Goal: Information Seeking & Learning: Compare options

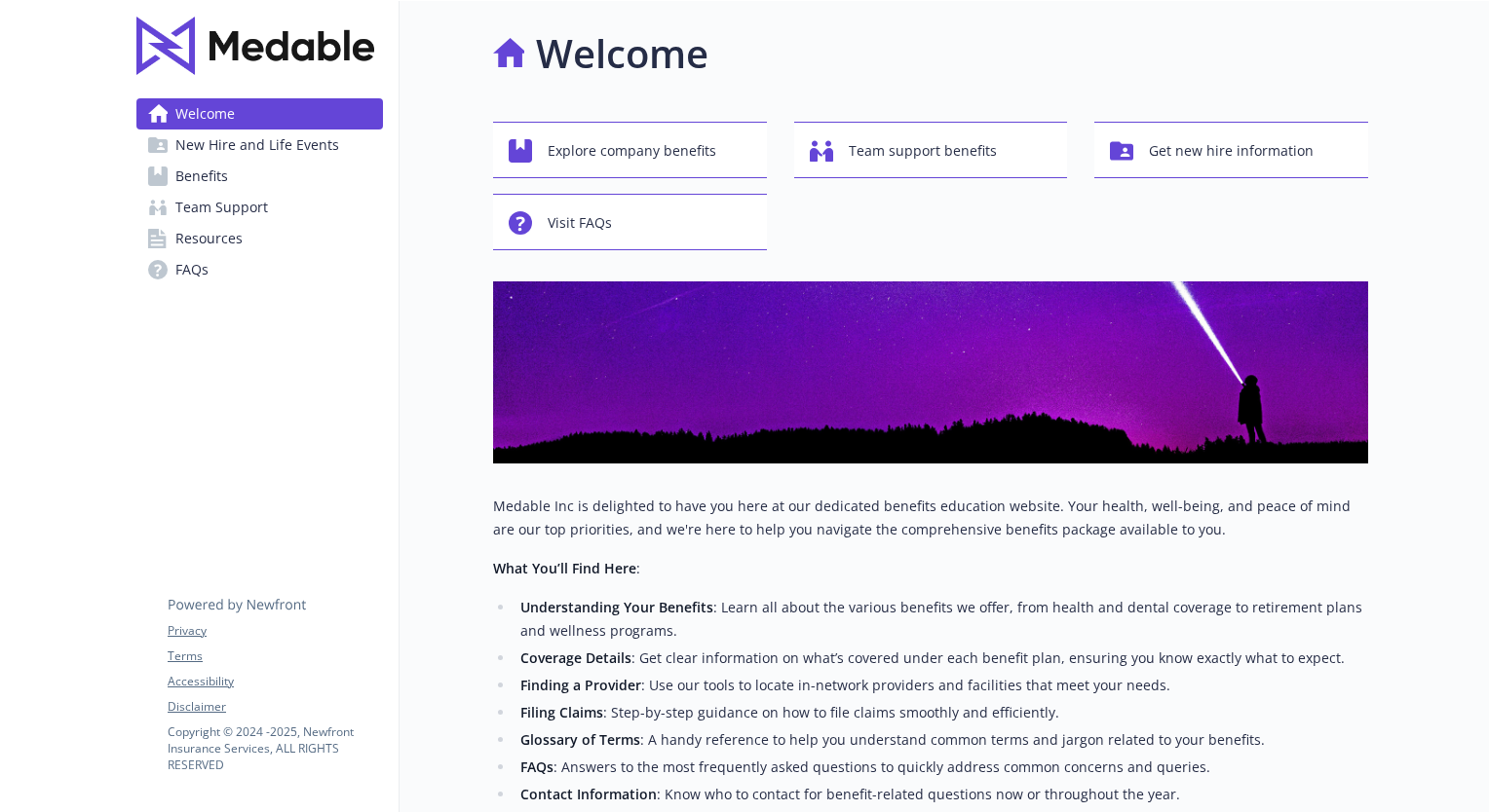
scroll to position [292, 0]
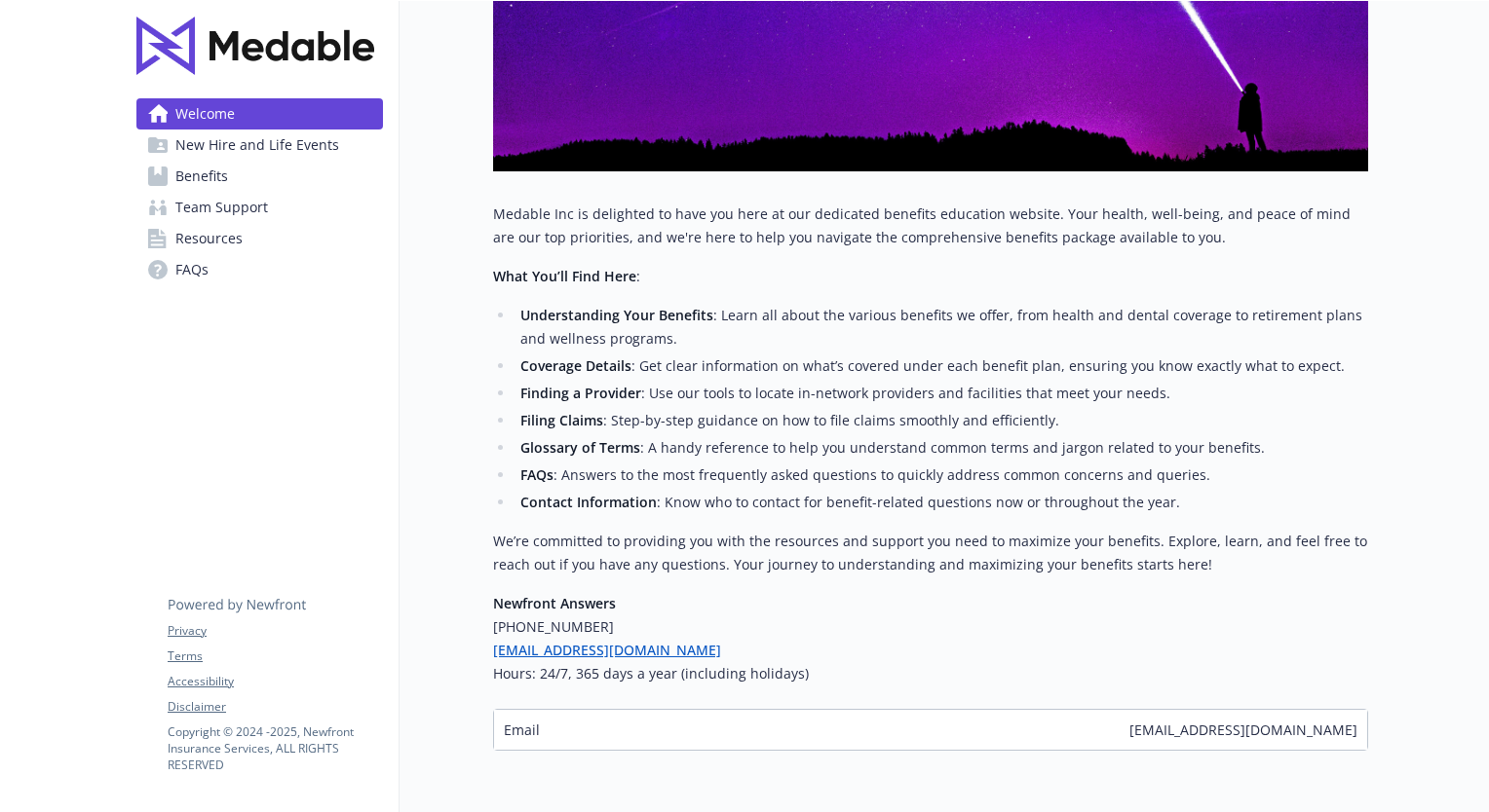
click at [203, 142] on span "New Hire and Life Events" at bounding box center [257, 146] width 163 height 31
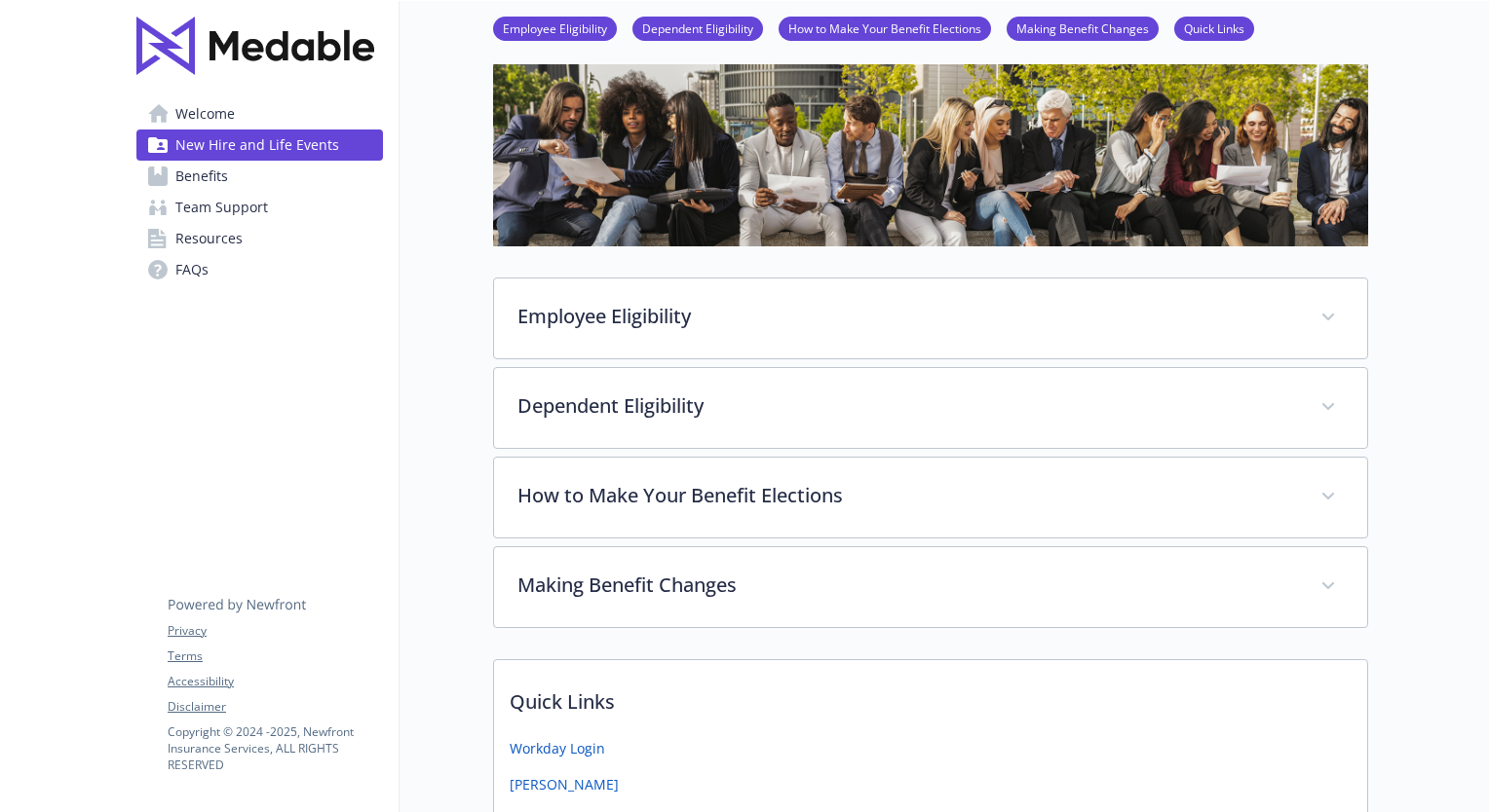
scroll to position [280, 0]
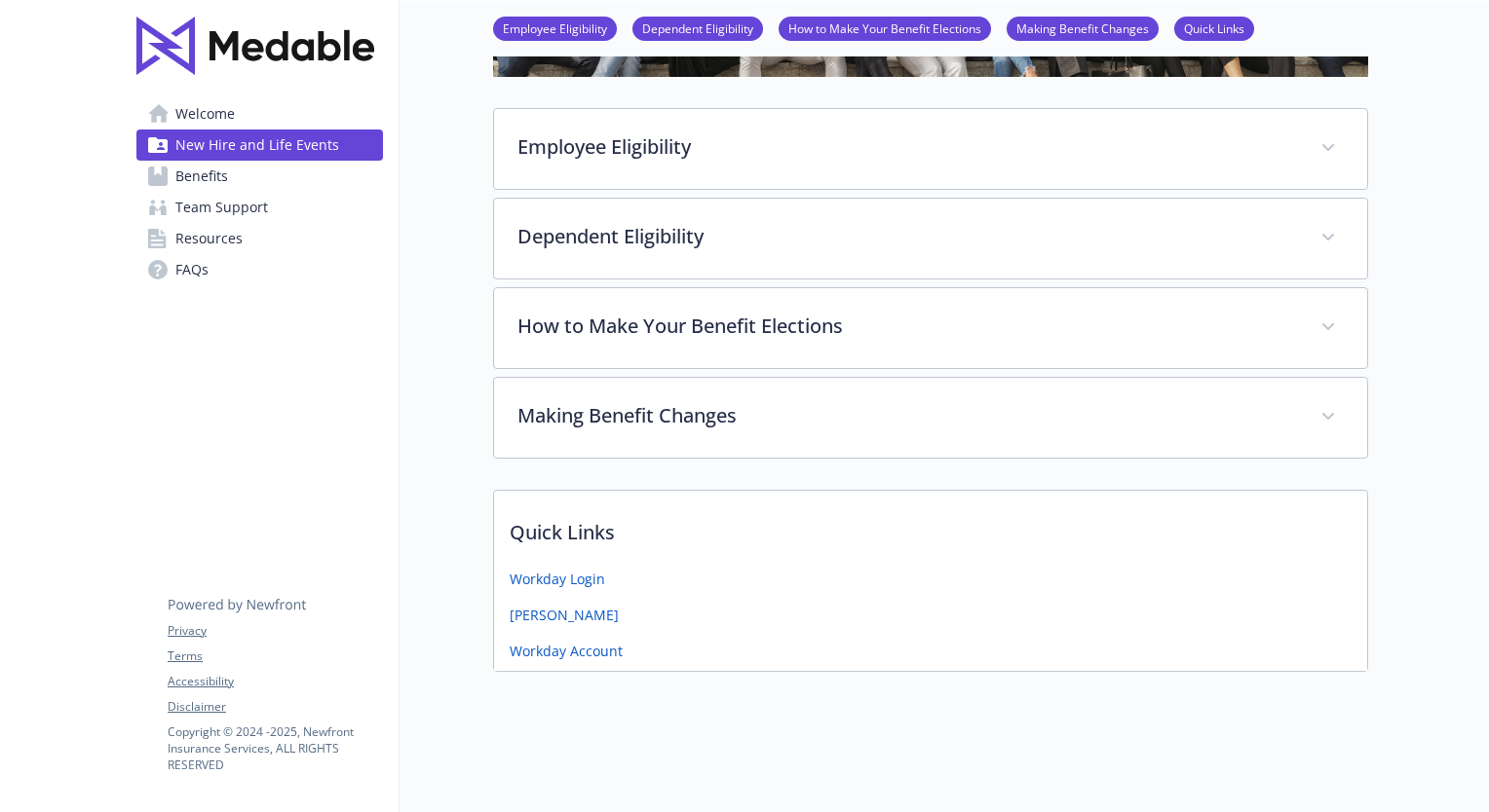
click at [191, 172] on span "Benefits" at bounding box center [201, 176] width 52 height 31
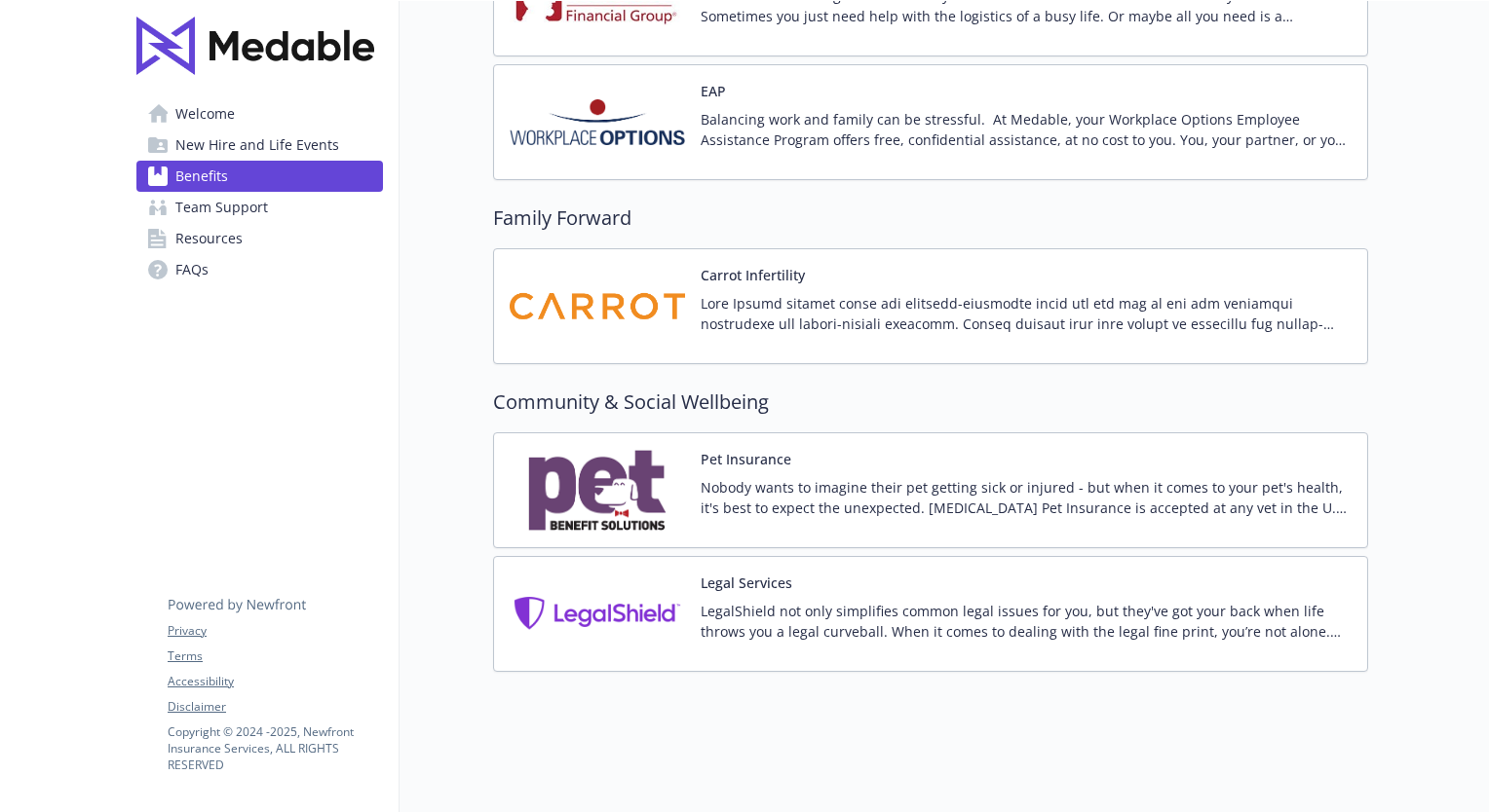
scroll to position [3914, 0]
click at [228, 137] on span "New Hire and Life Events" at bounding box center [257, 146] width 163 height 31
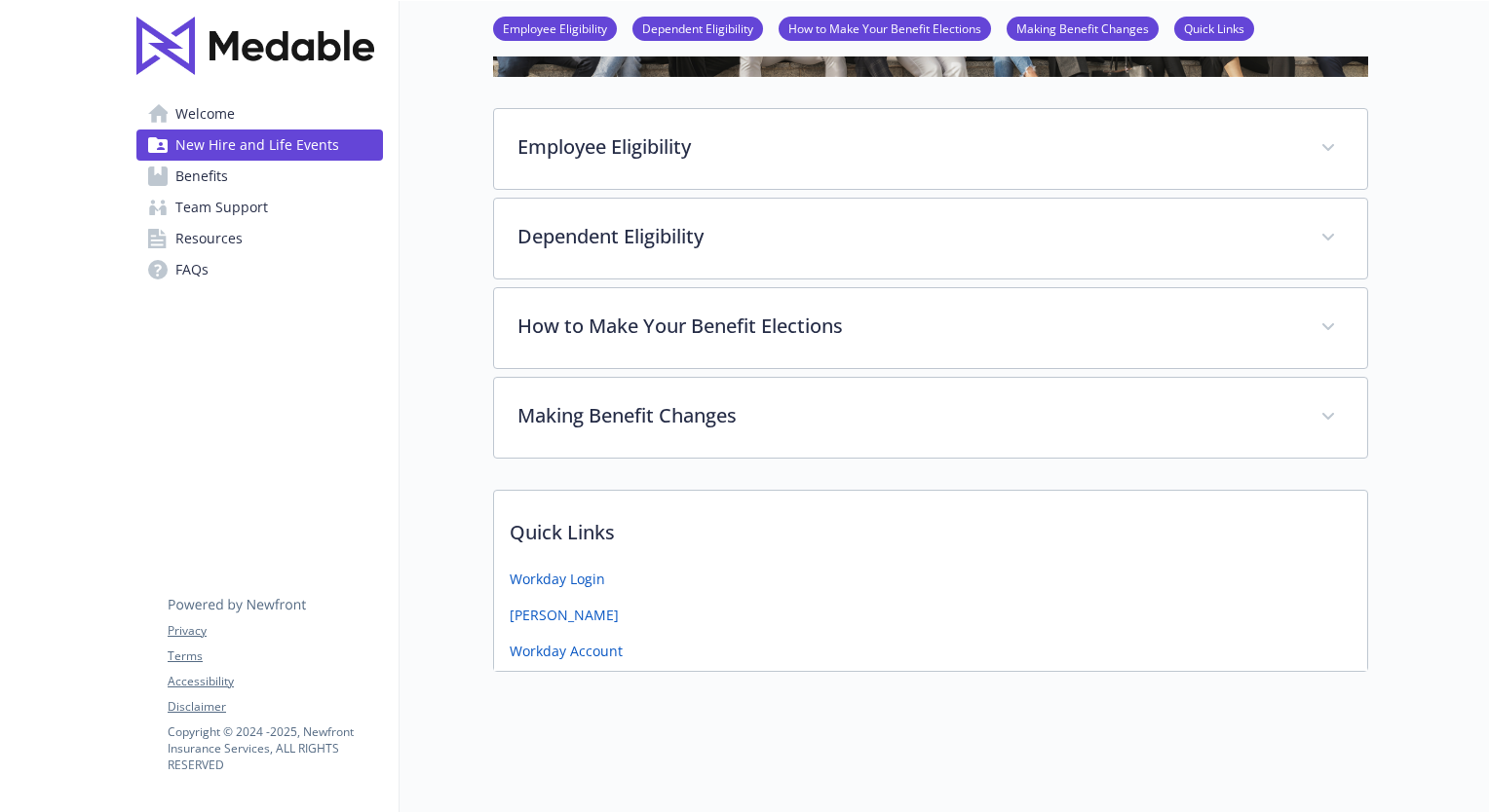
scroll to position [280, 0]
click at [211, 170] on span "Benefits" at bounding box center [201, 176] width 52 height 31
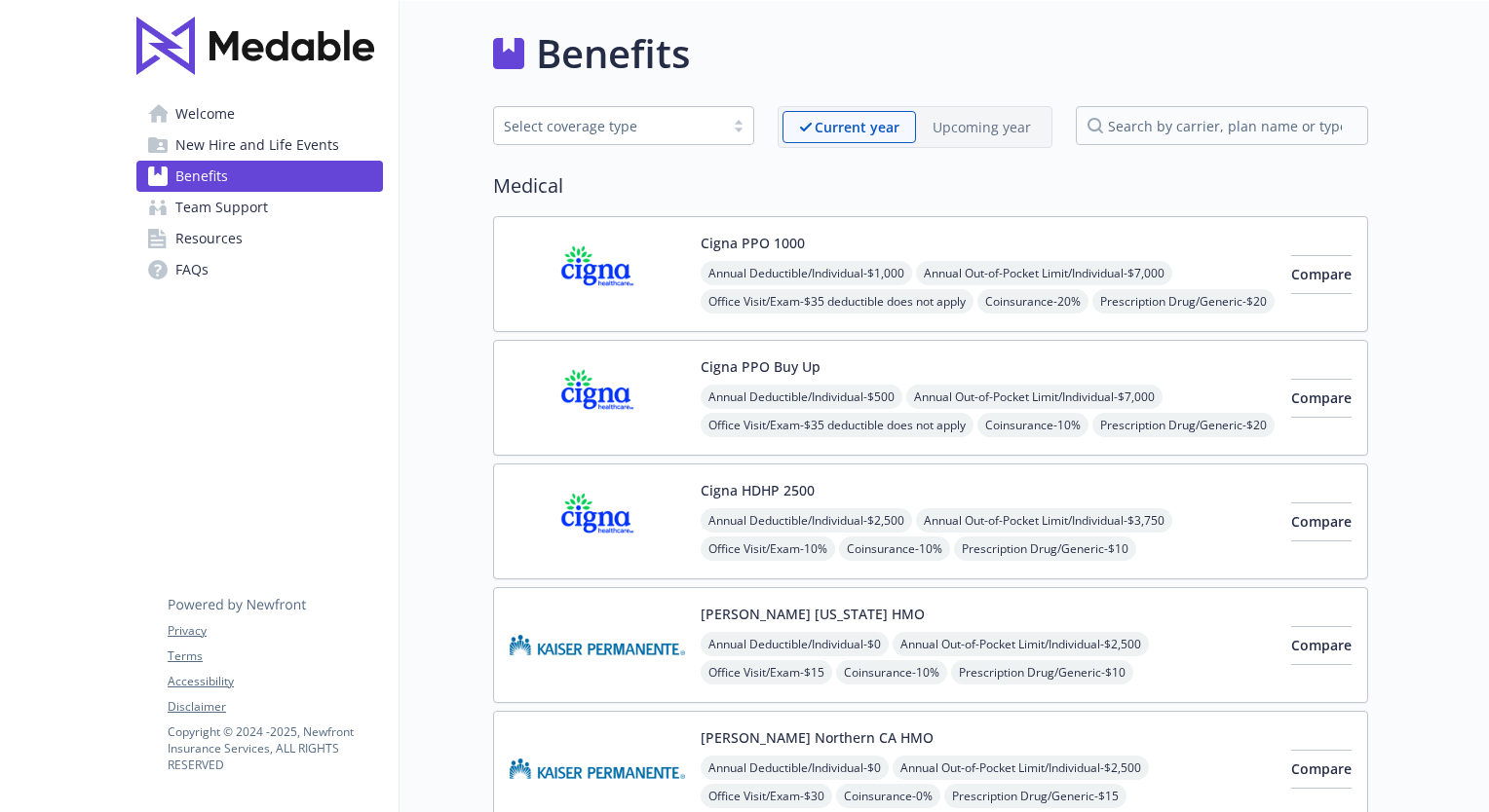
click at [197, 236] on span "Resources" at bounding box center [209, 239] width 67 height 31
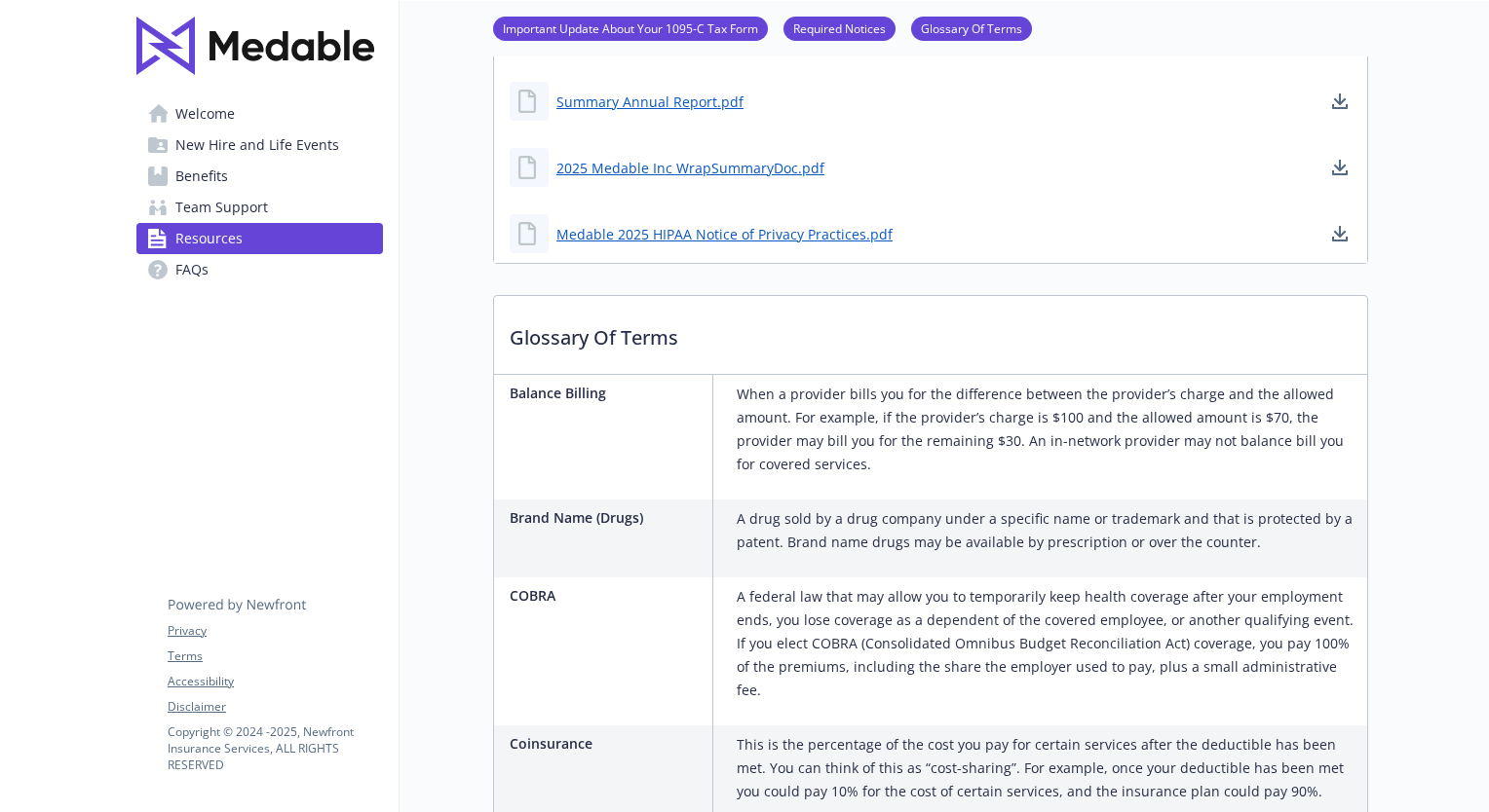
scroll to position [876, 0]
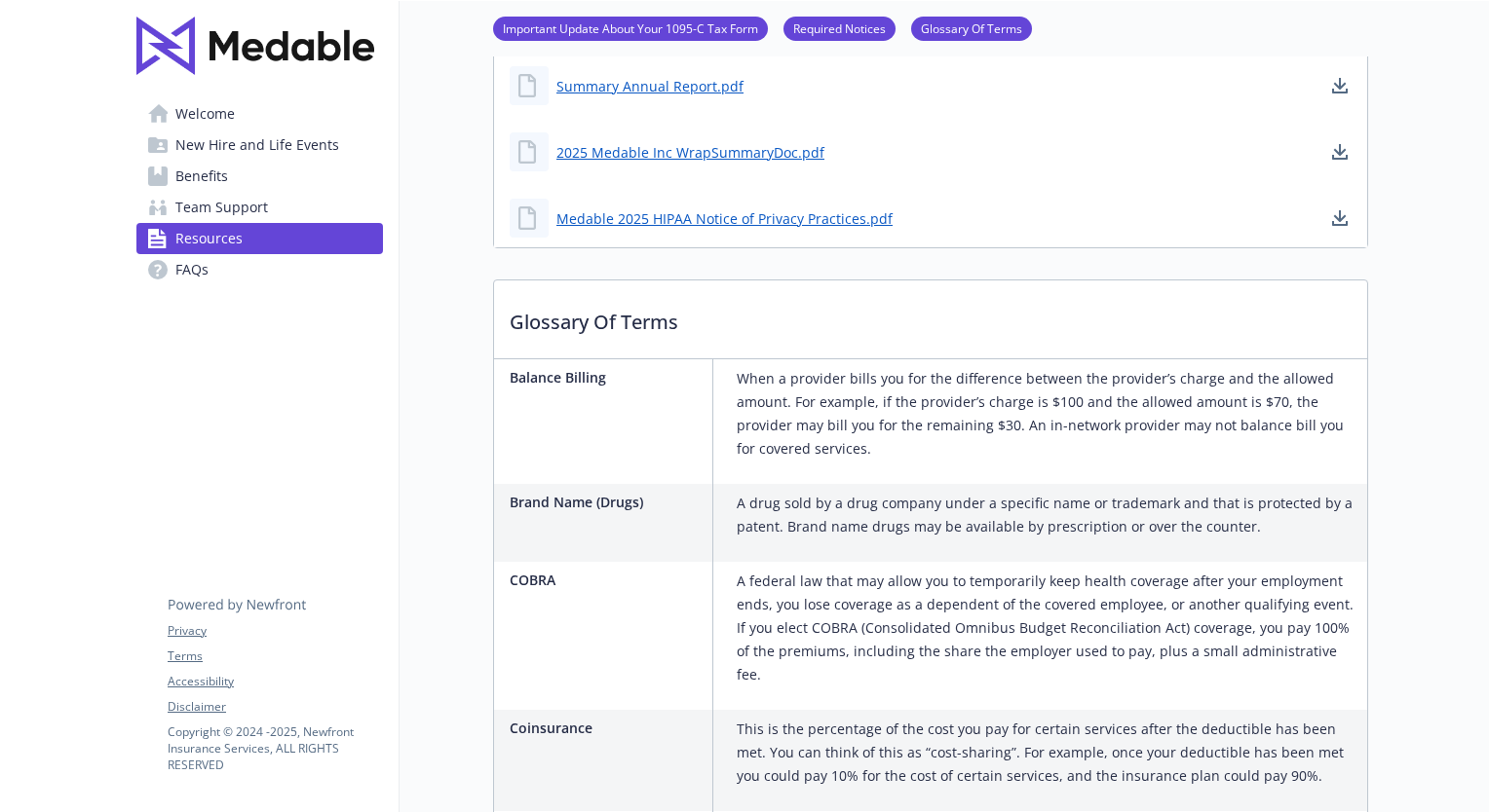
click at [212, 168] on span "Benefits" at bounding box center [201, 176] width 52 height 31
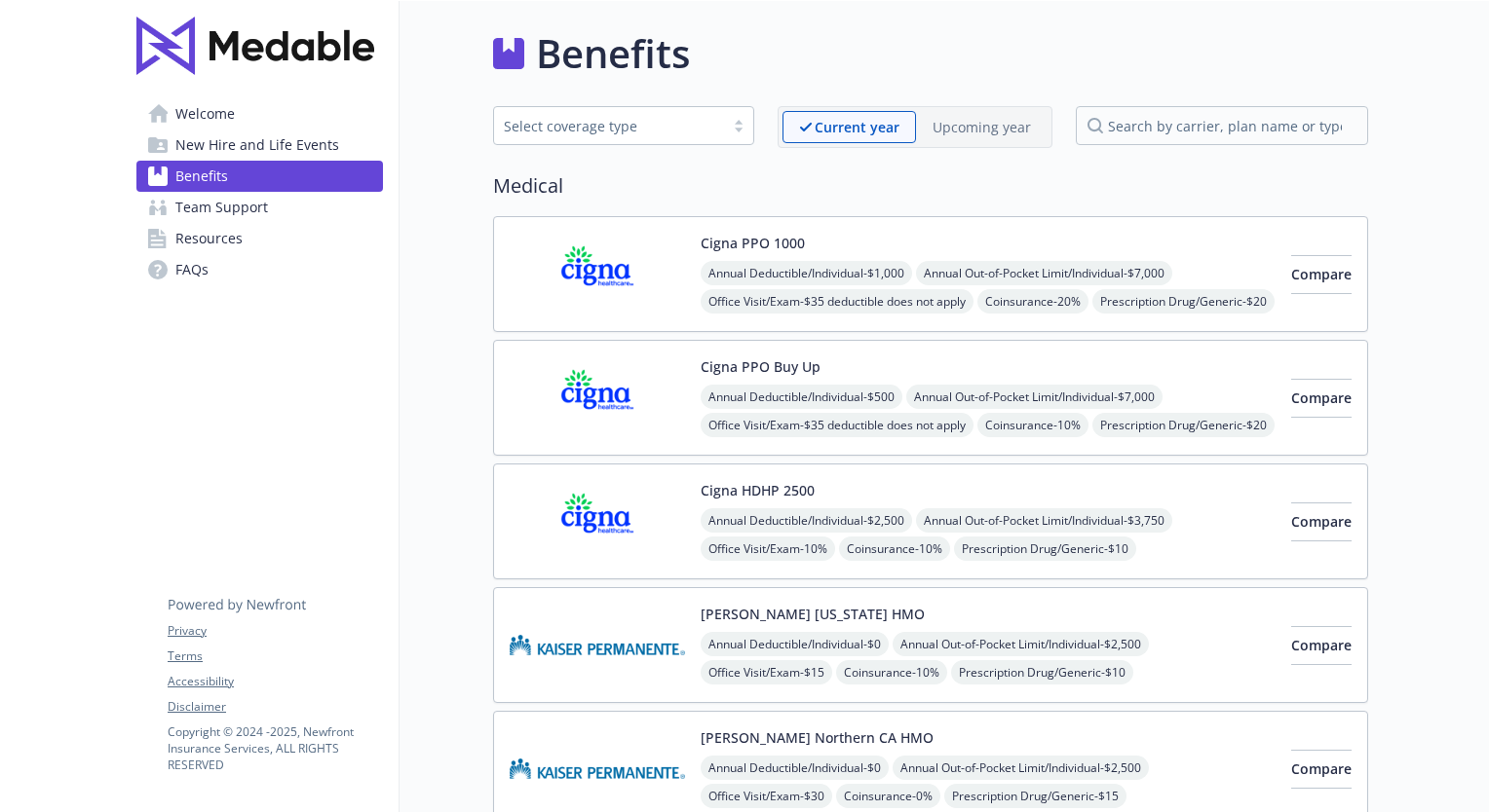
click at [744, 123] on div at bounding box center [739, 126] width 30 height 16
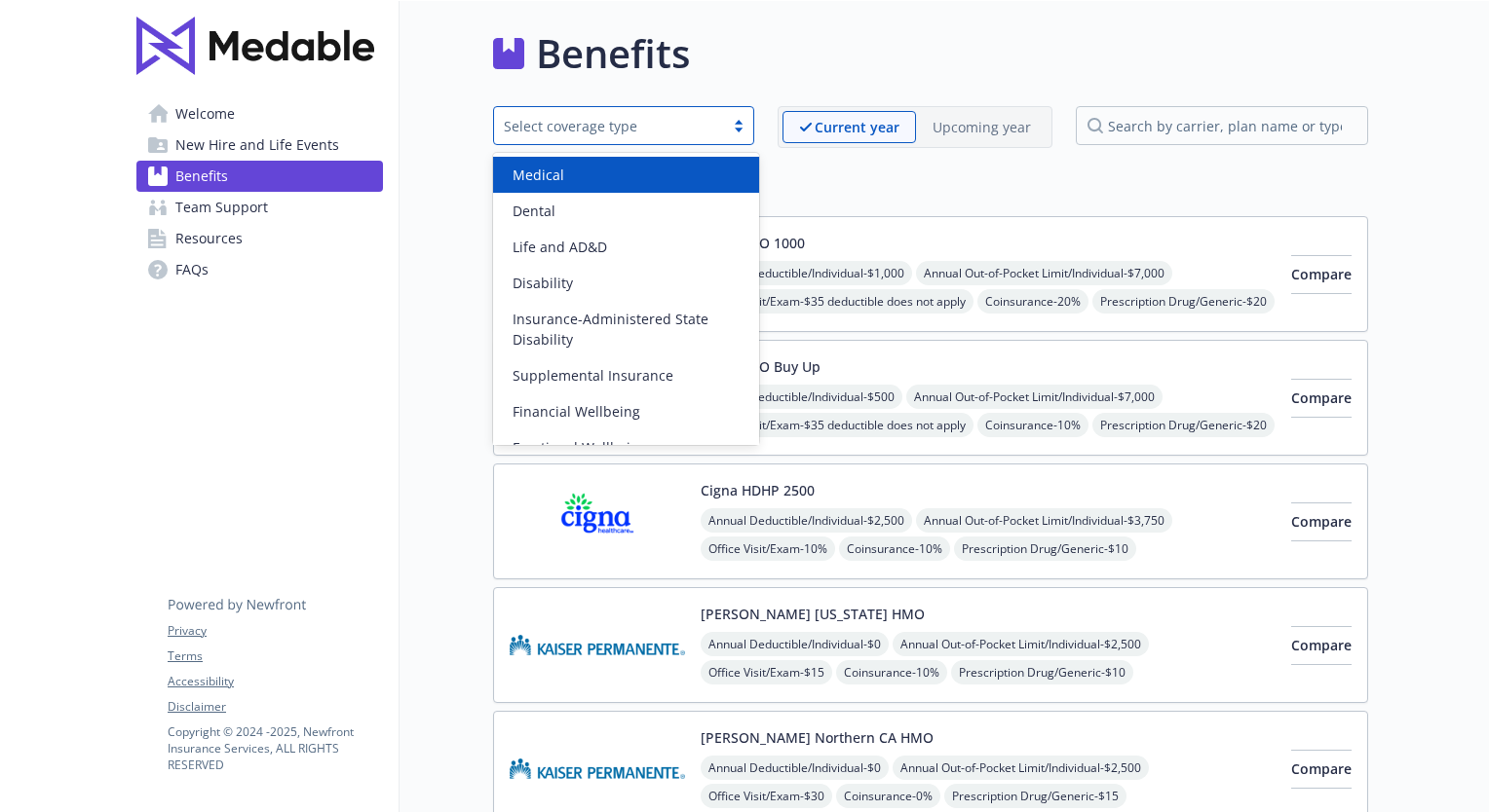
click at [964, 181] on h2 "Medical" at bounding box center [931, 186] width 874 height 30
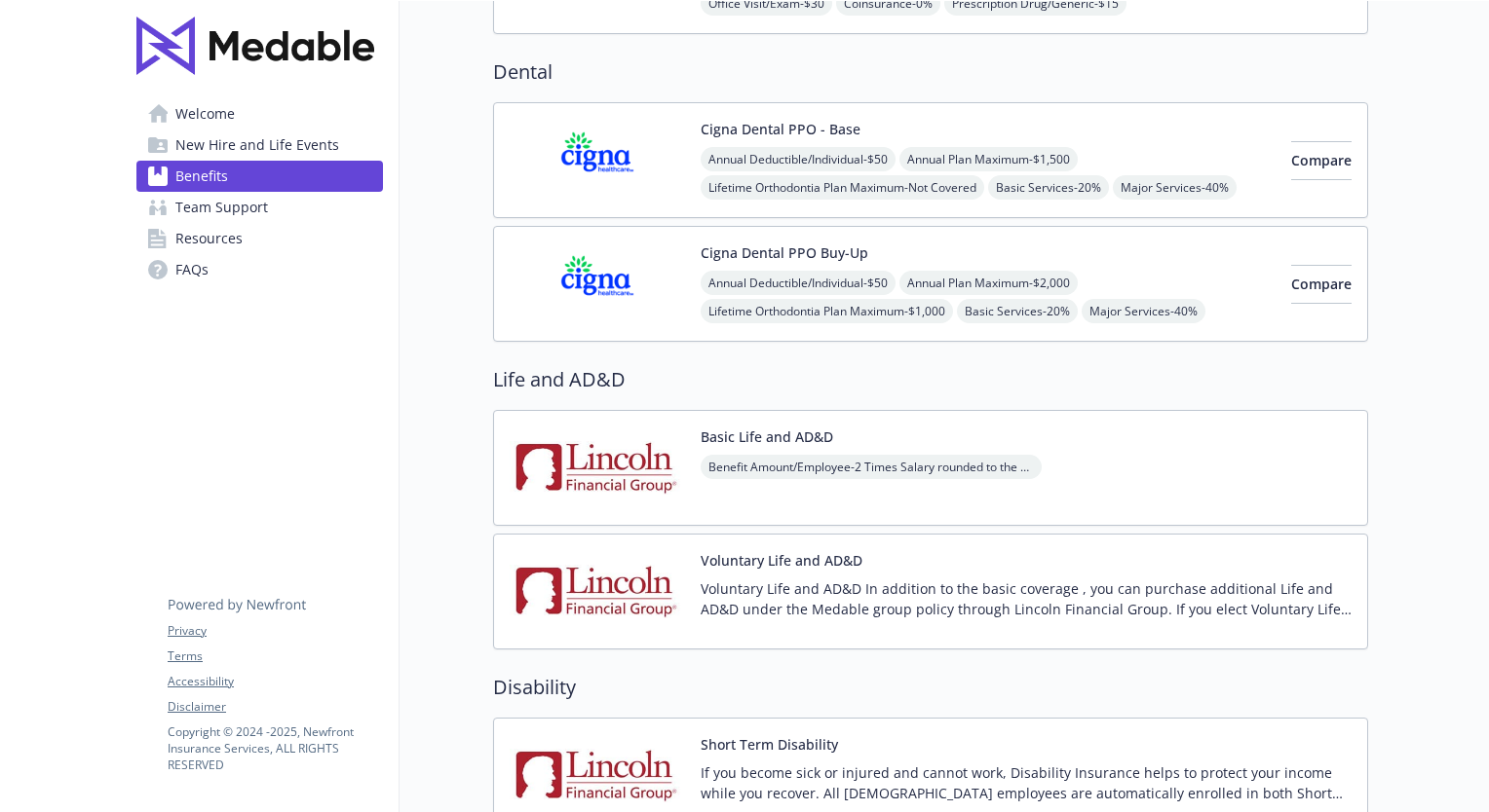
scroll to position [973, 0]
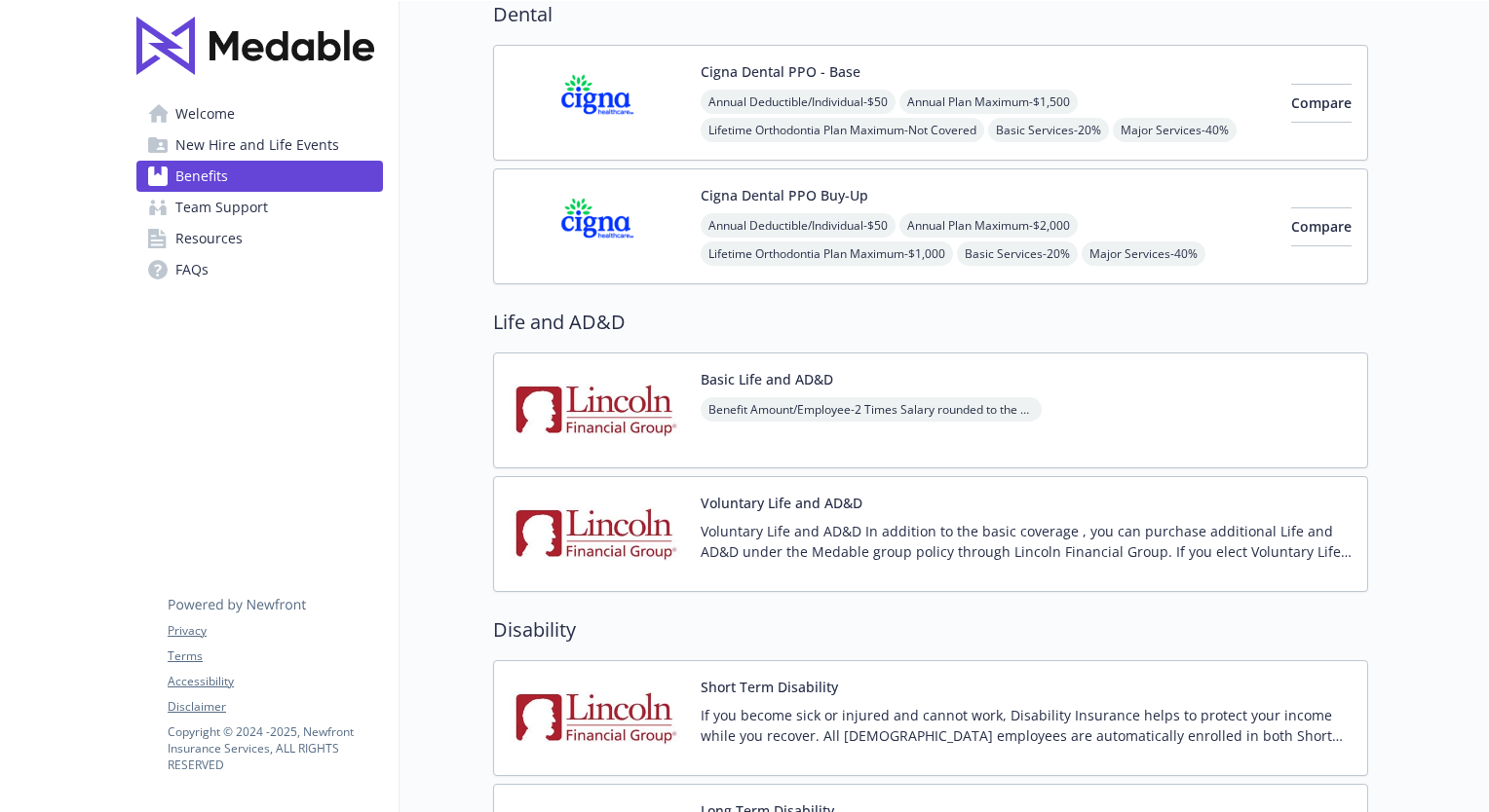
click at [839, 398] on span "Benefit Amount/Employee - 2 Times Salary rounded to the next higher $1,000" at bounding box center [871, 409] width 341 height 25
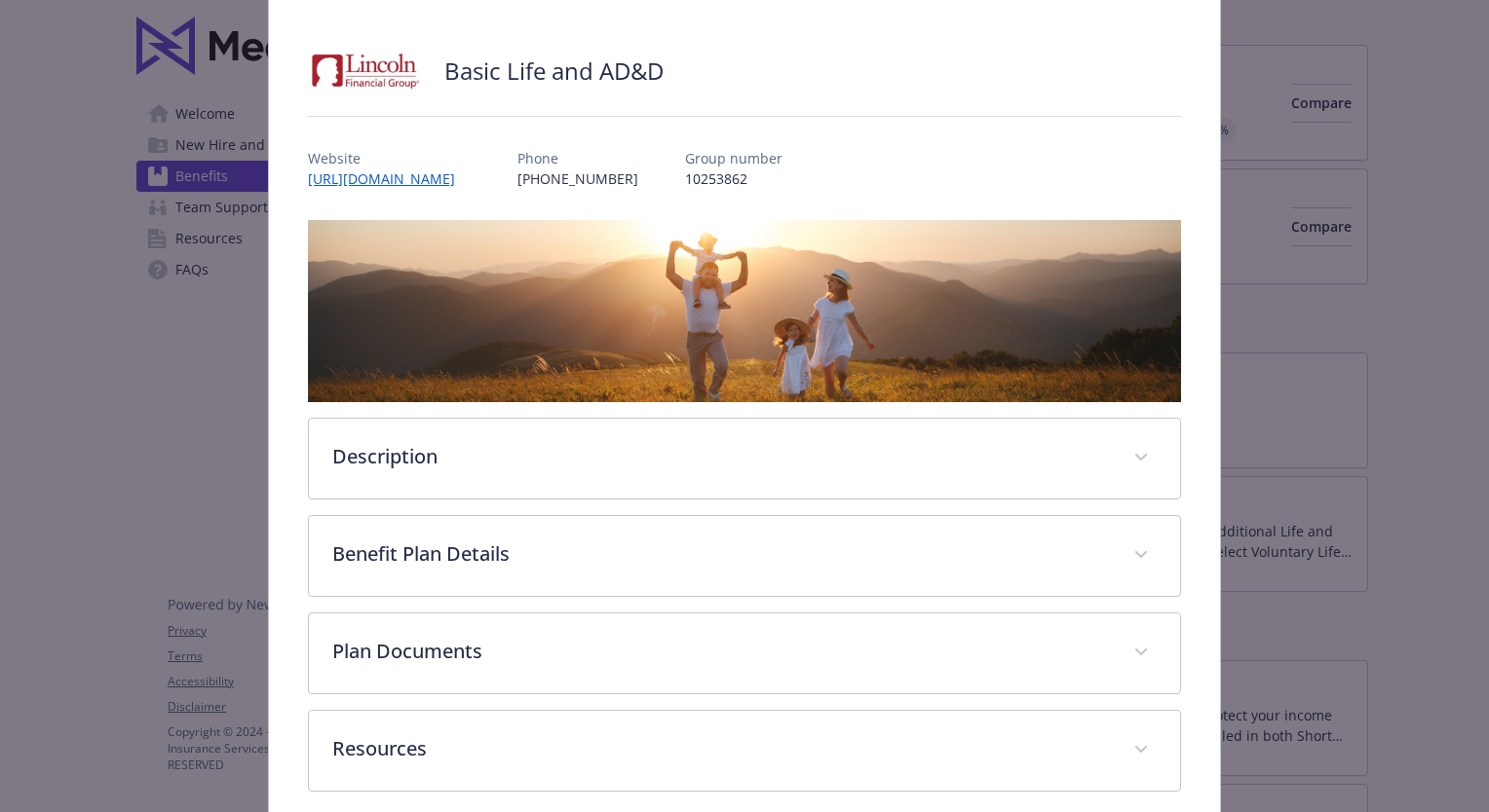
scroll to position [192, 0]
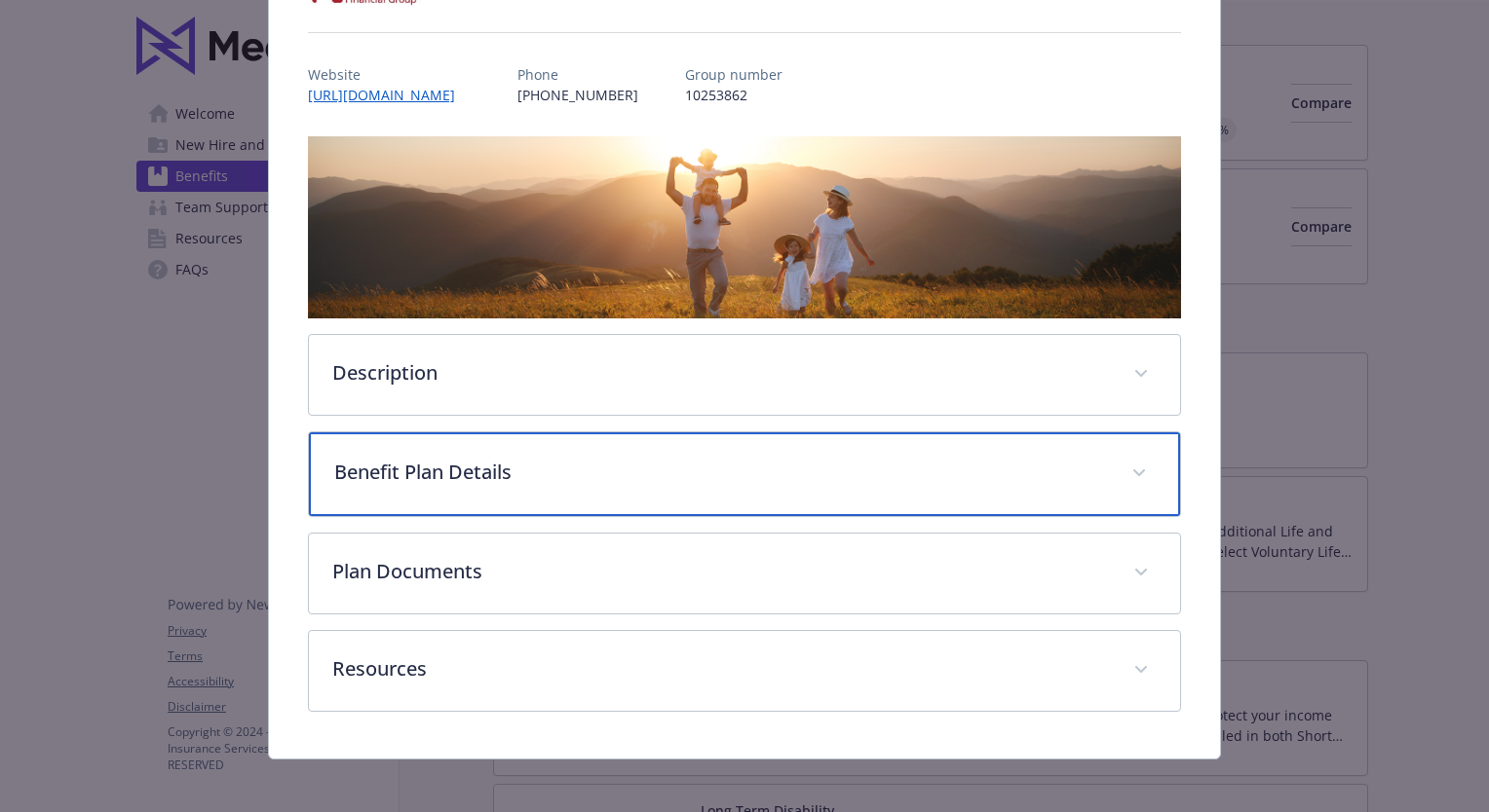
click at [1138, 468] on span "details for plan Life and AD&D - Basic Life and AD&D - Life and AD&D" at bounding box center [1139, 473] width 32 height 31
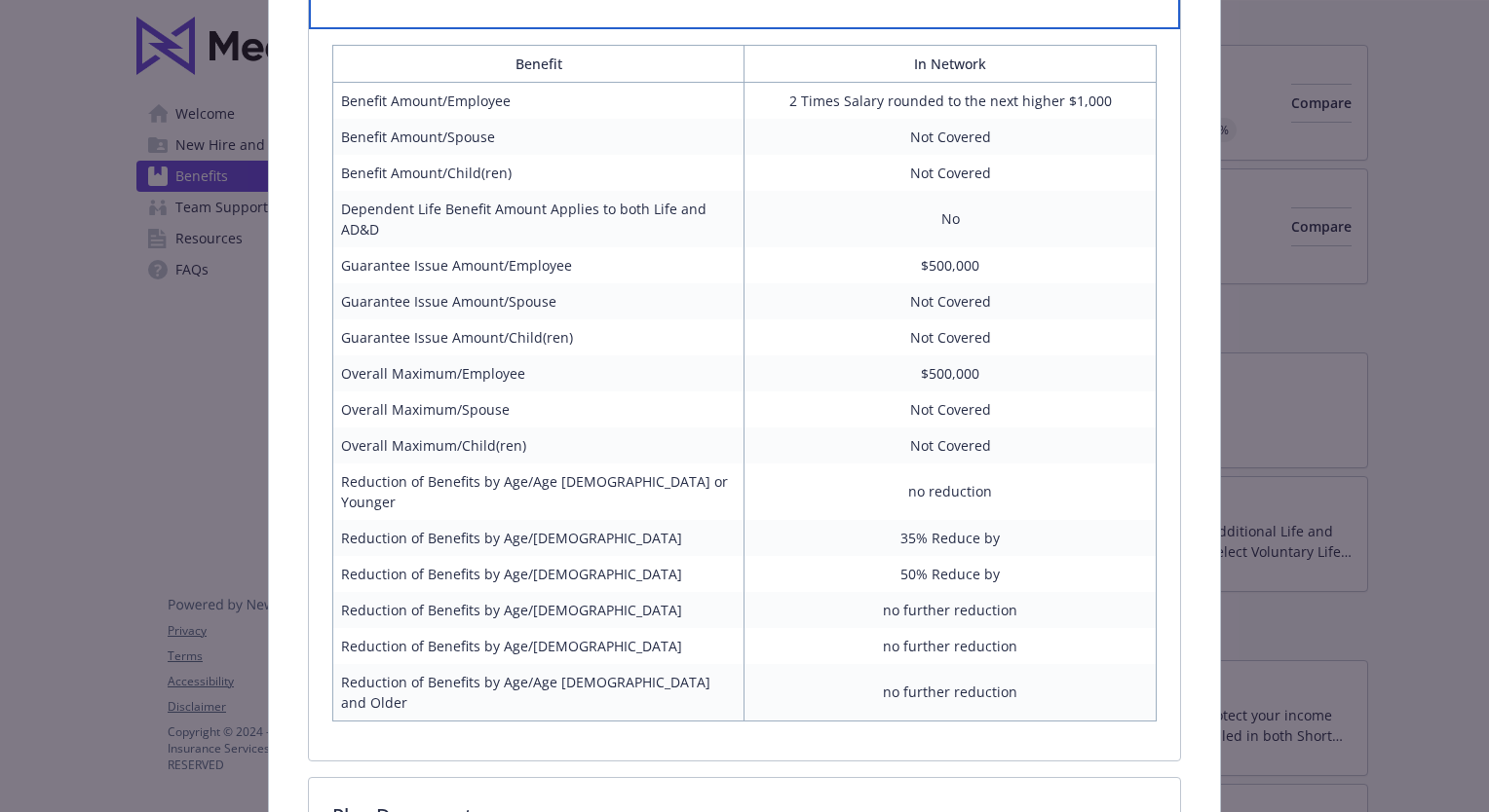
scroll to position [0, 0]
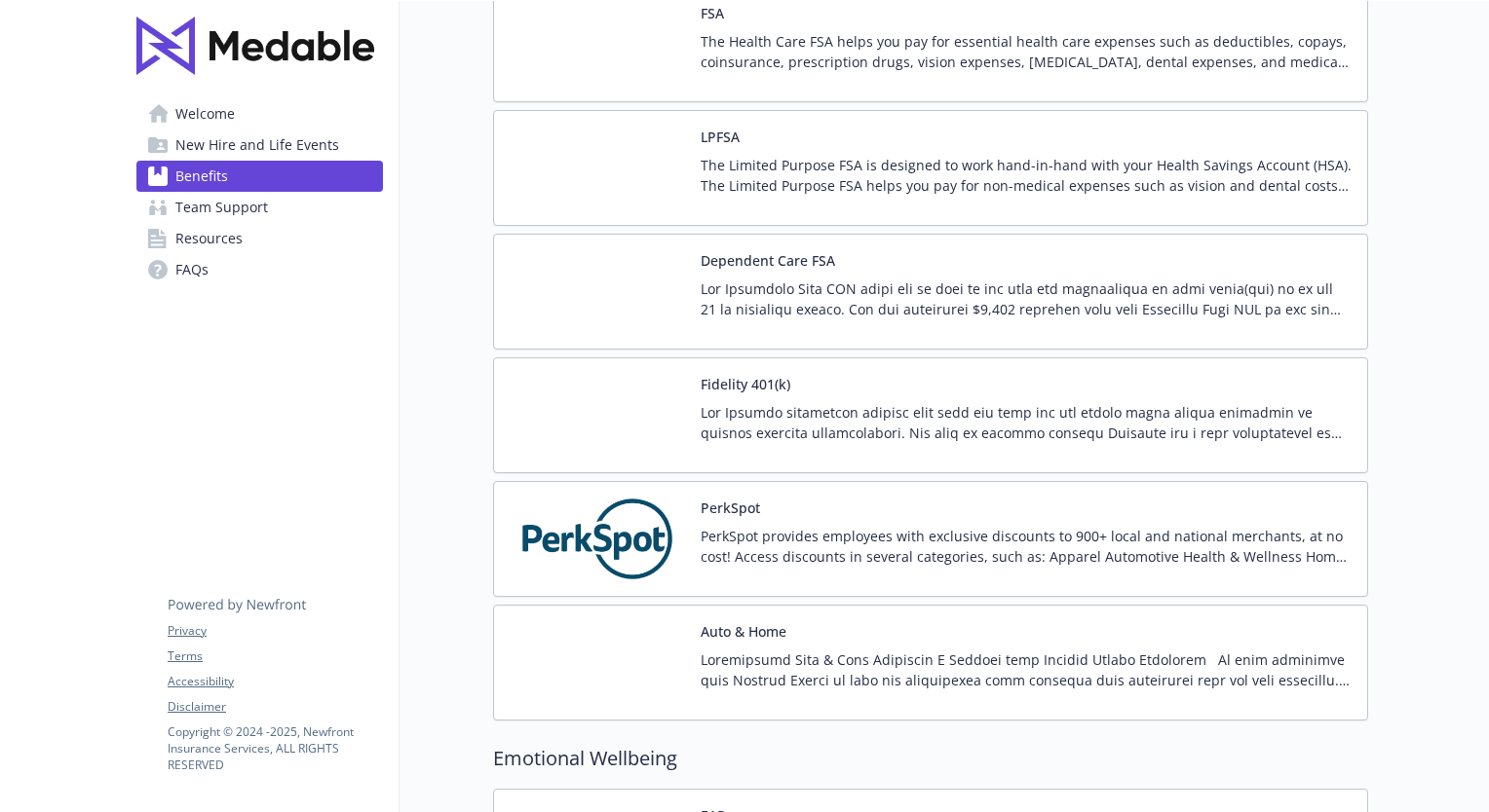
scroll to position [3116, 0]
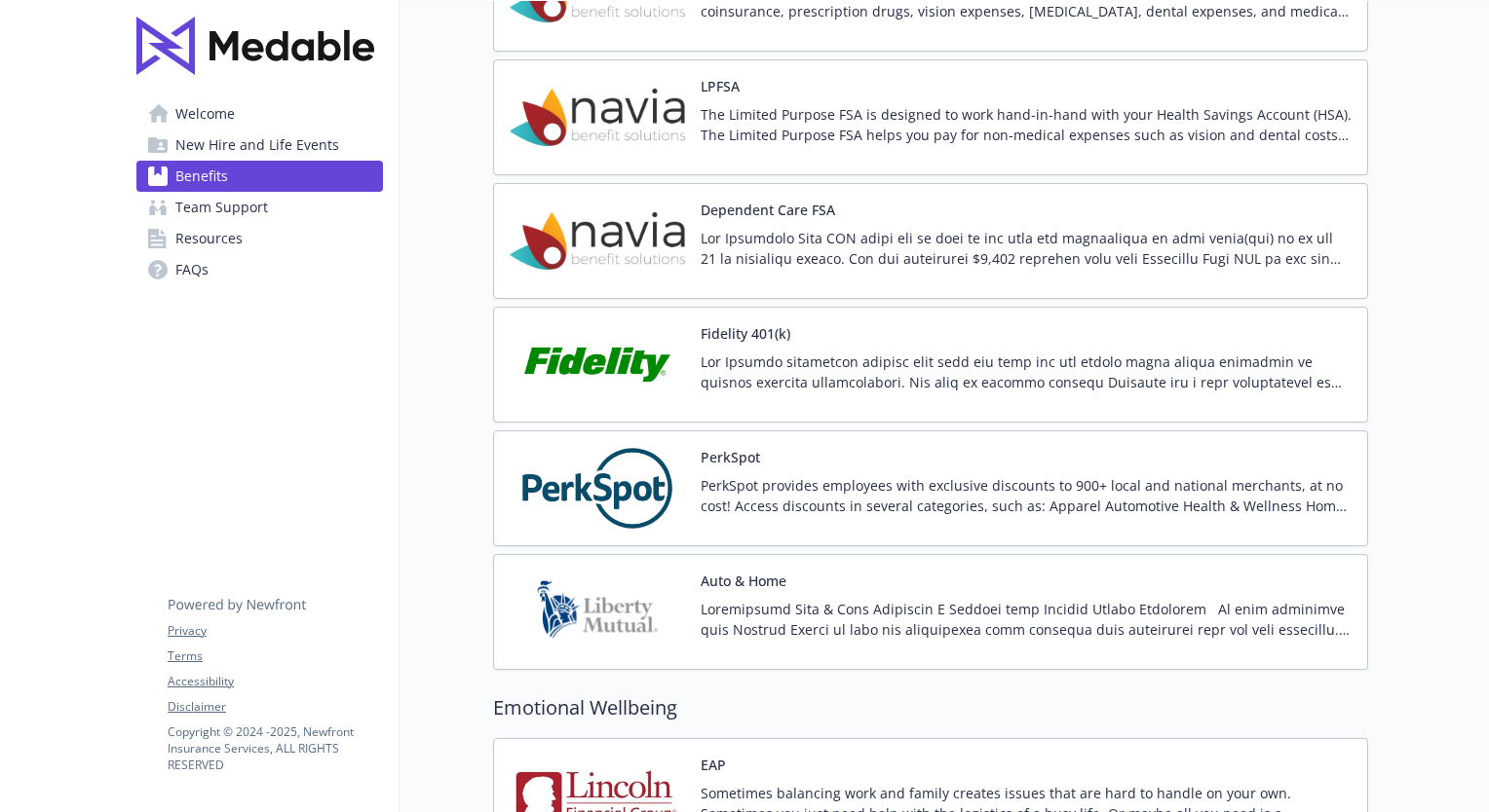
click at [943, 361] on p at bounding box center [1025, 372] width 651 height 41
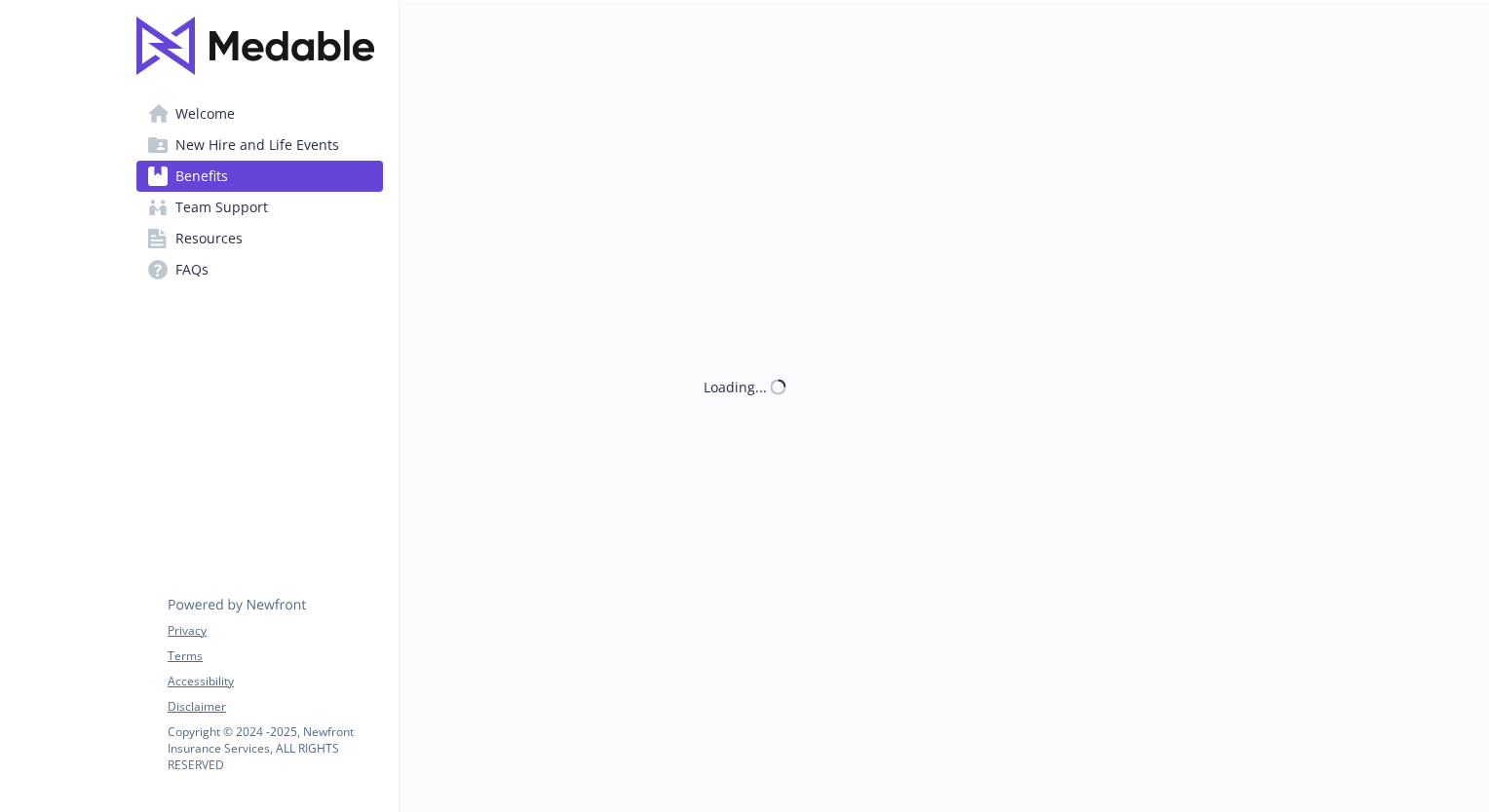
scroll to position [3116, 0]
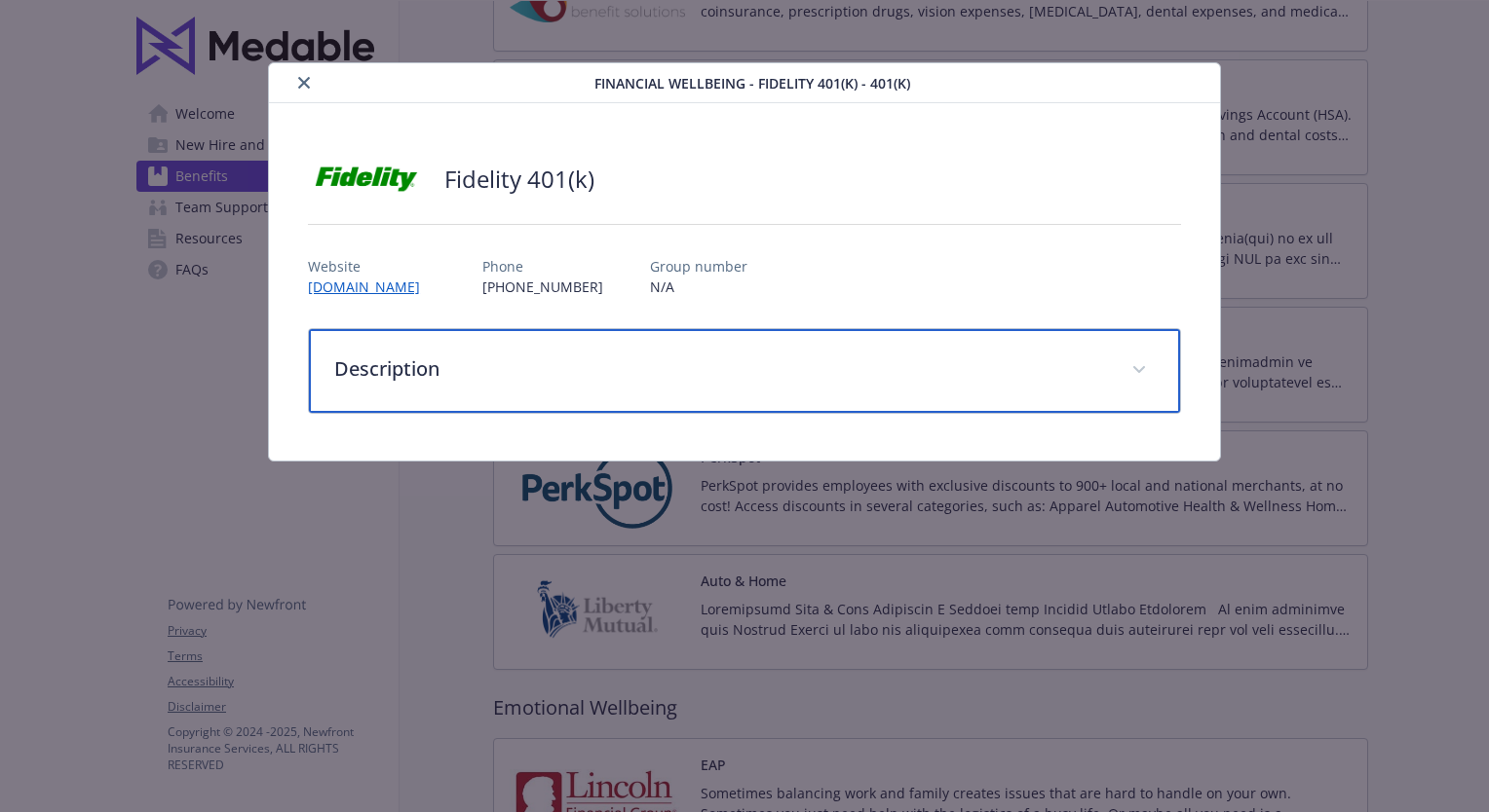
click at [1154, 364] on div "Description" at bounding box center [744, 370] width 871 height 84
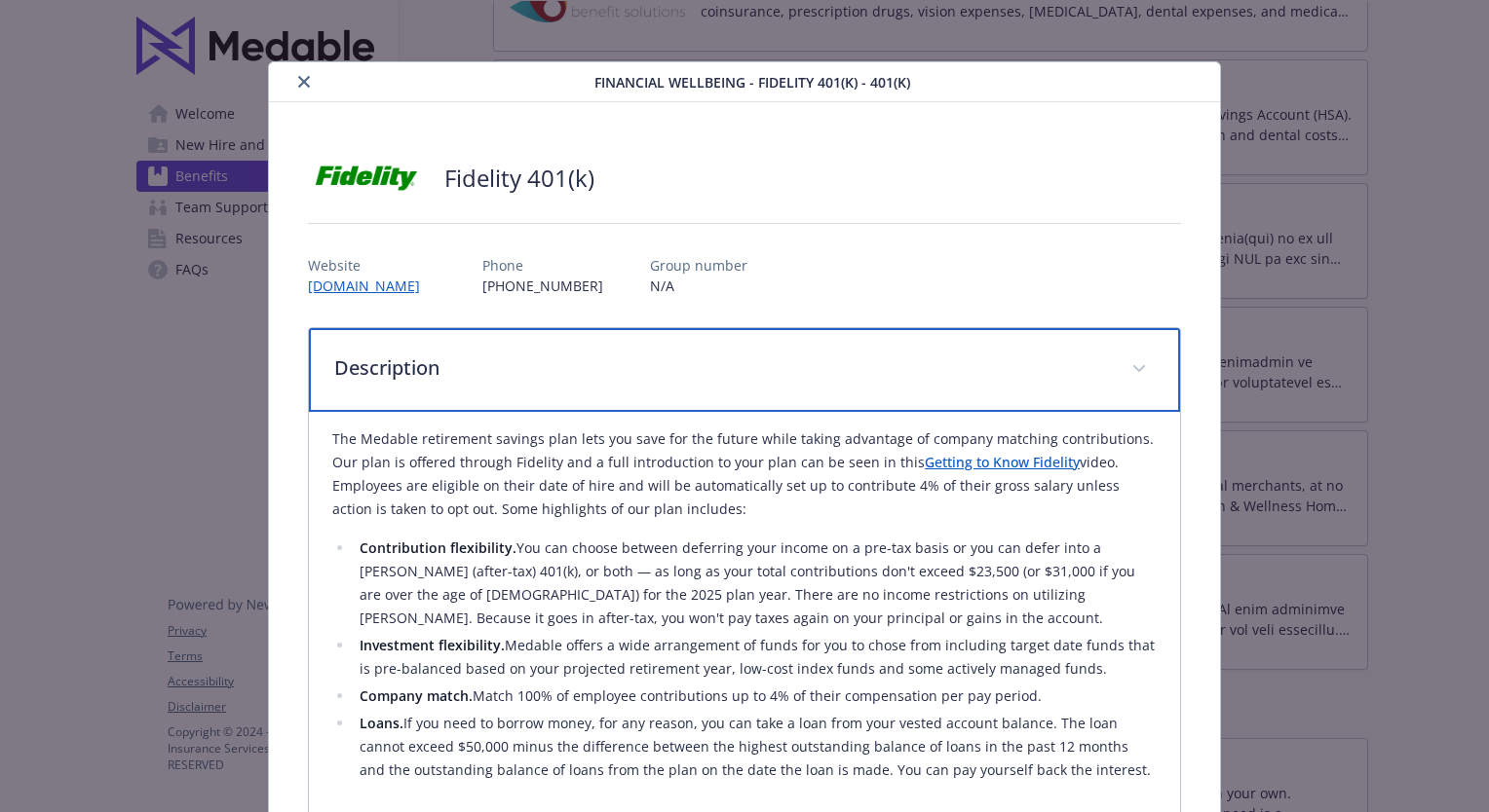
scroll to position [0, 0]
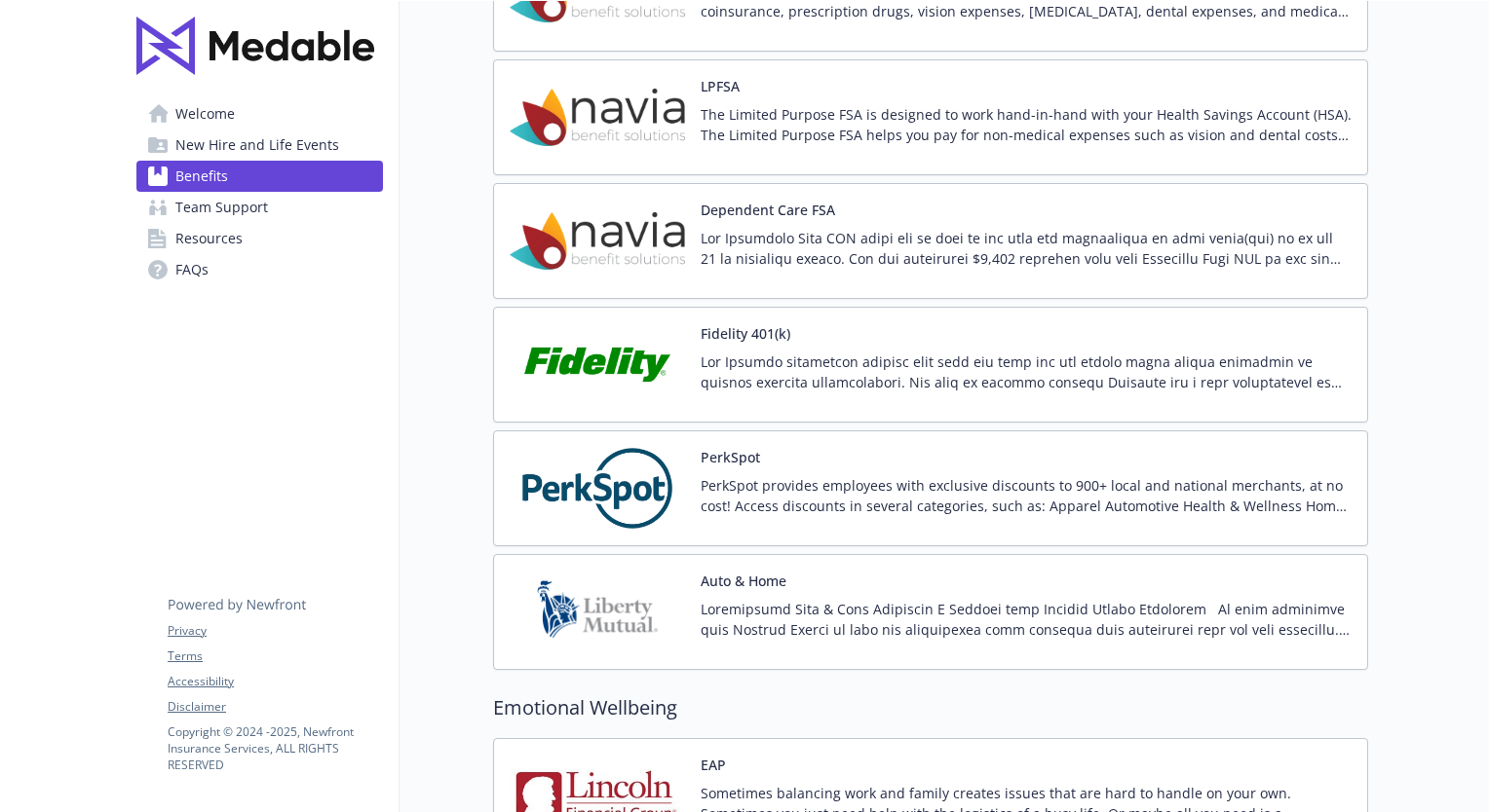
click at [1149, 607] on p at bounding box center [1025, 619] width 651 height 41
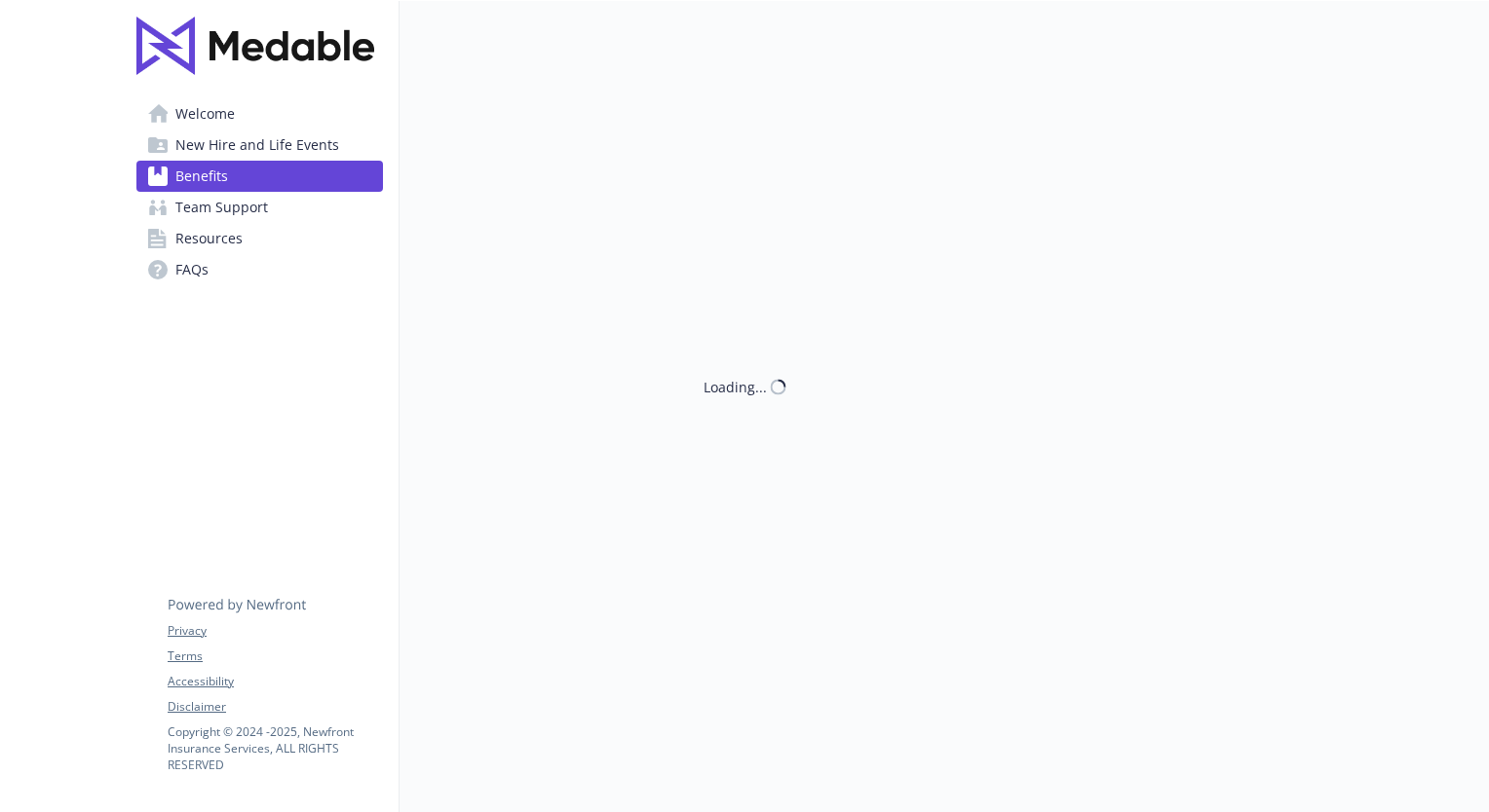
scroll to position [3116, 0]
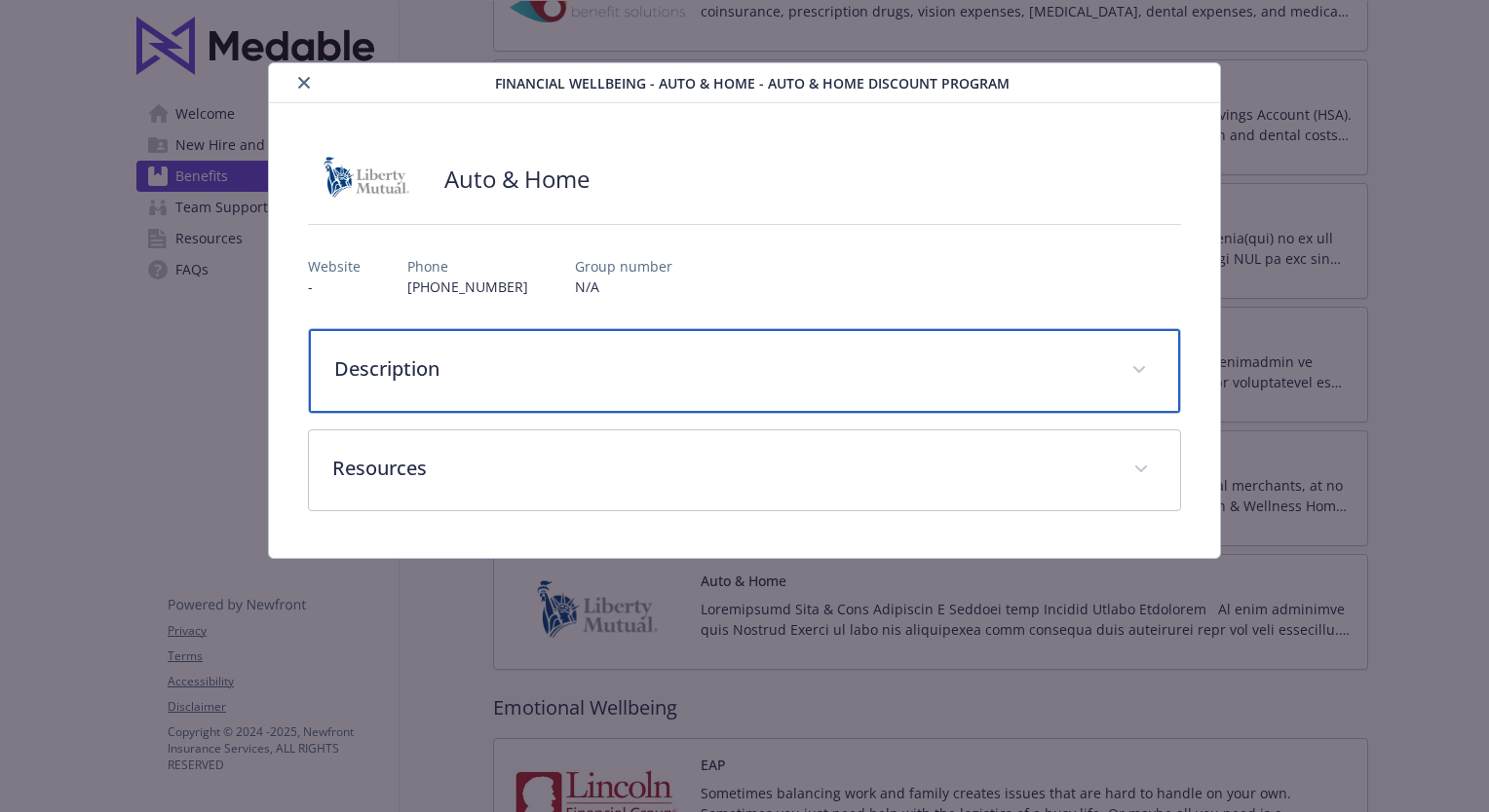
click at [1078, 374] on p "Description" at bounding box center [720, 369] width 773 height 30
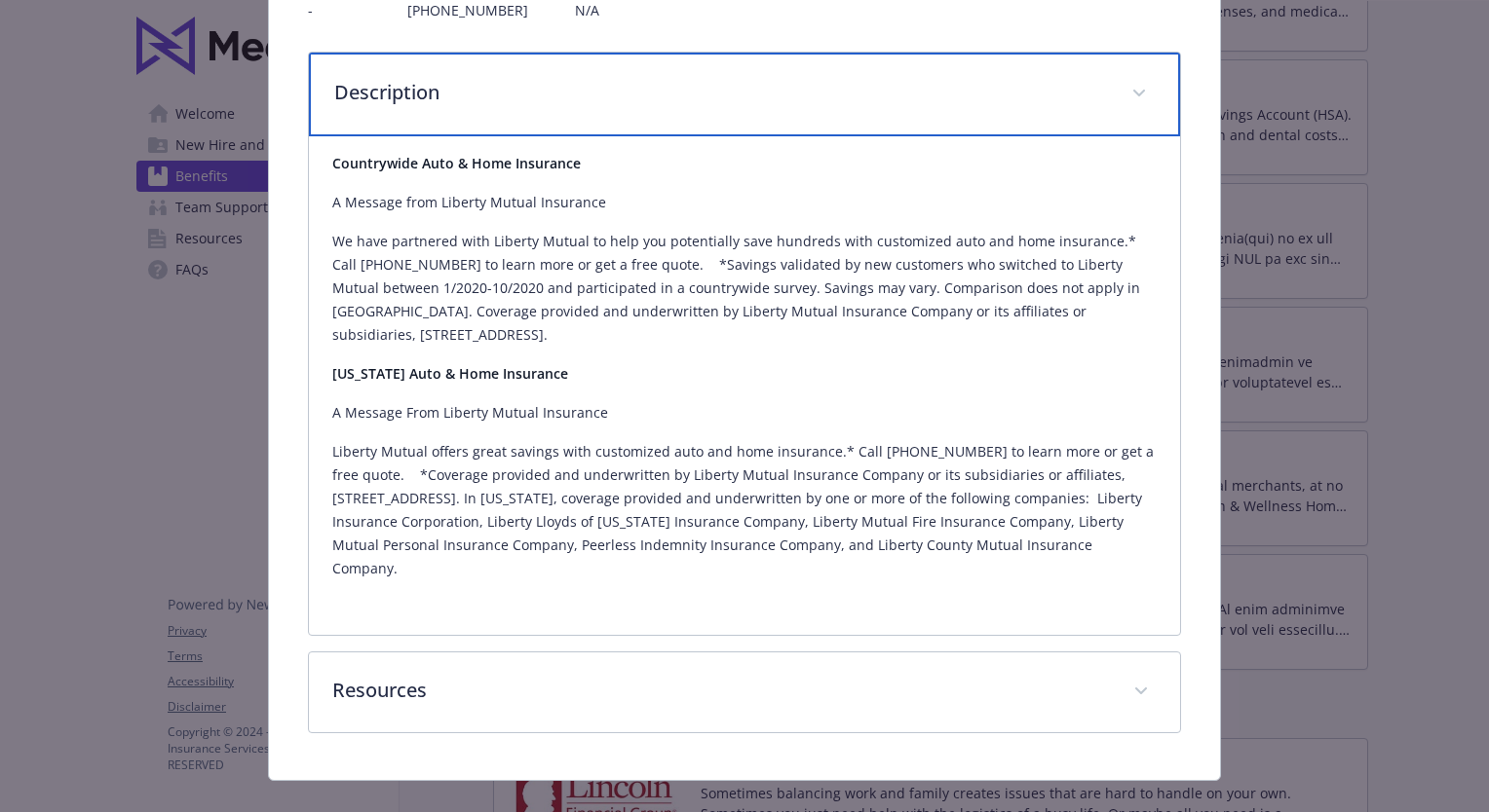
scroll to position [281, 0]
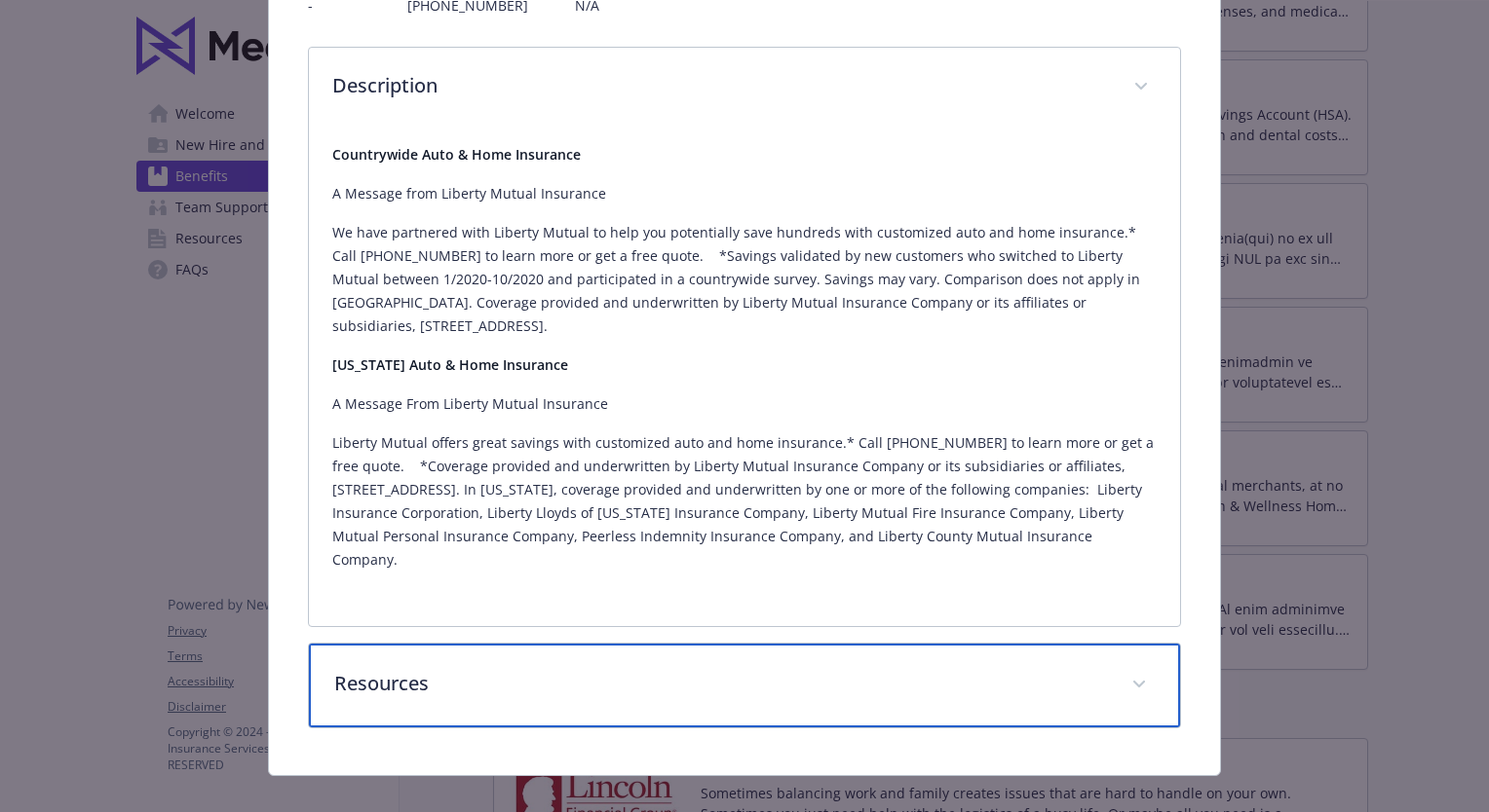
click at [1083, 669] on p "Resources" at bounding box center [720, 684] width 773 height 30
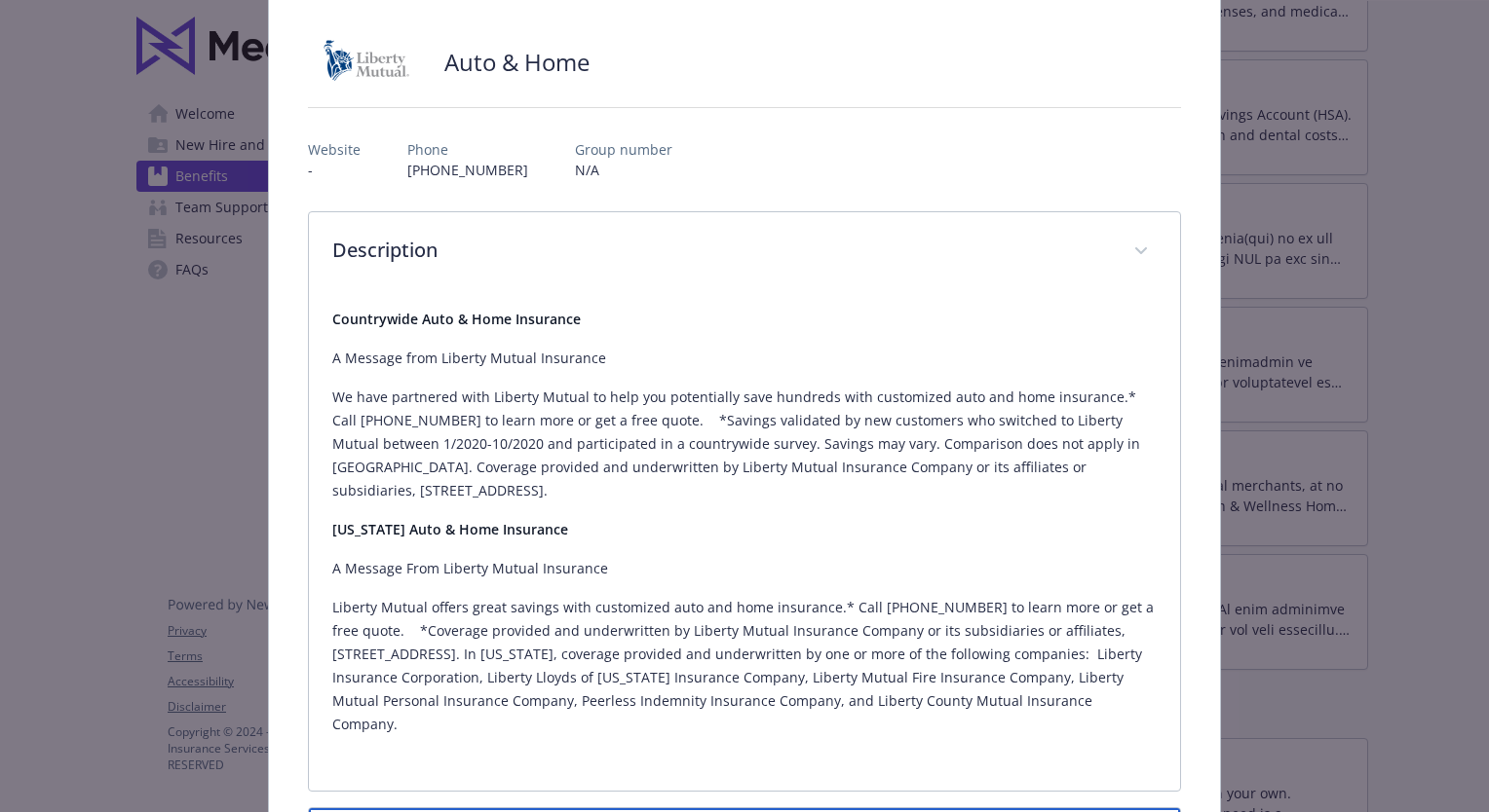
scroll to position [0, 0]
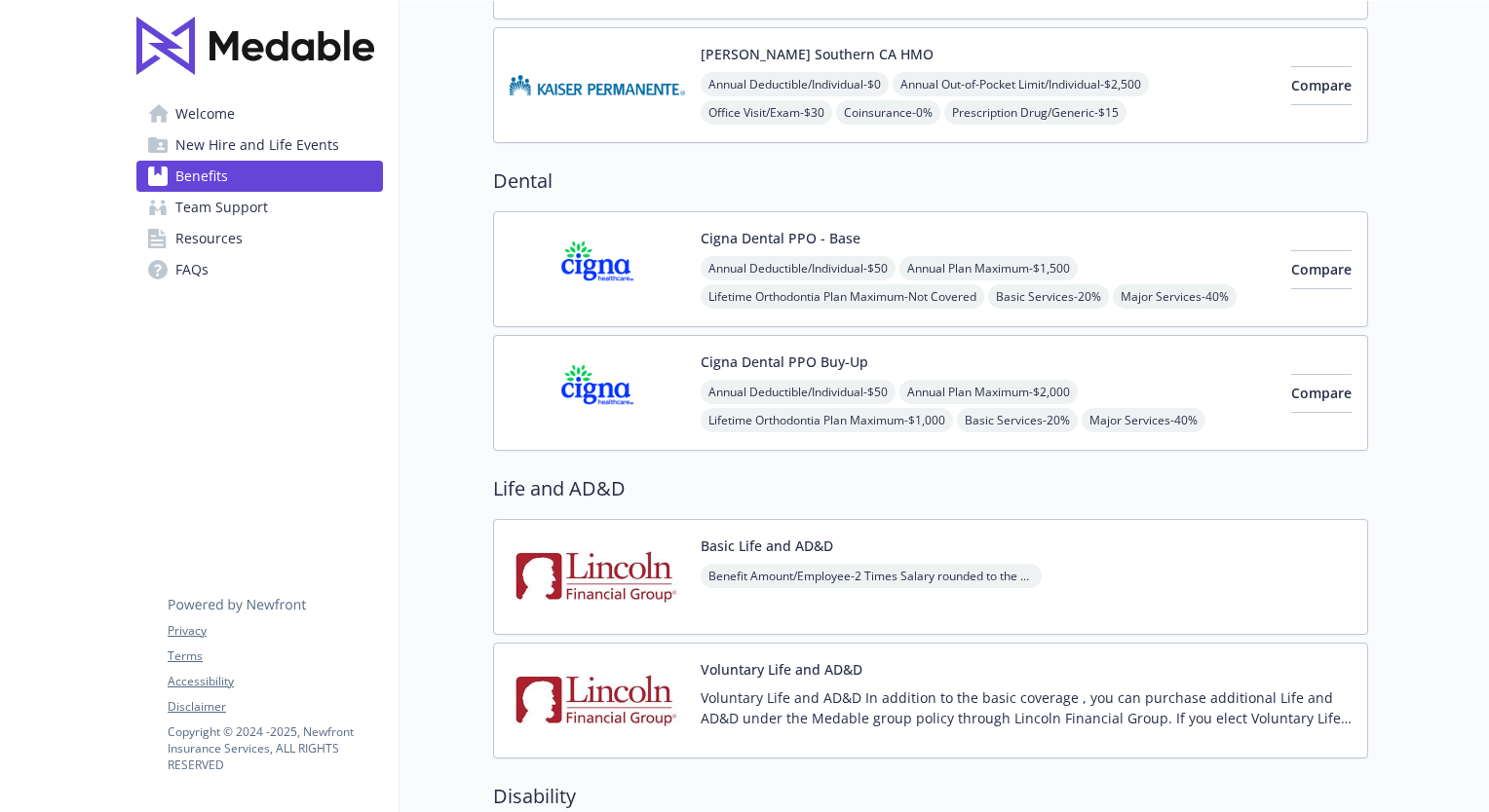
scroll to position [779, 0]
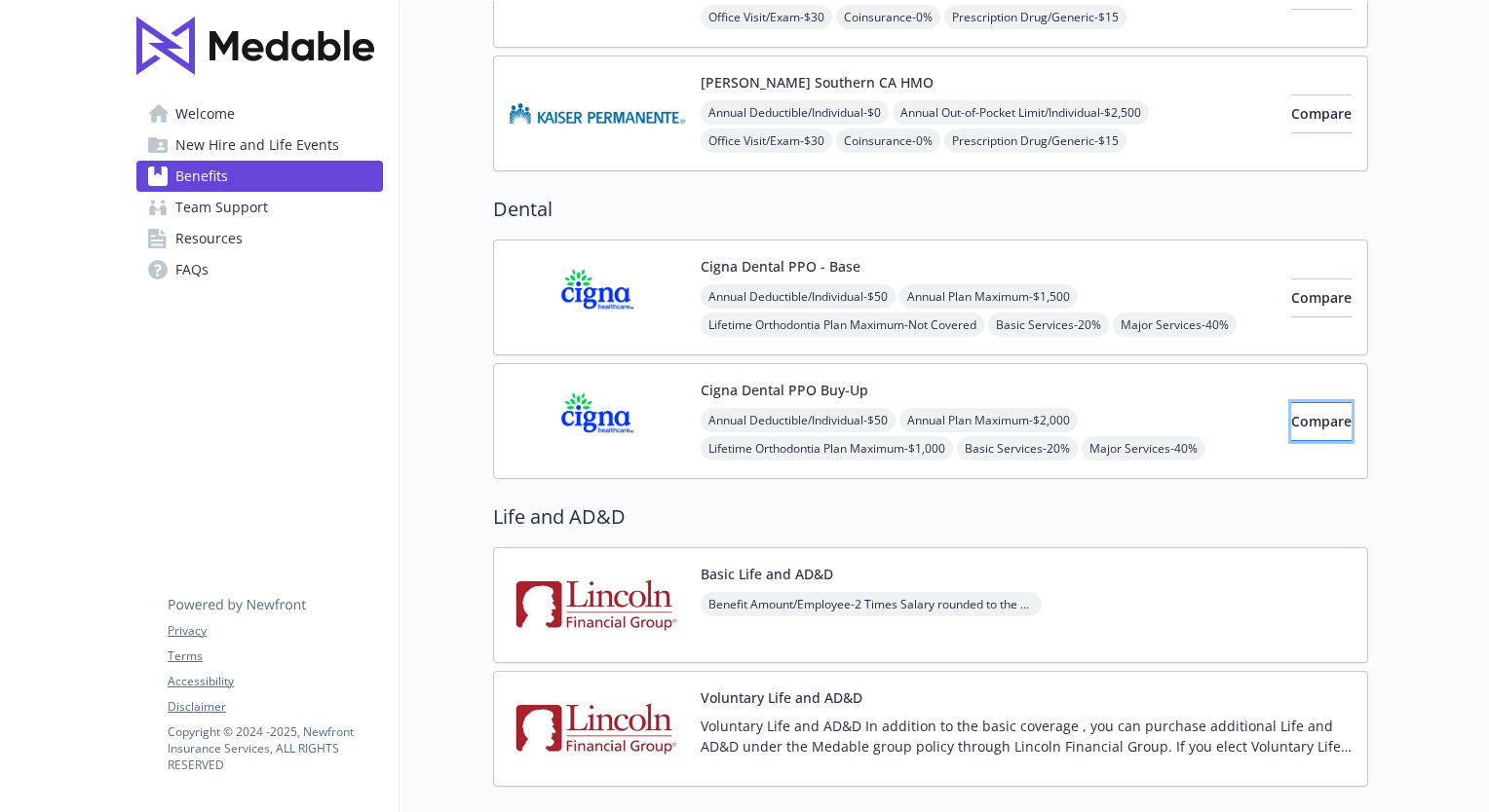
click at [1291, 415] on span "Compare" at bounding box center [1321, 420] width 60 height 19
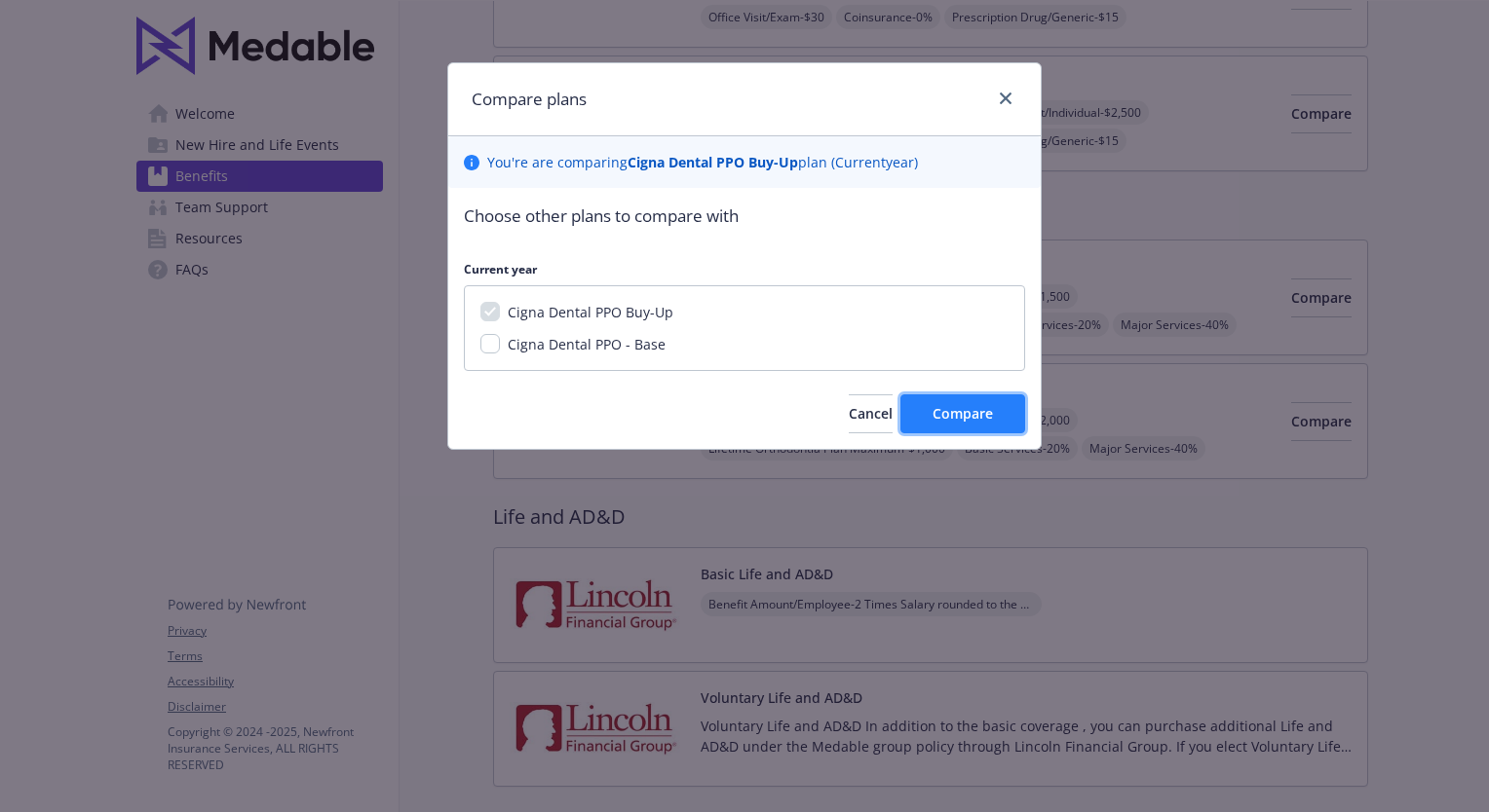
click at [974, 413] on span "Compare" at bounding box center [962, 413] width 60 height 19
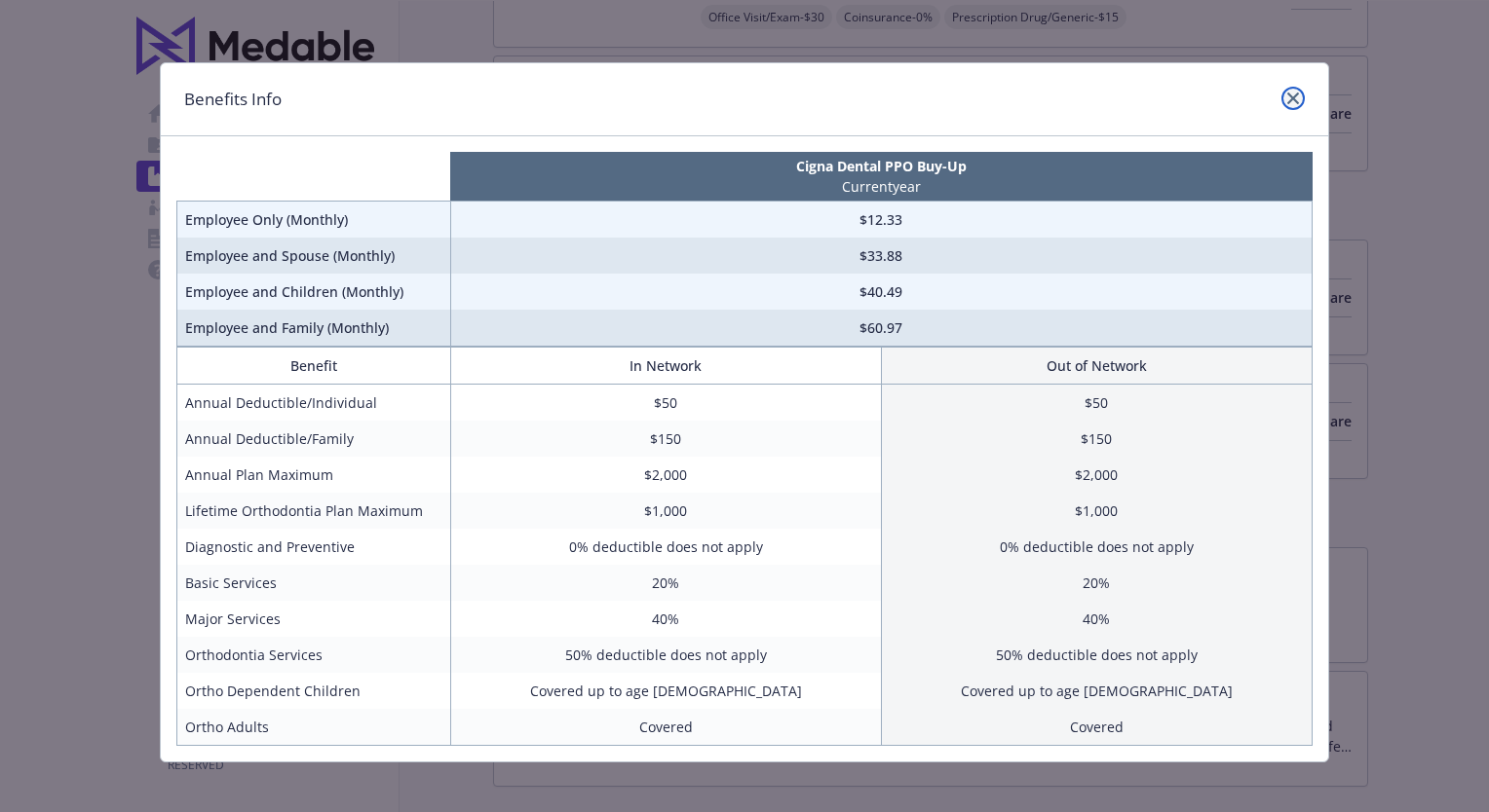
click at [1288, 100] on icon "close" at bounding box center [1293, 98] width 12 height 12
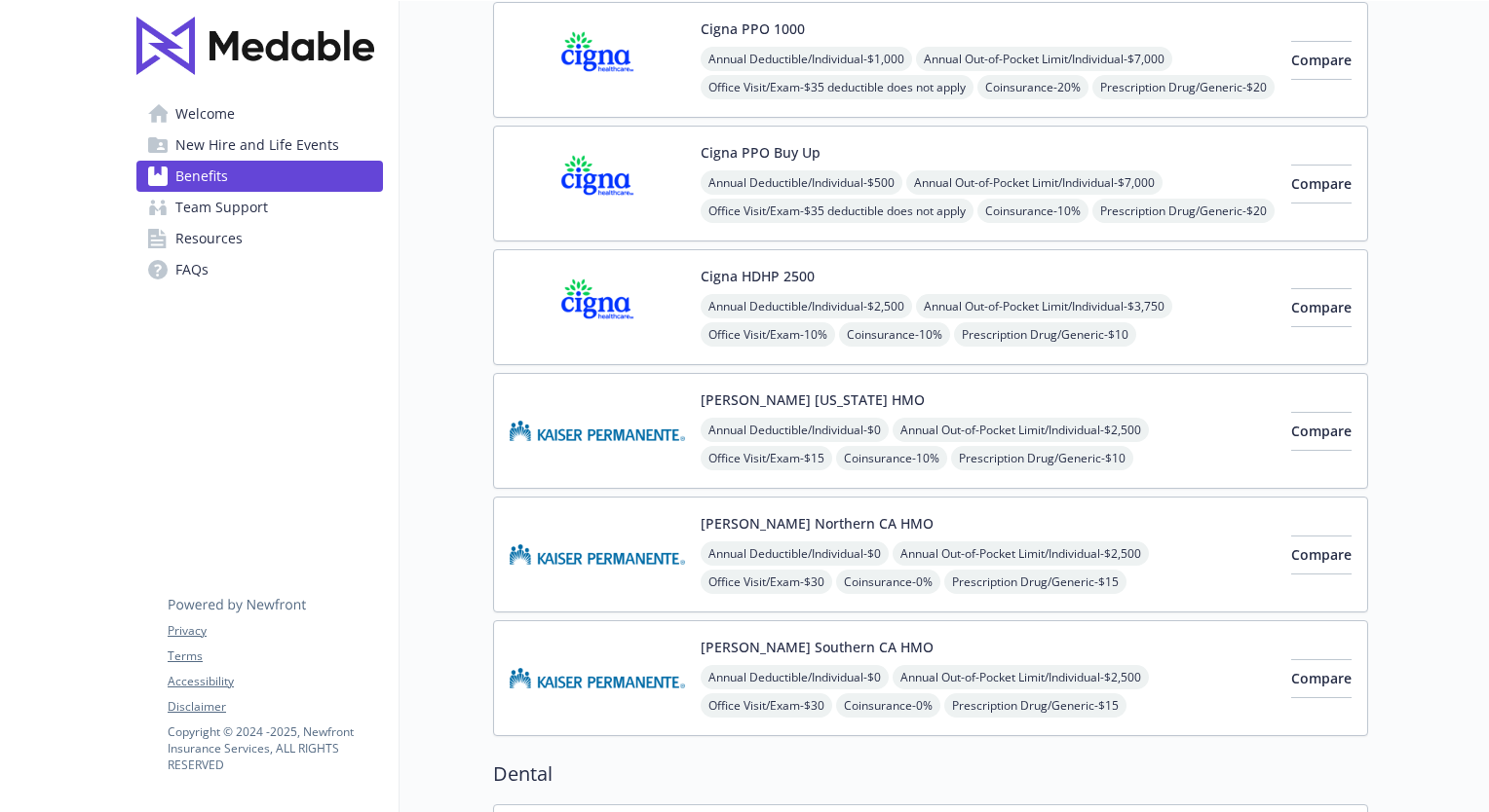
scroll to position [97, 0]
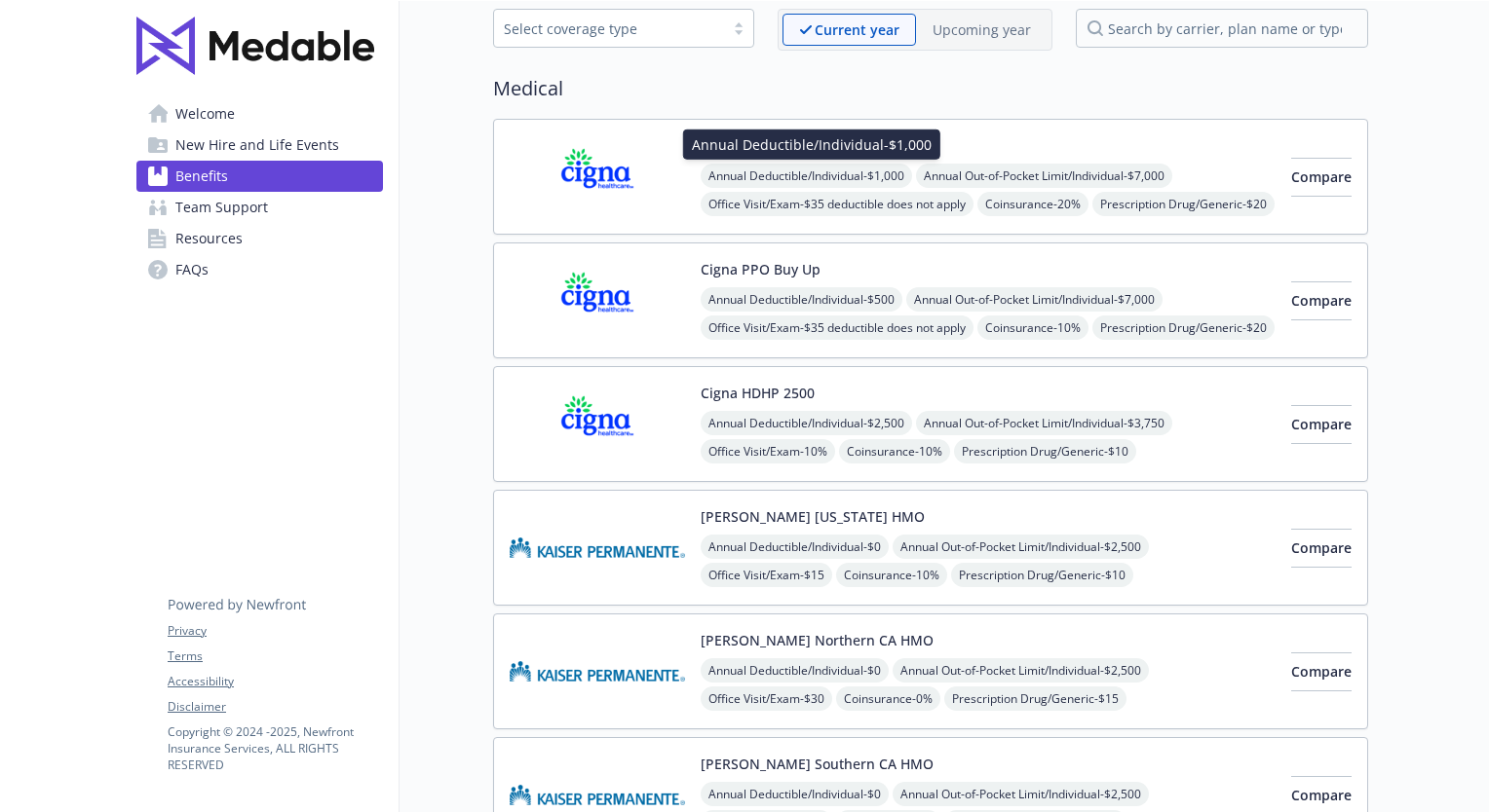
click at [912, 178] on span "Annual Deductible/Individual - $1,000" at bounding box center [806, 175] width 212 height 25
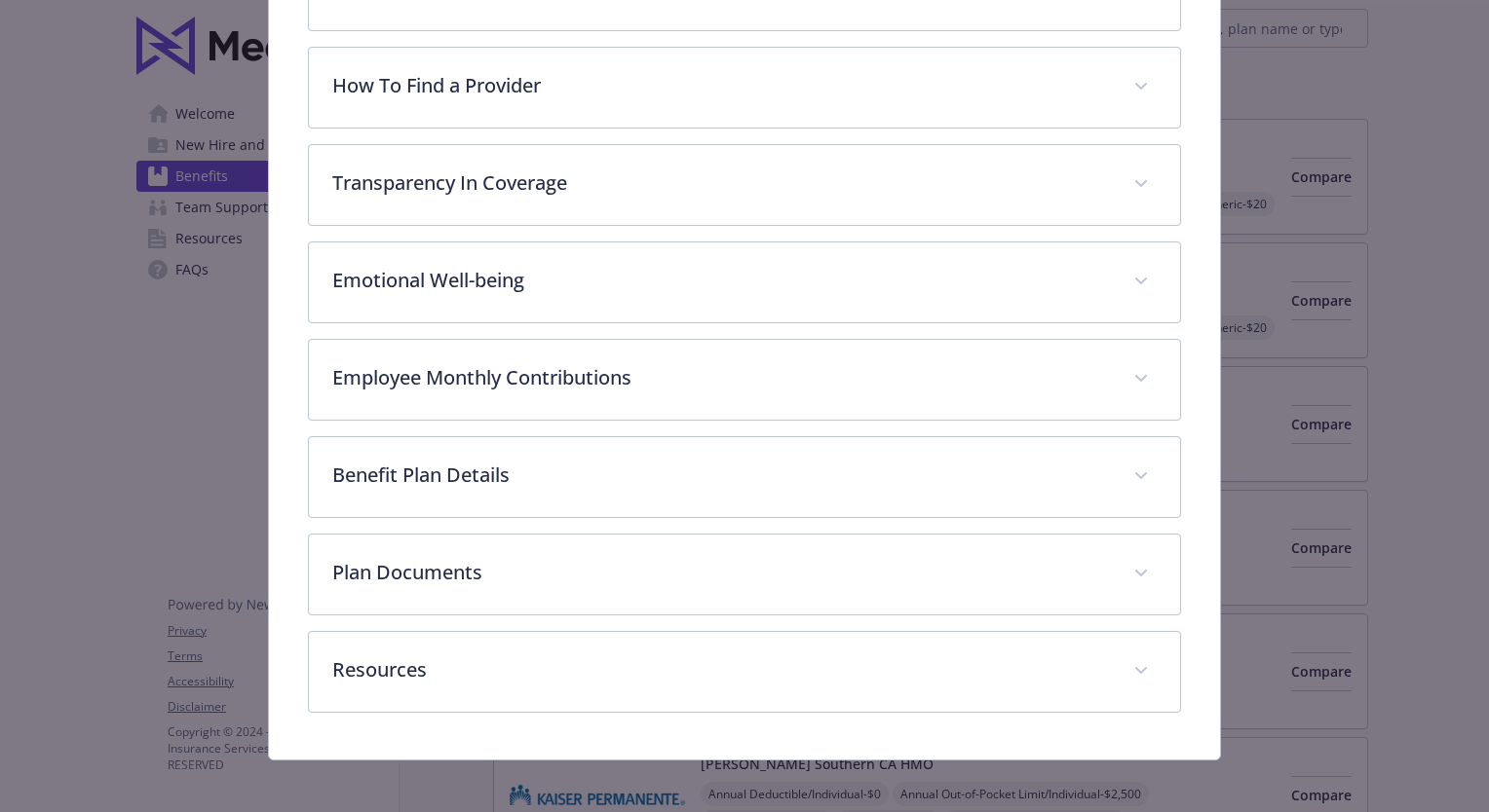
scroll to position [581, 0]
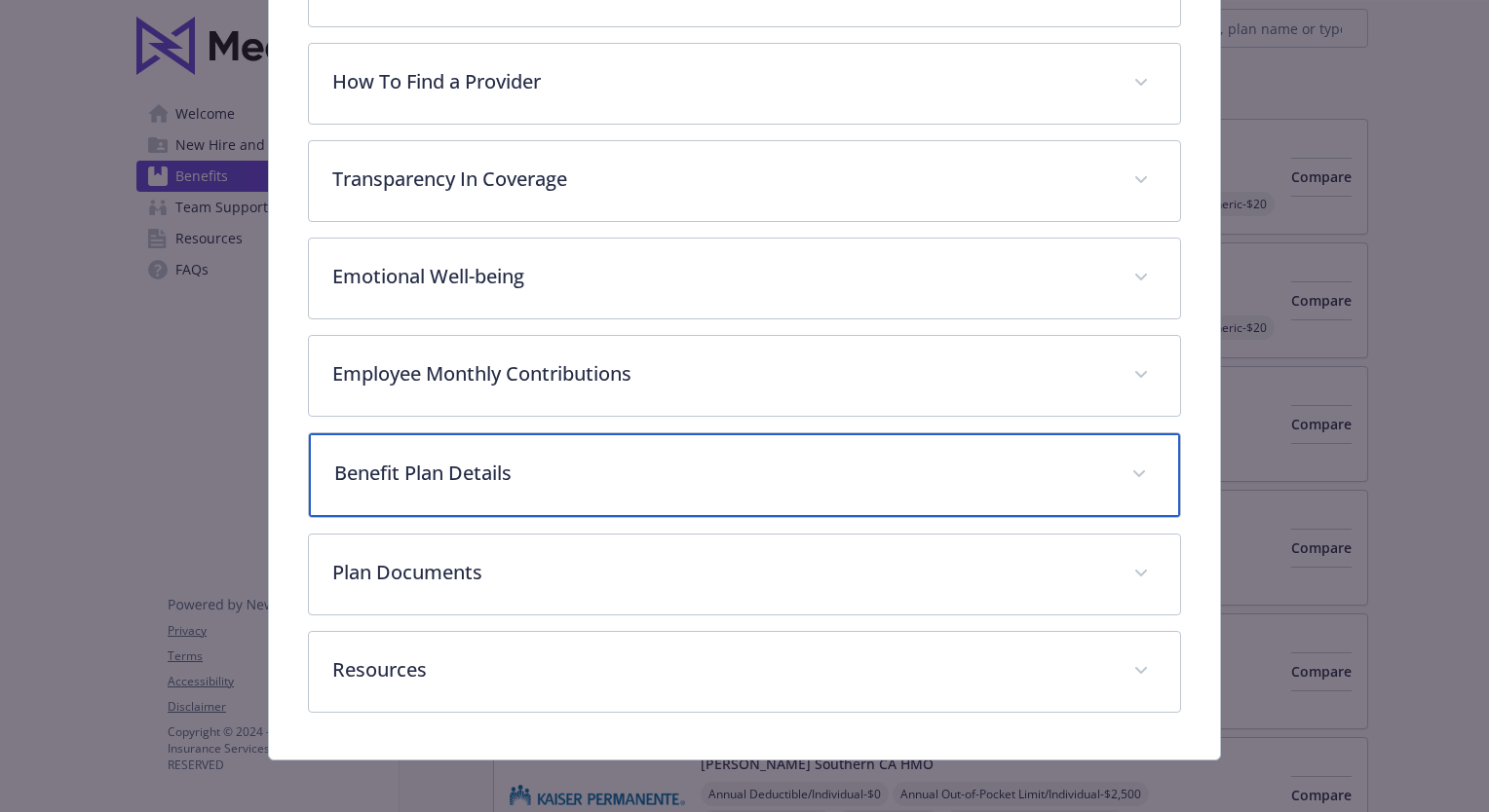
click at [1133, 470] on icon "details for plan Medical - Cigna PPO 1000 - Medical PPO" at bounding box center [1138, 474] width 12 height 8
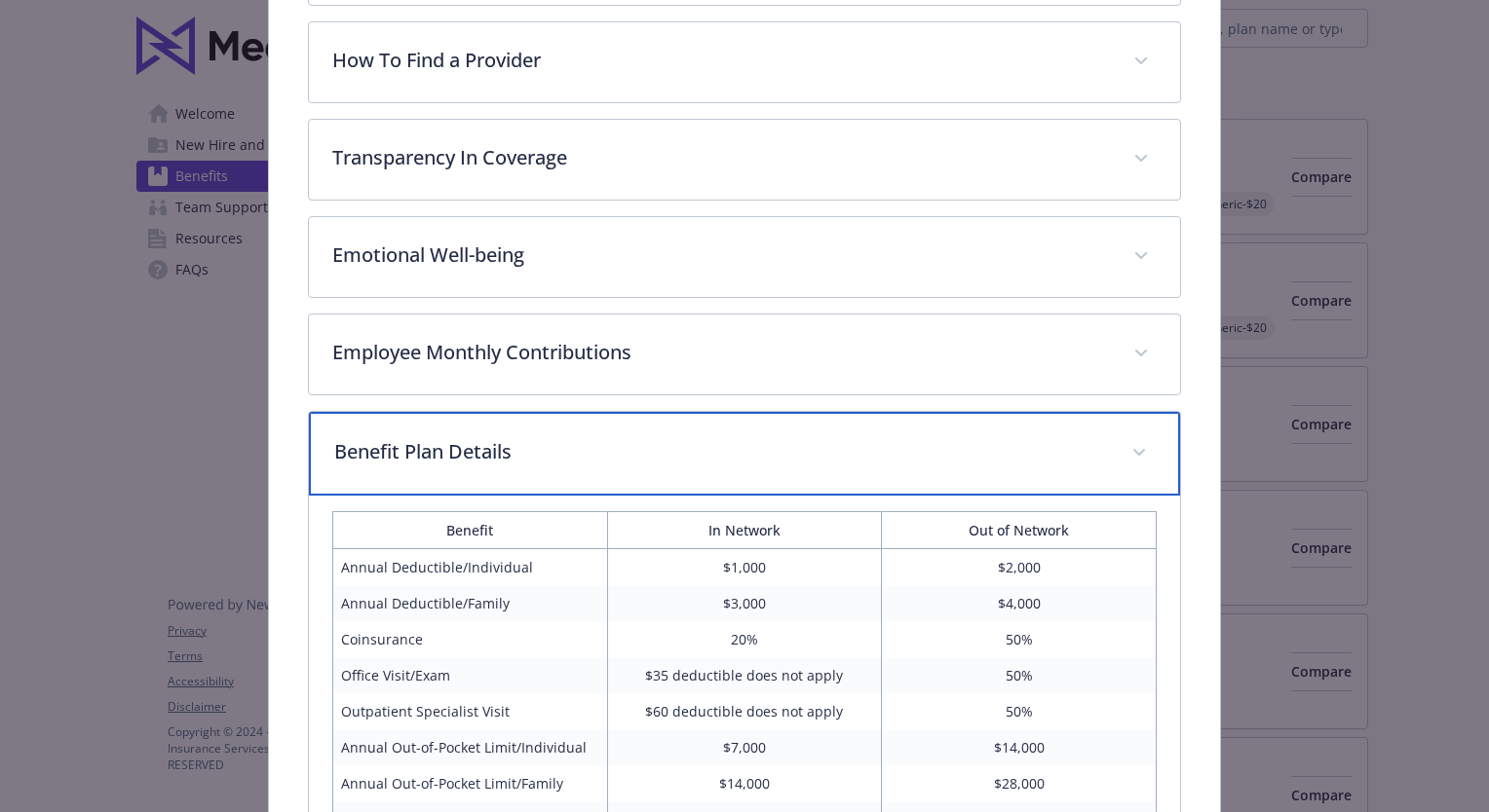
scroll to position [288, 0]
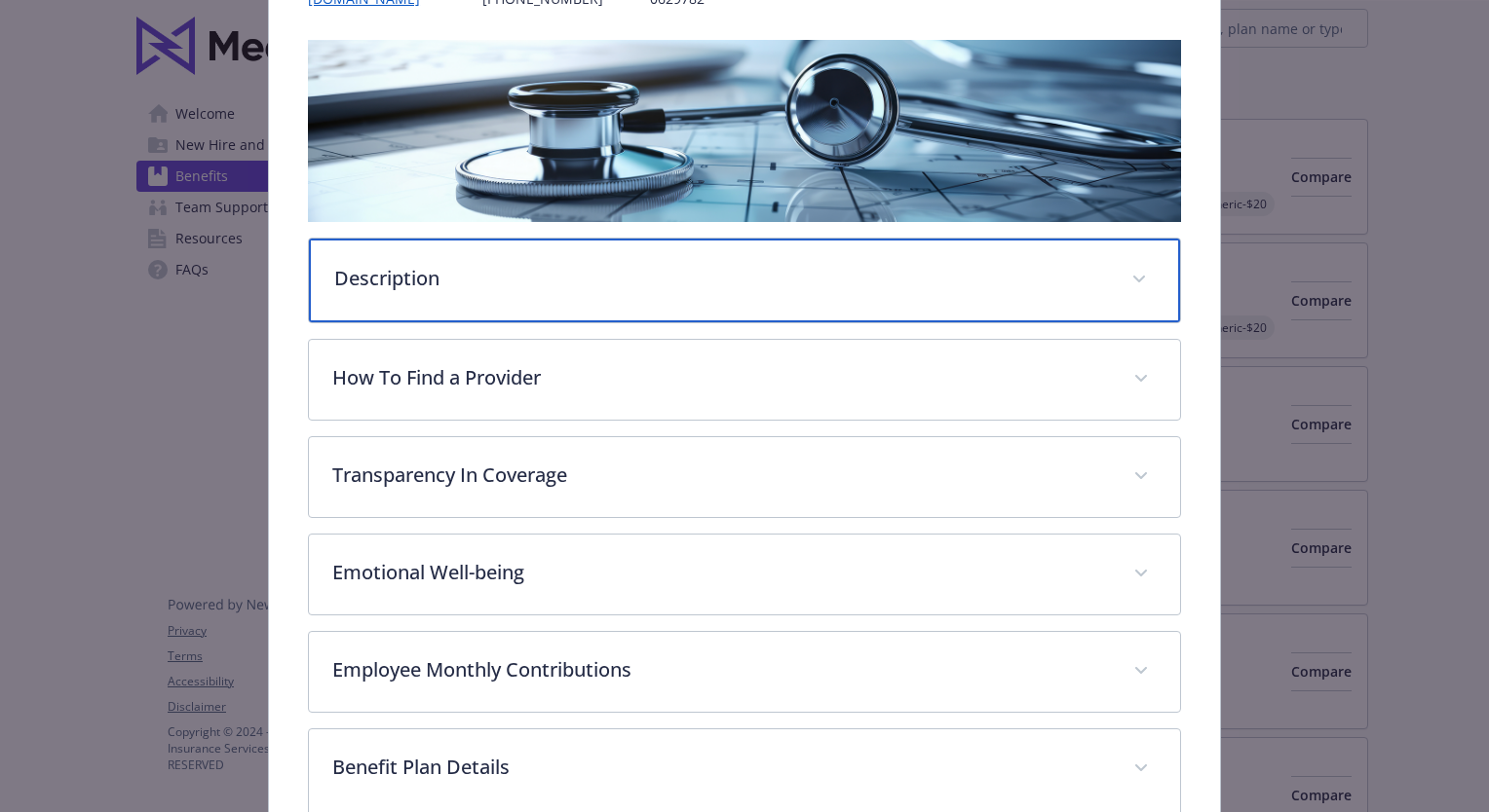
click at [1131, 271] on span "details for plan Medical - Cigna PPO 1000 - Medical PPO" at bounding box center [1139, 280] width 32 height 31
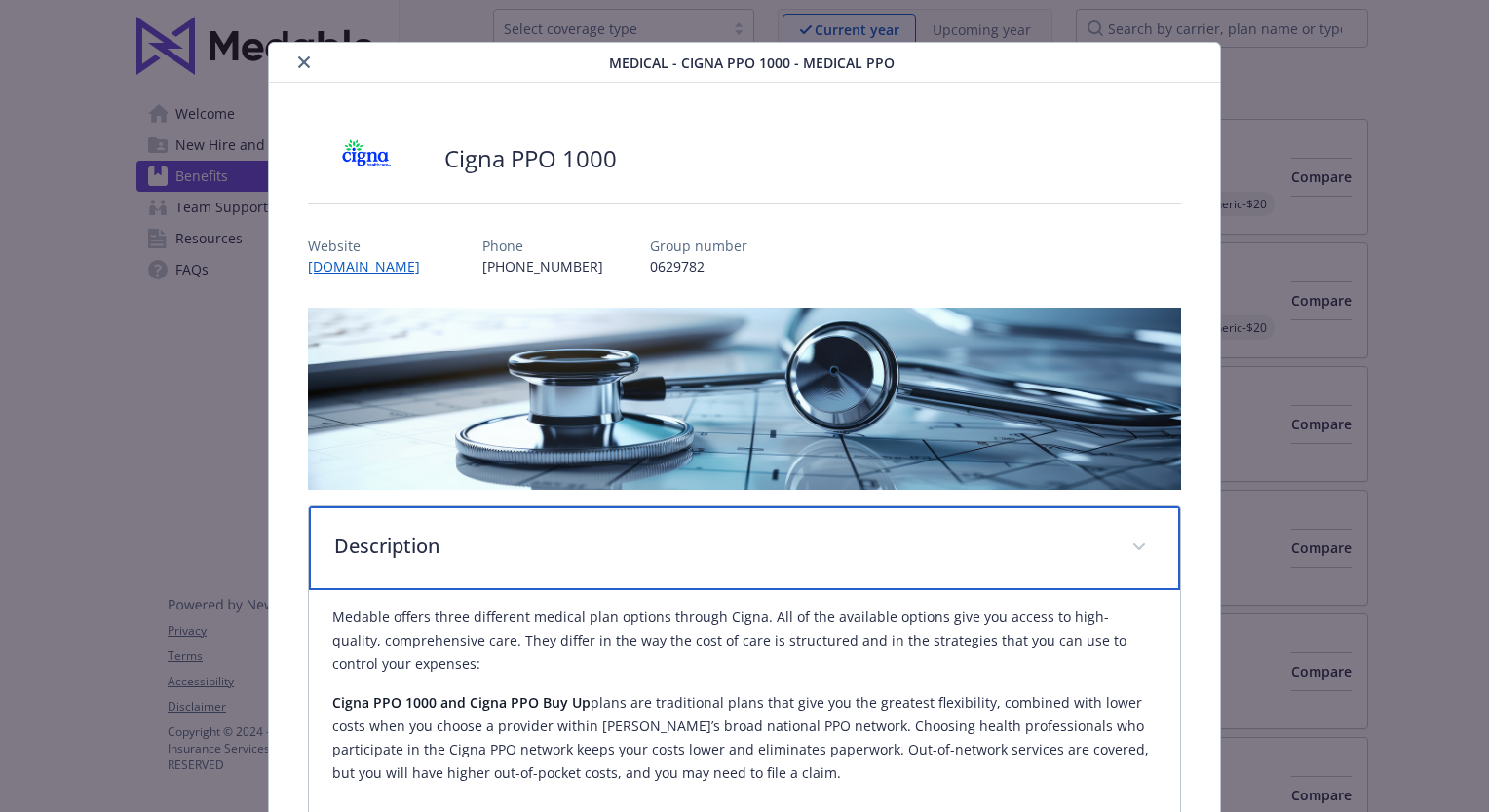
scroll to position [0, 0]
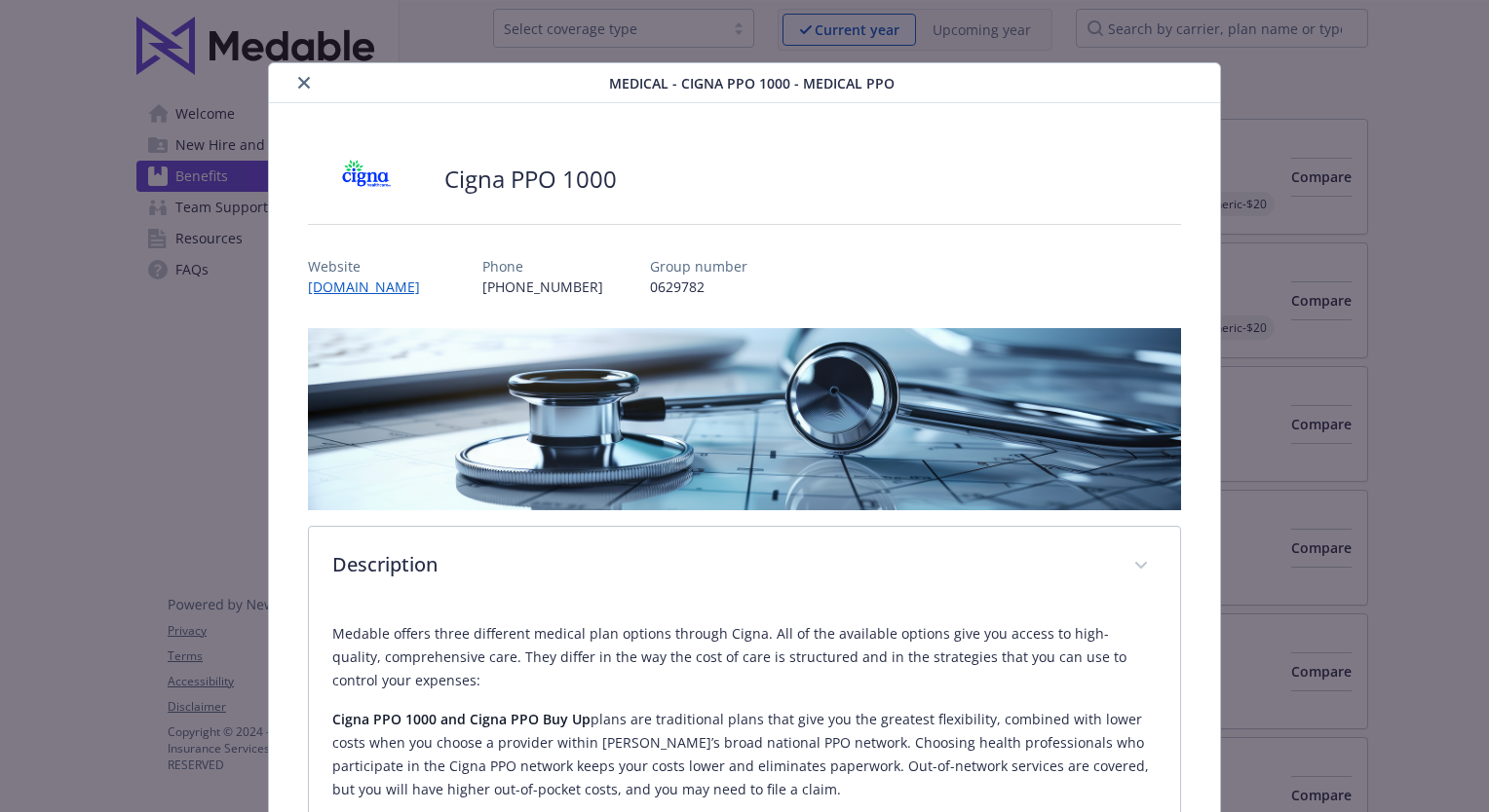
click at [300, 79] on icon "close" at bounding box center [304, 83] width 12 height 12
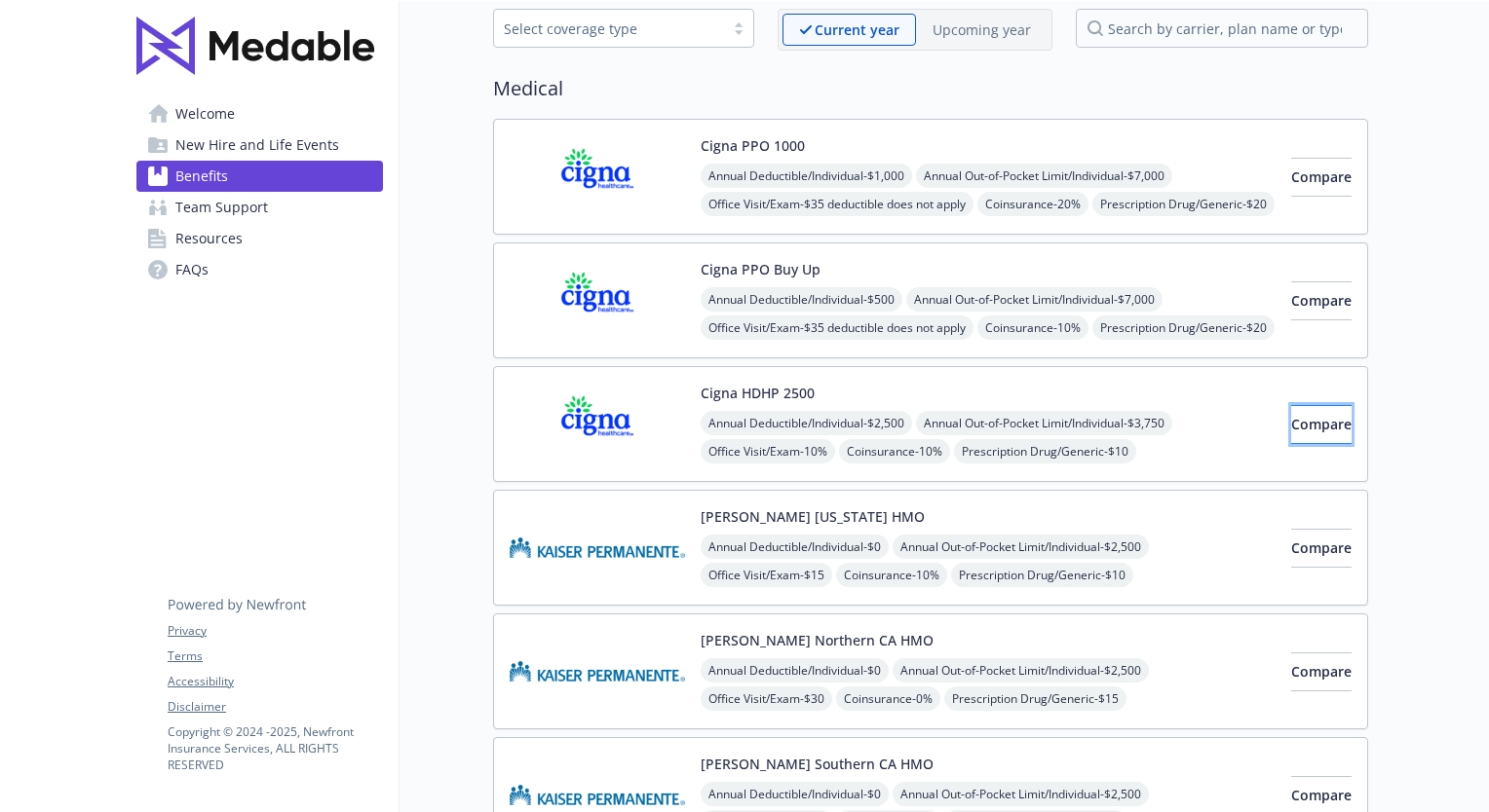
click at [1291, 422] on span "Compare" at bounding box center [1321, 423] width 60 height 19
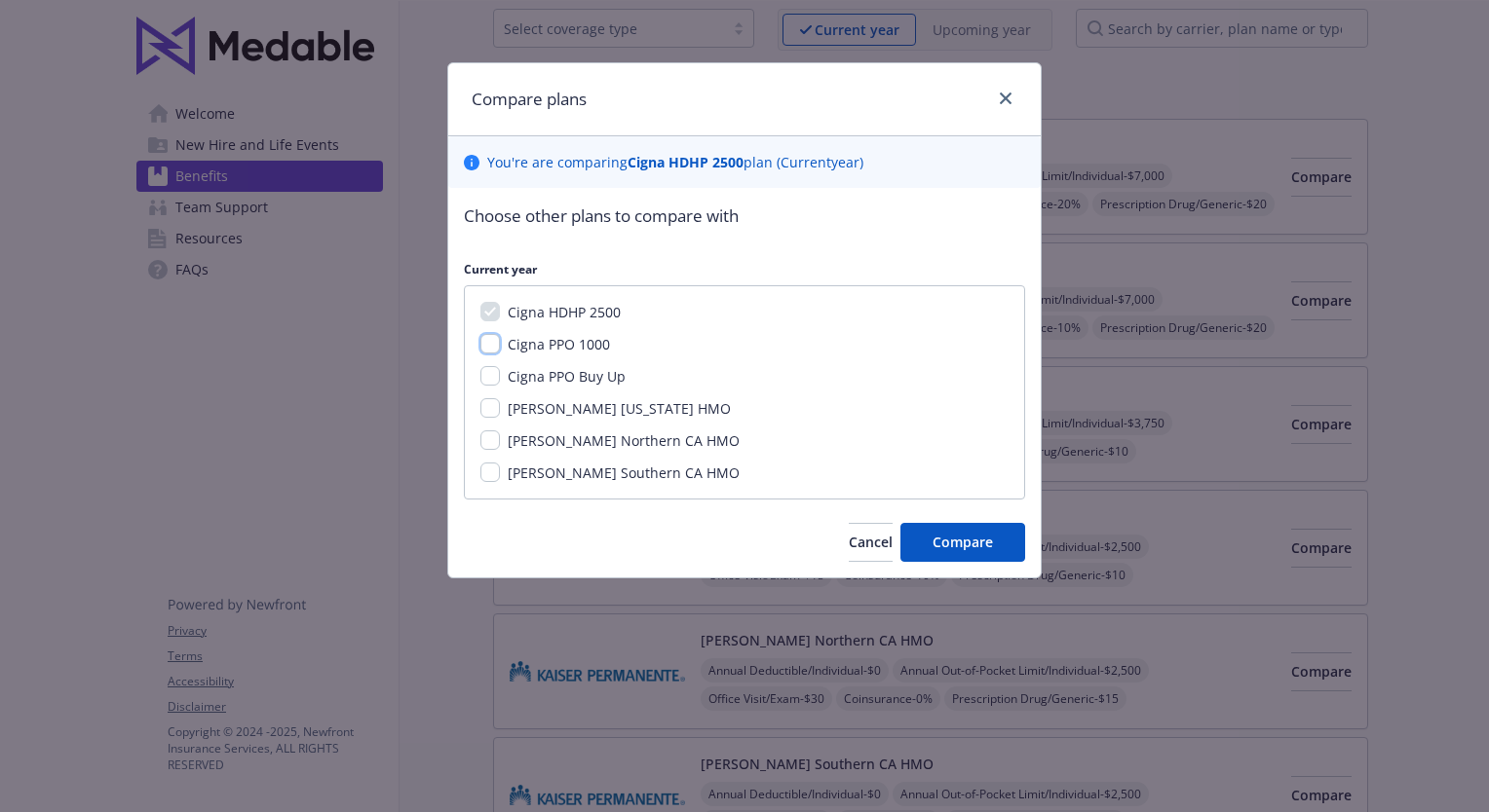
click at [490, 345] on input "Cigna PPO 1000" at bounding box center [490, 344] width 20 height 20
checkbox input "true"
click at [485, 376] on input "Cigna PPO Buy Up" at bounding box center [490, 376] width 20 height 20
checkbox input "true"
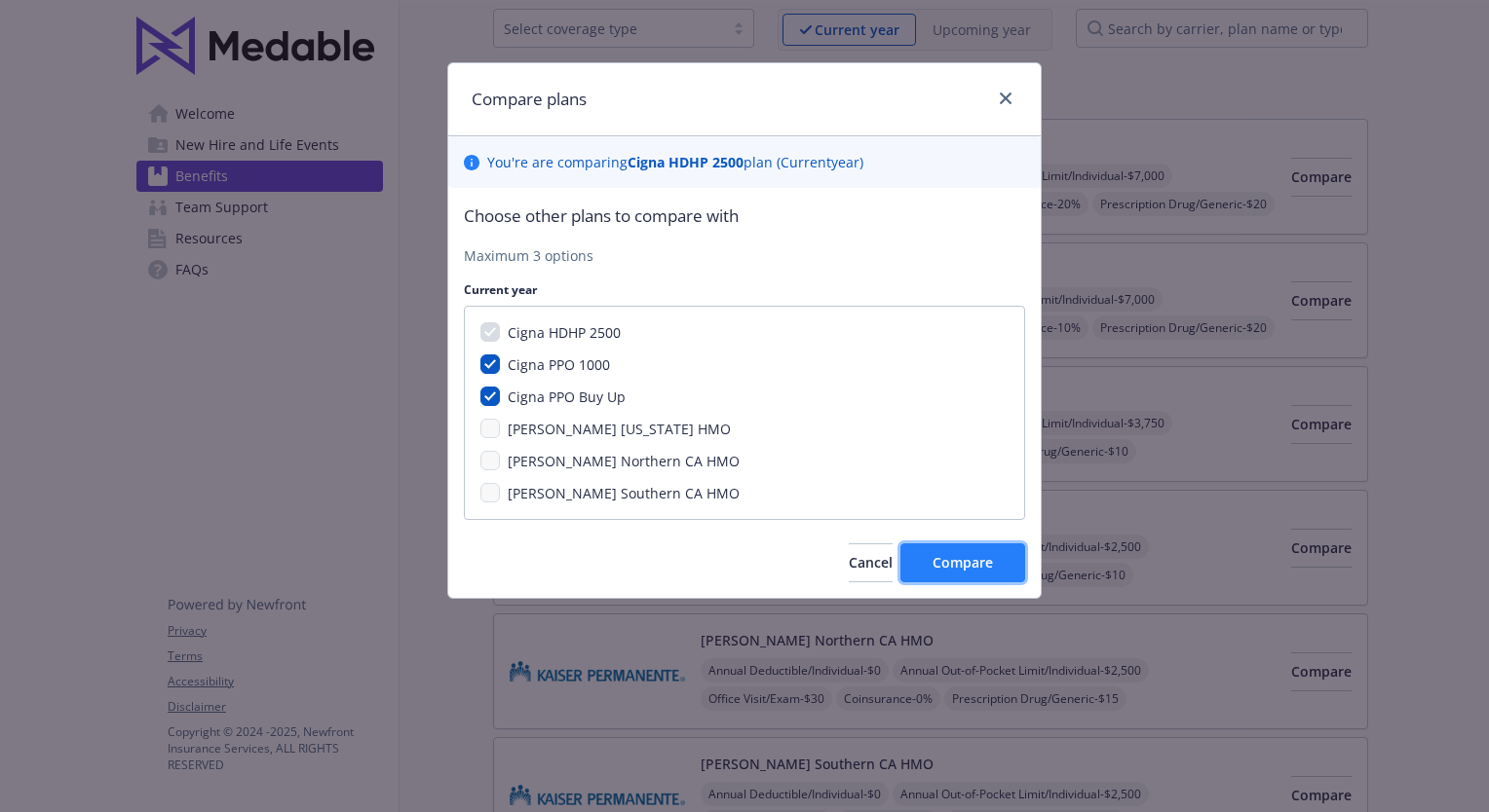
click at [987, 577] on button "Compare" at bounding box center [962, 563] width 125 height 39
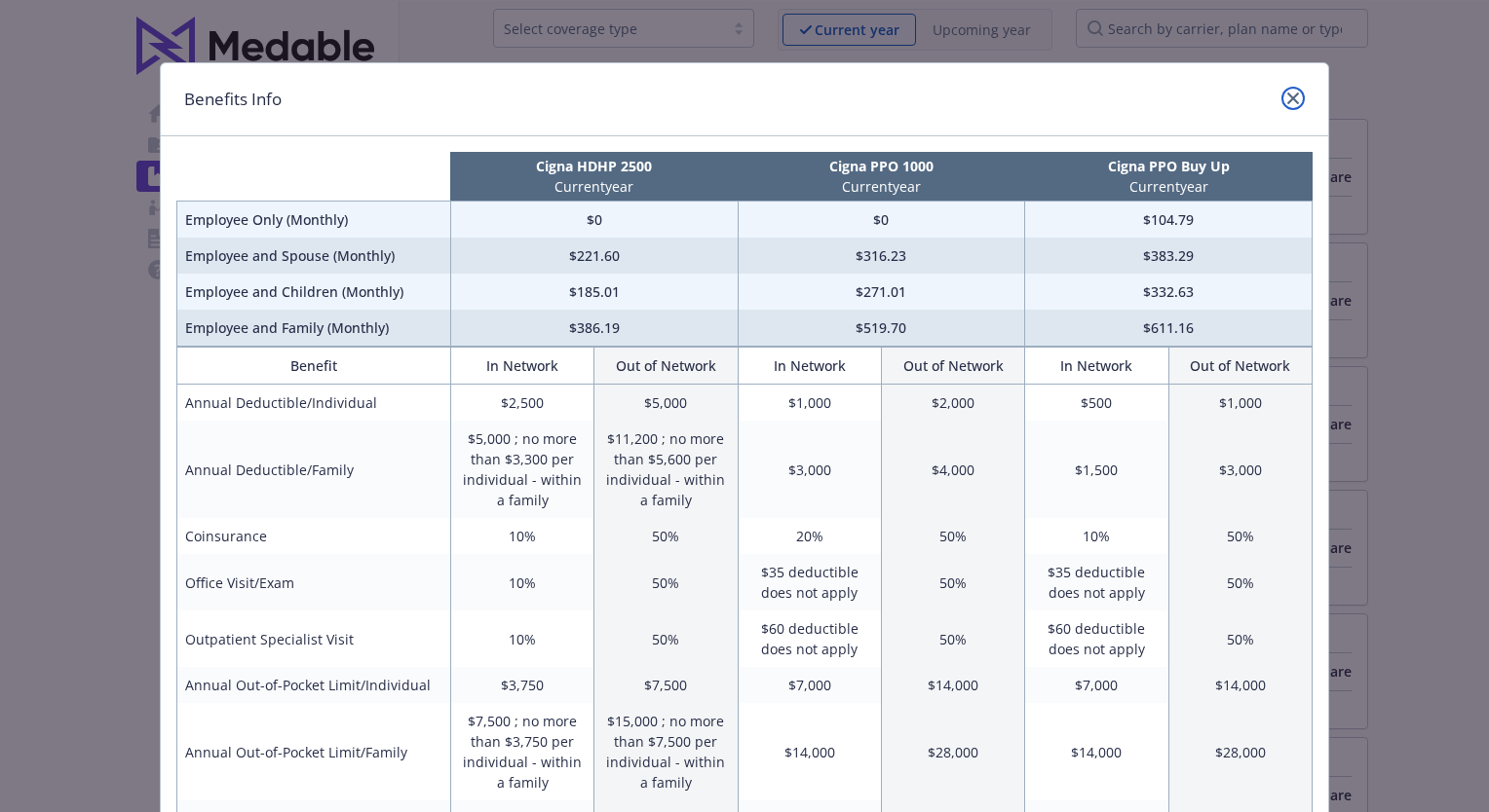
click at [1287, 99] on icon "close" at bounding box center [1293, 98] width 12 height 12
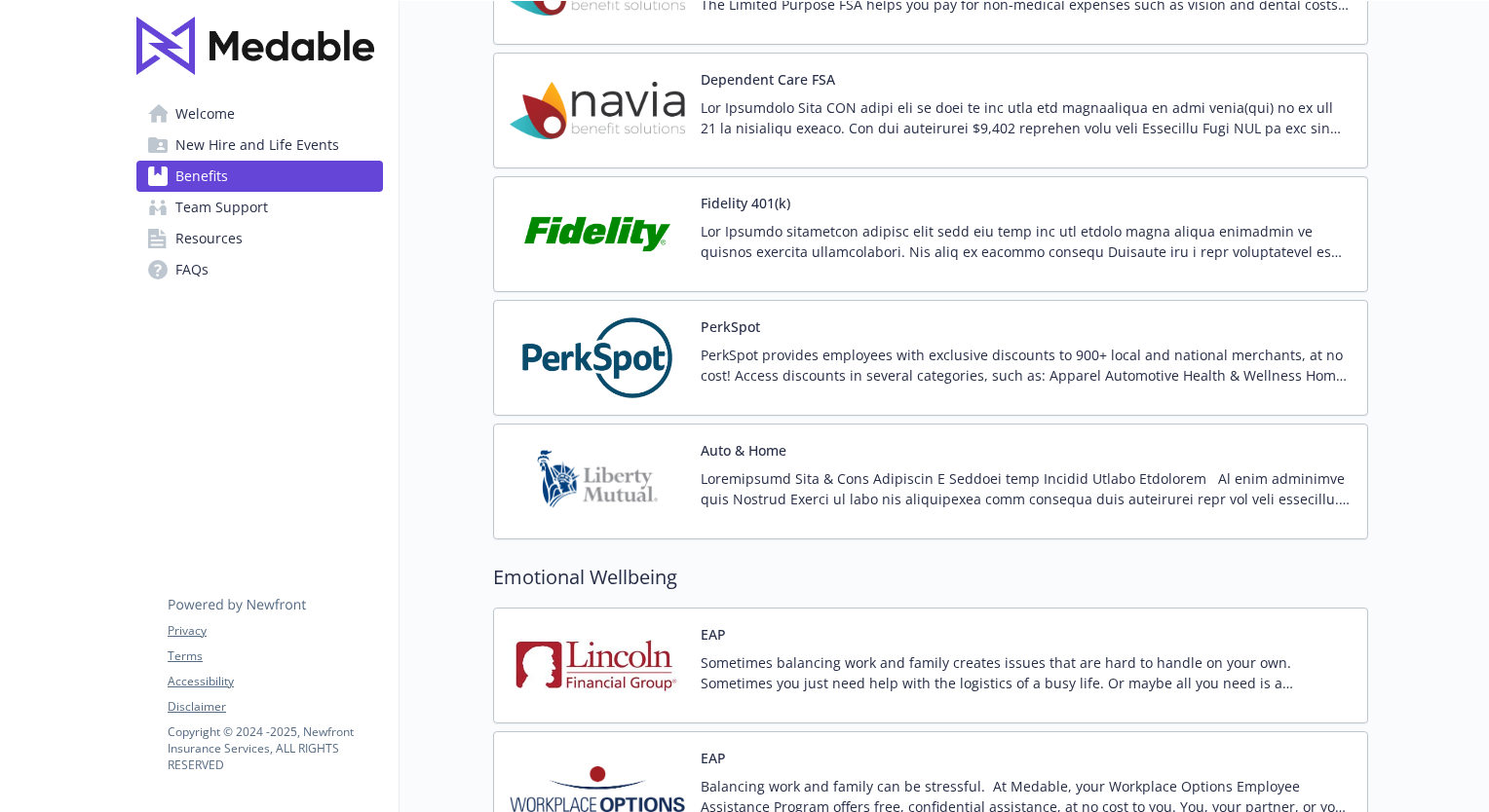
scroll to position [3310, 0]
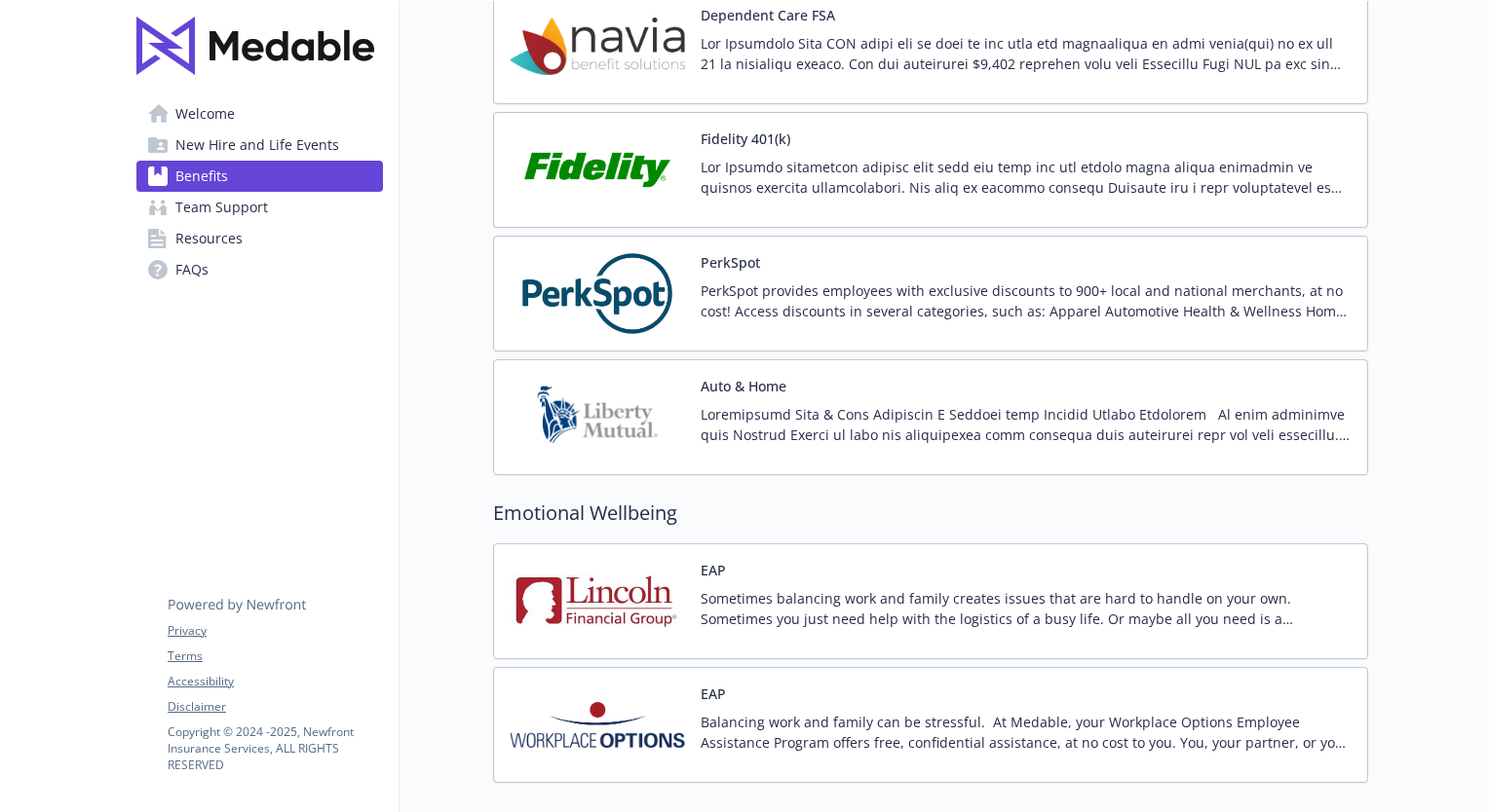
click at [852, 283] on p "PerkSpot provides employees with exclusive discounts to 900+ local and national…" at bounding box center [1025, 301] width 651 height 41
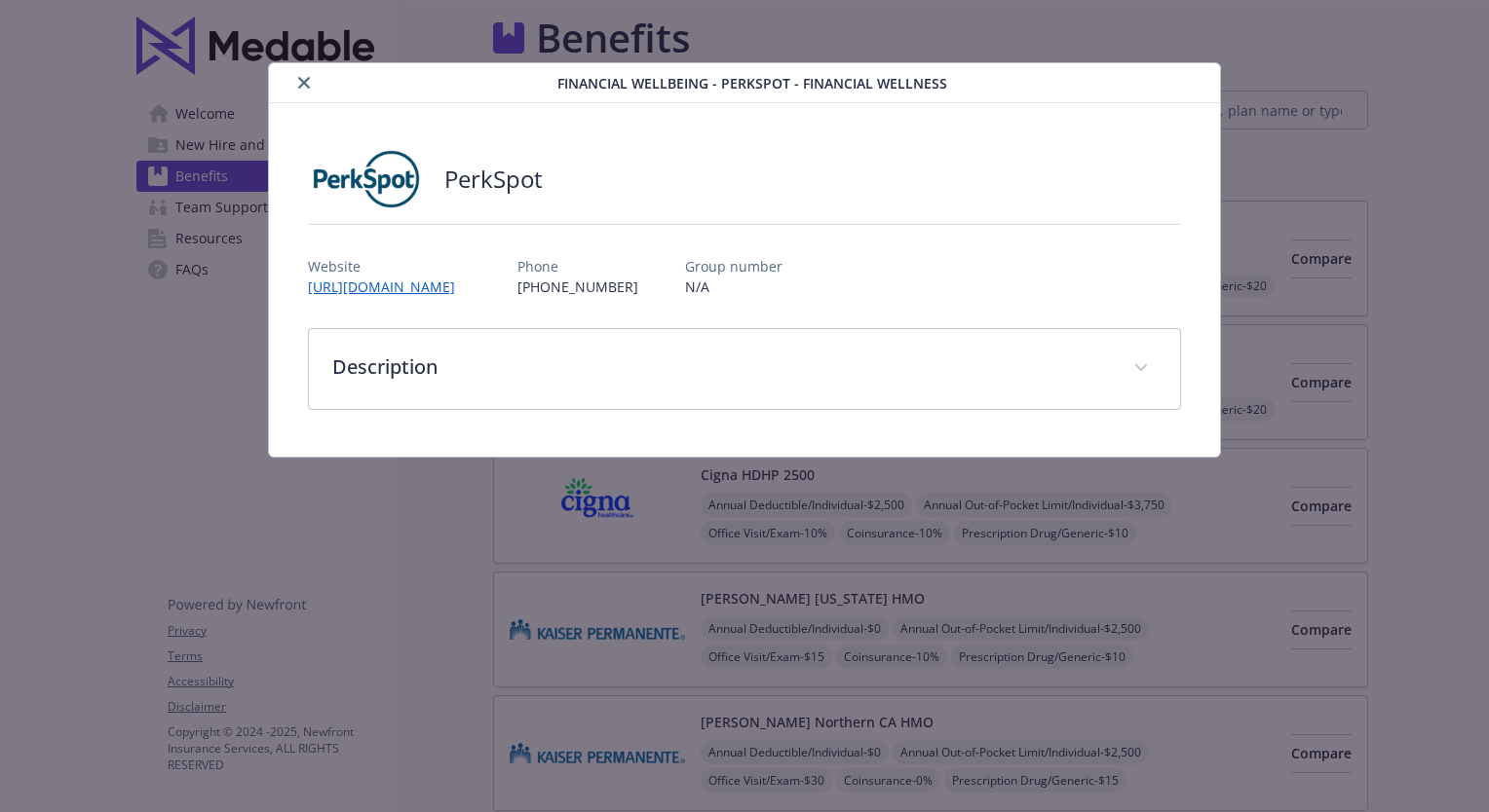
scroll to position [3310, 0]
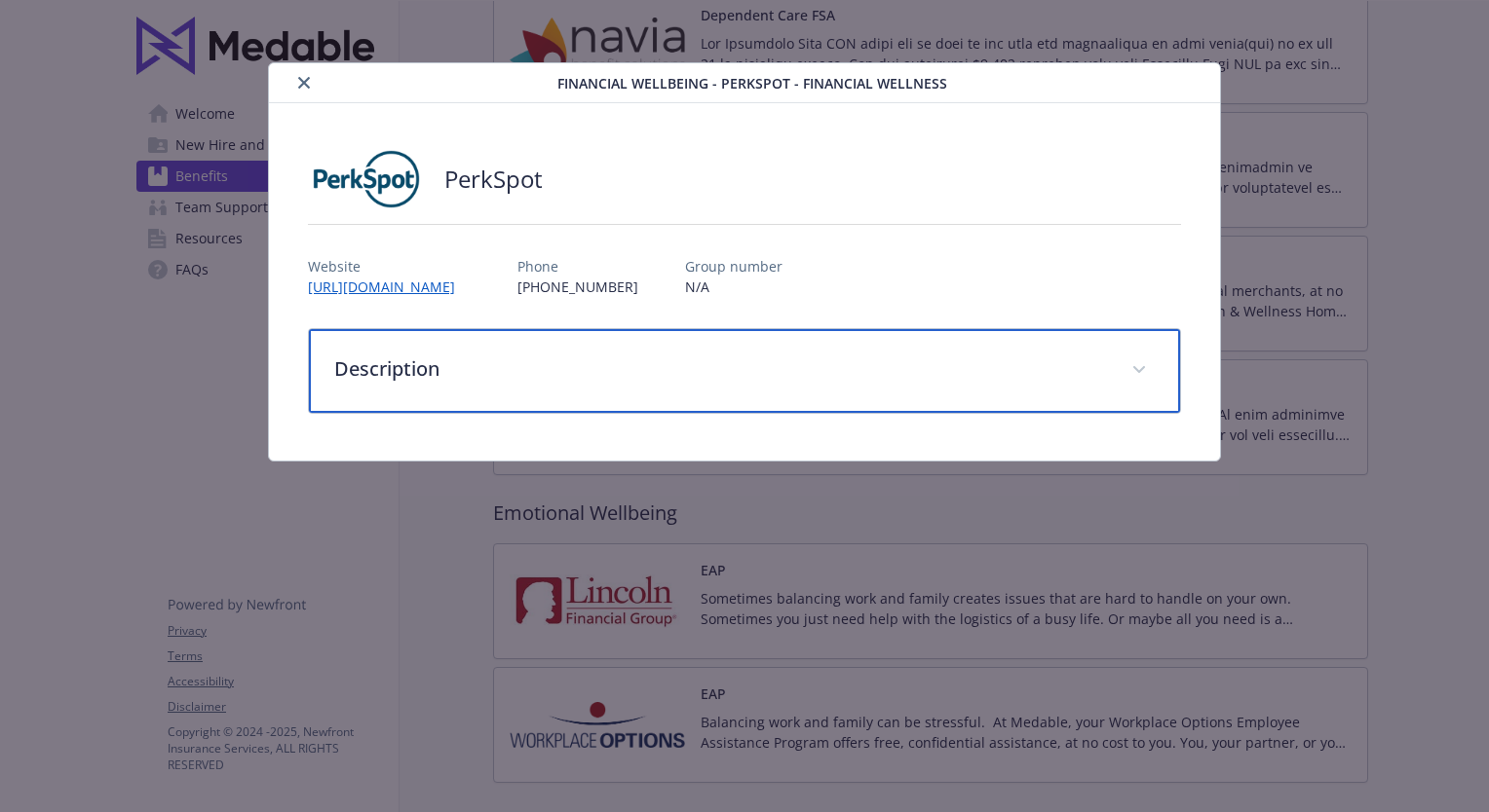
click at [610, 367] on p "Description" at bounding box center [720, 369] width 773 height 30
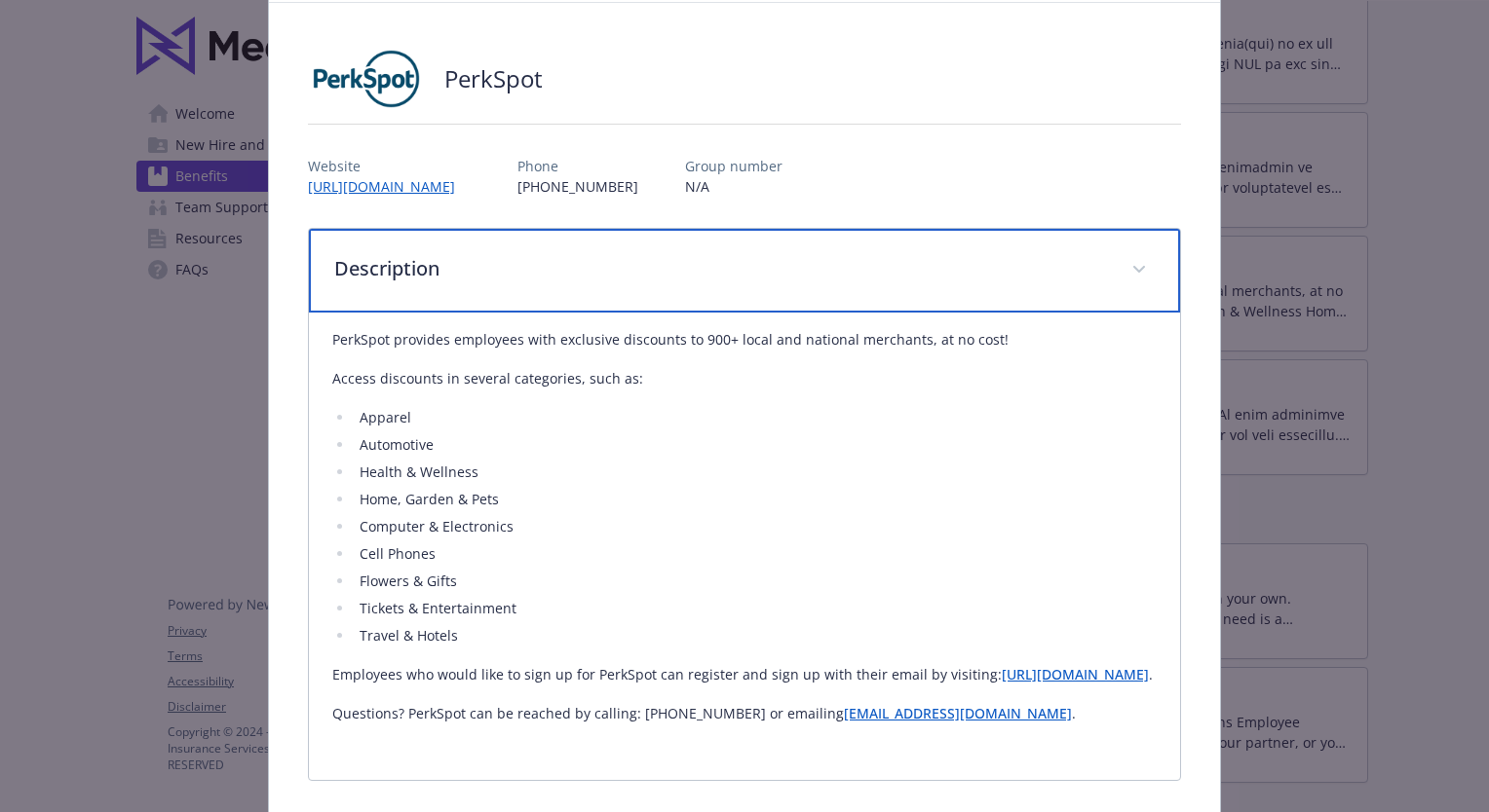
scroll to position [0, 0]
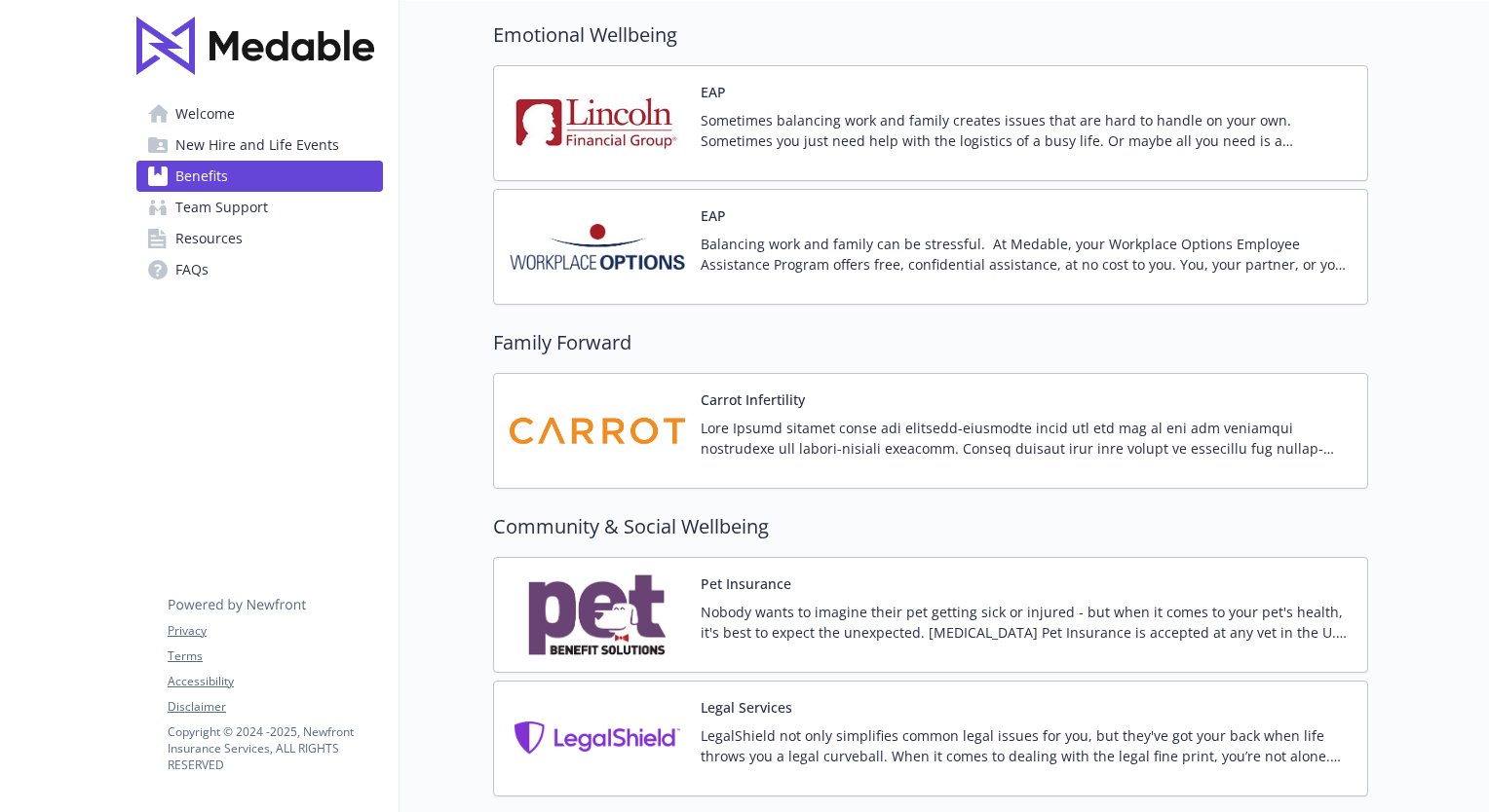
scroll to position [3797, 0]
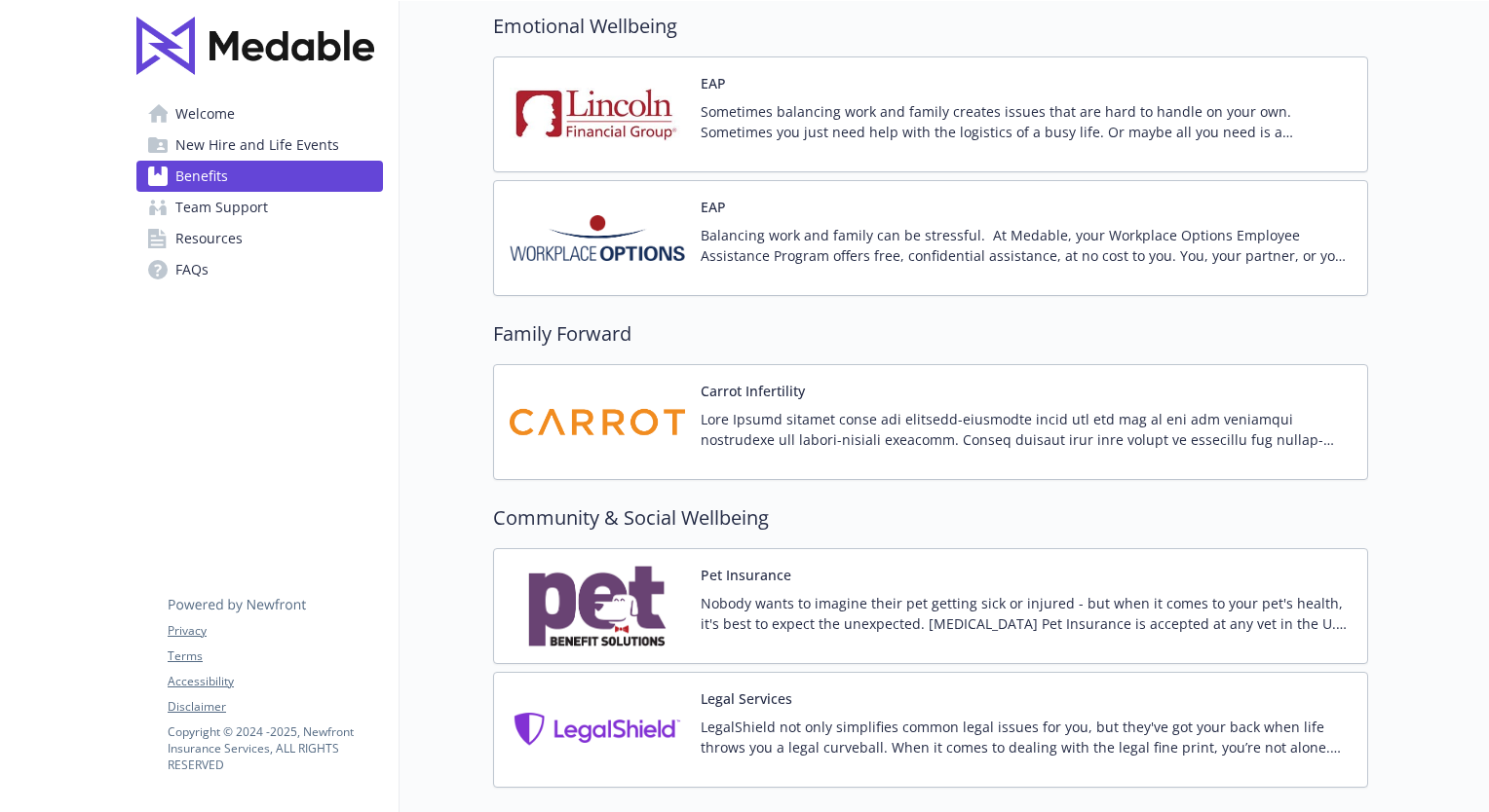
click at [862, 230] on p "Balancing work and family can be stressful. At Medable, your Workplace Options …" at bounding box center [1025, 246] width 651 height 41
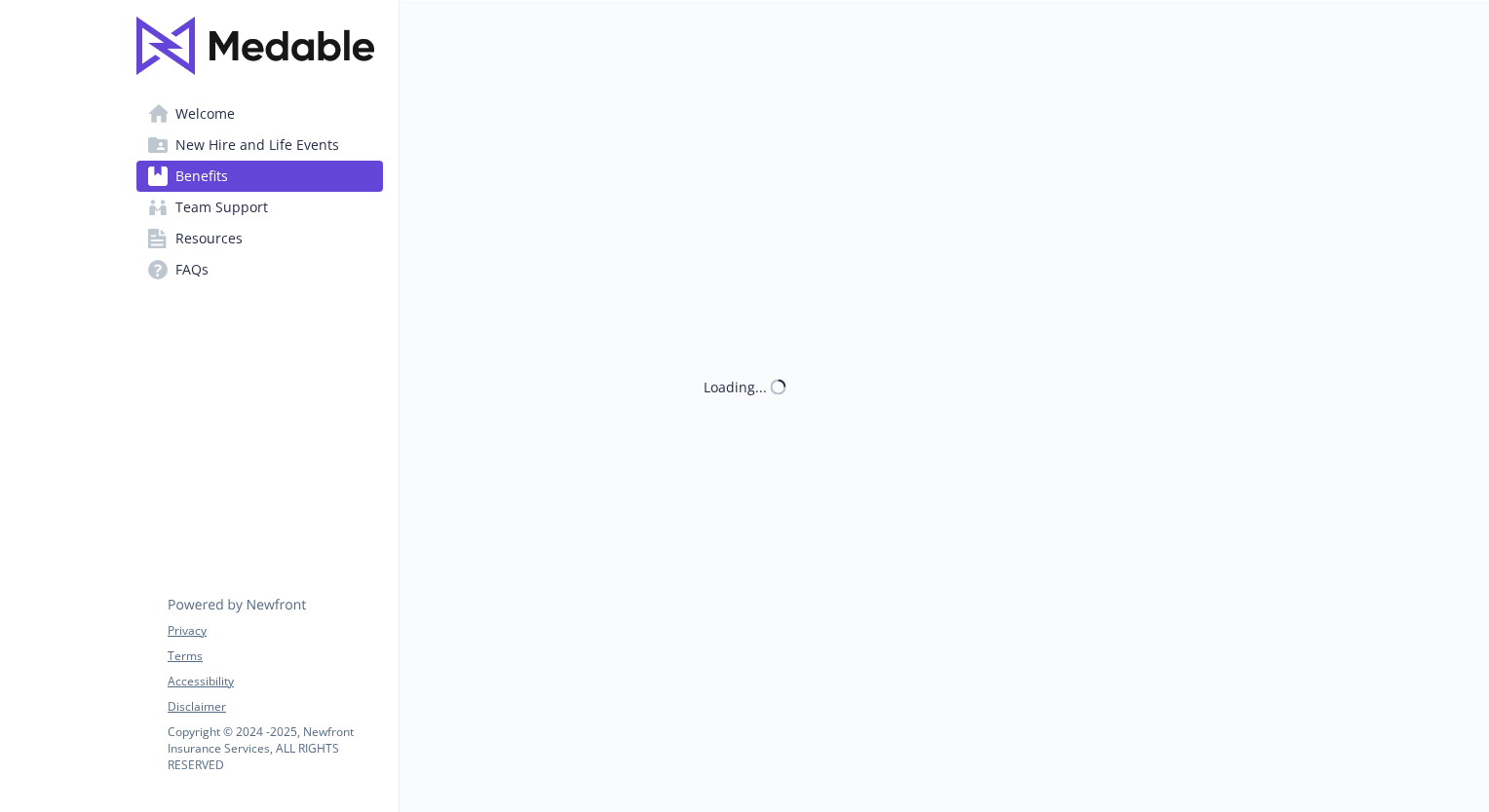
scroll to position [3797, 0]
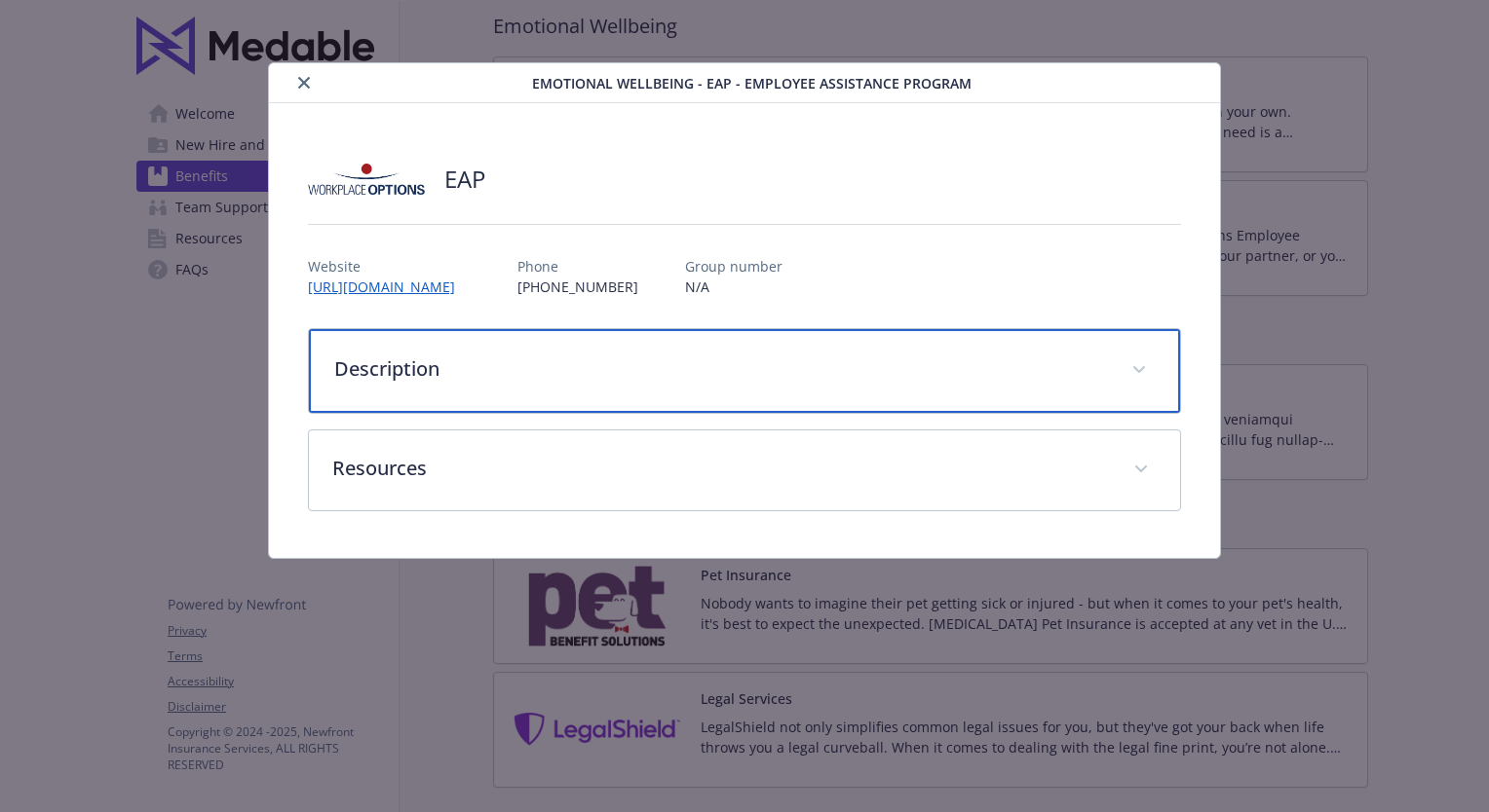
click at [1093, 360] on p "Description" at bounding box center [720, 369] width 773 height 30
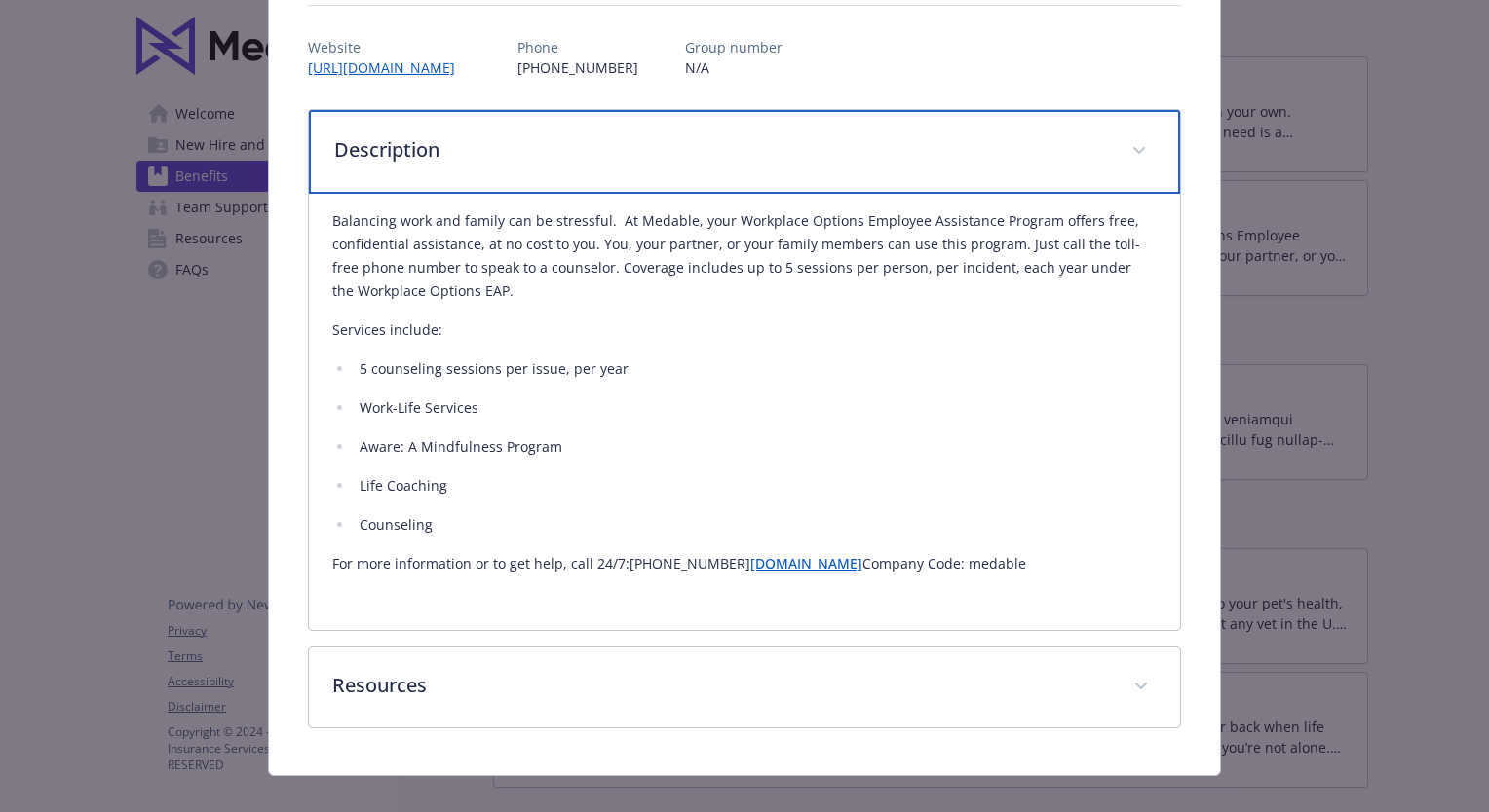
scroll to position [242, 0]
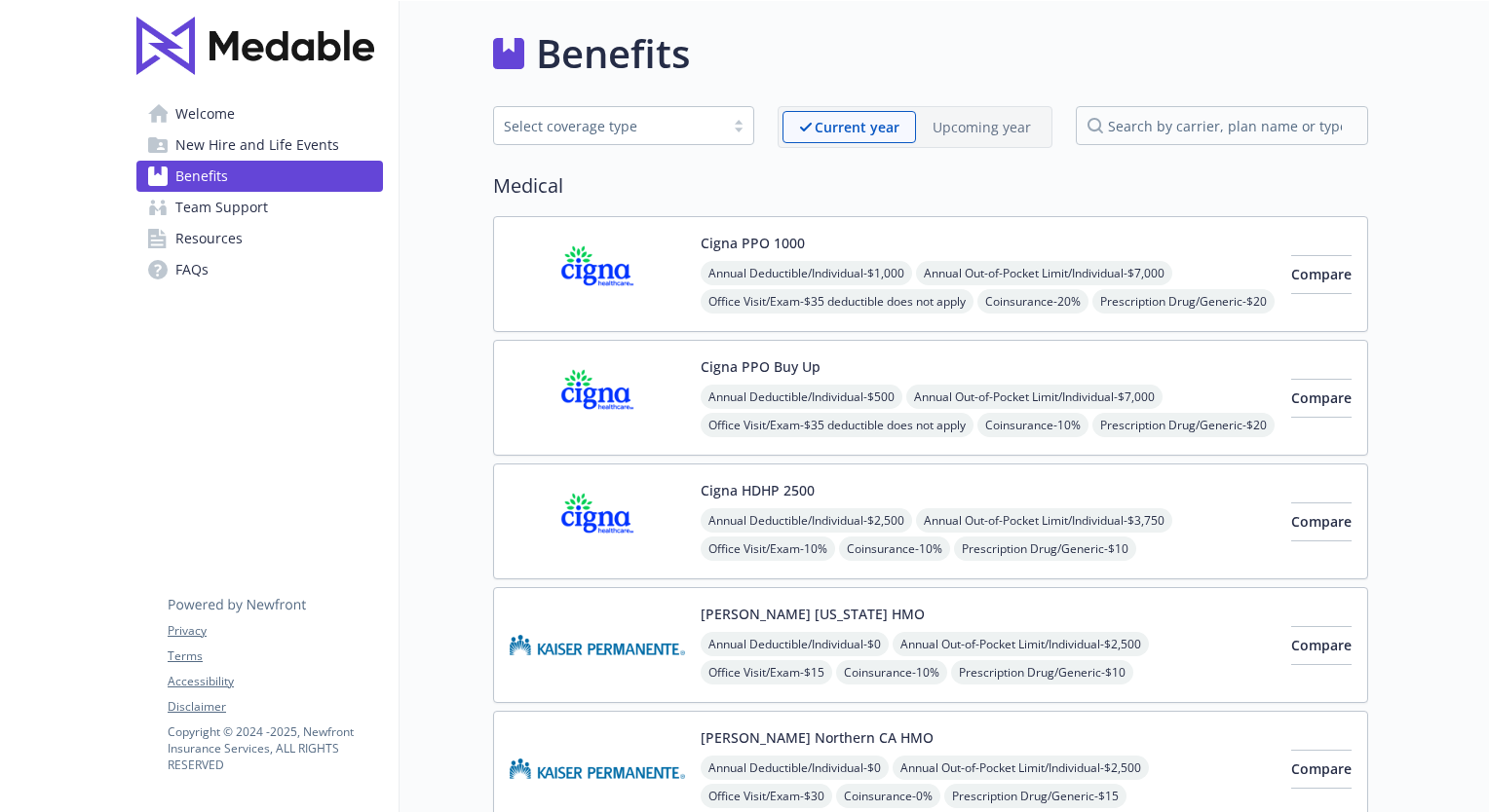
click at [1010, 130] on p "Upcoming year" at bounding box center [982, 127] width 98 height 21
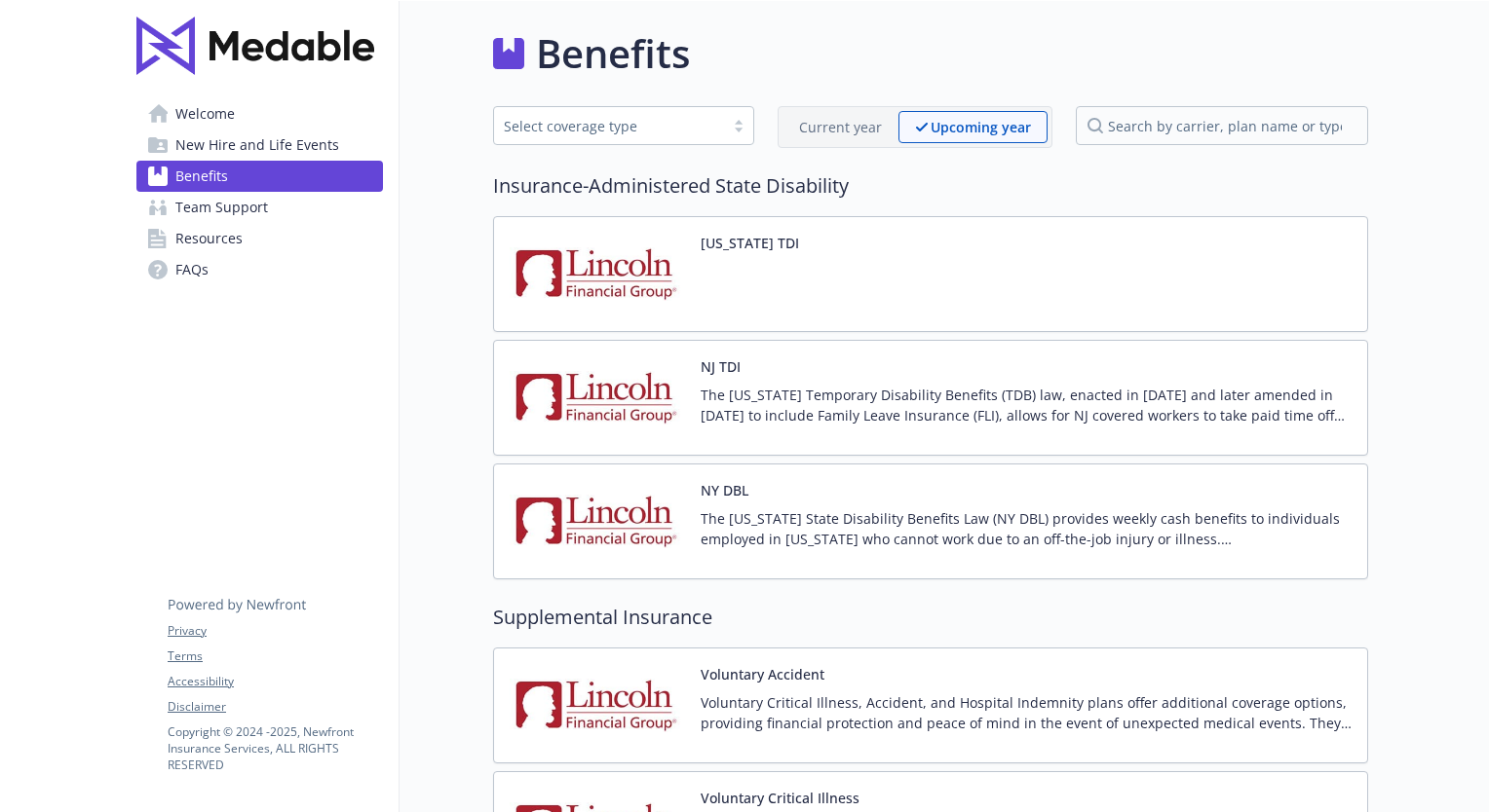
click at [872, 127] on p "Current year" at bounding box center [840, 127] width 83 height 21
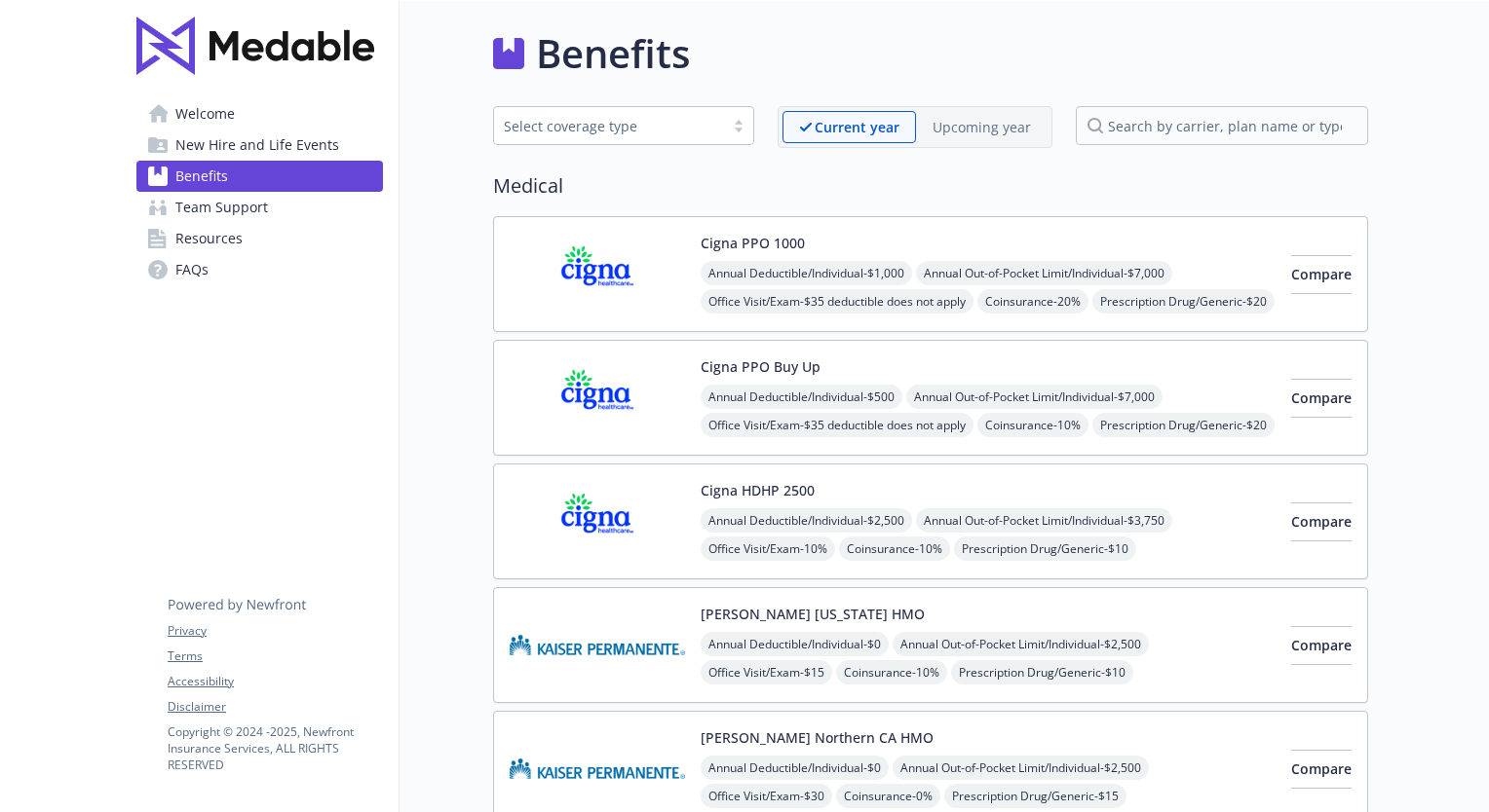
click at [203, 141] on span "New Hire and Life Events" at bounding box center [257, 146] width 163 height 31
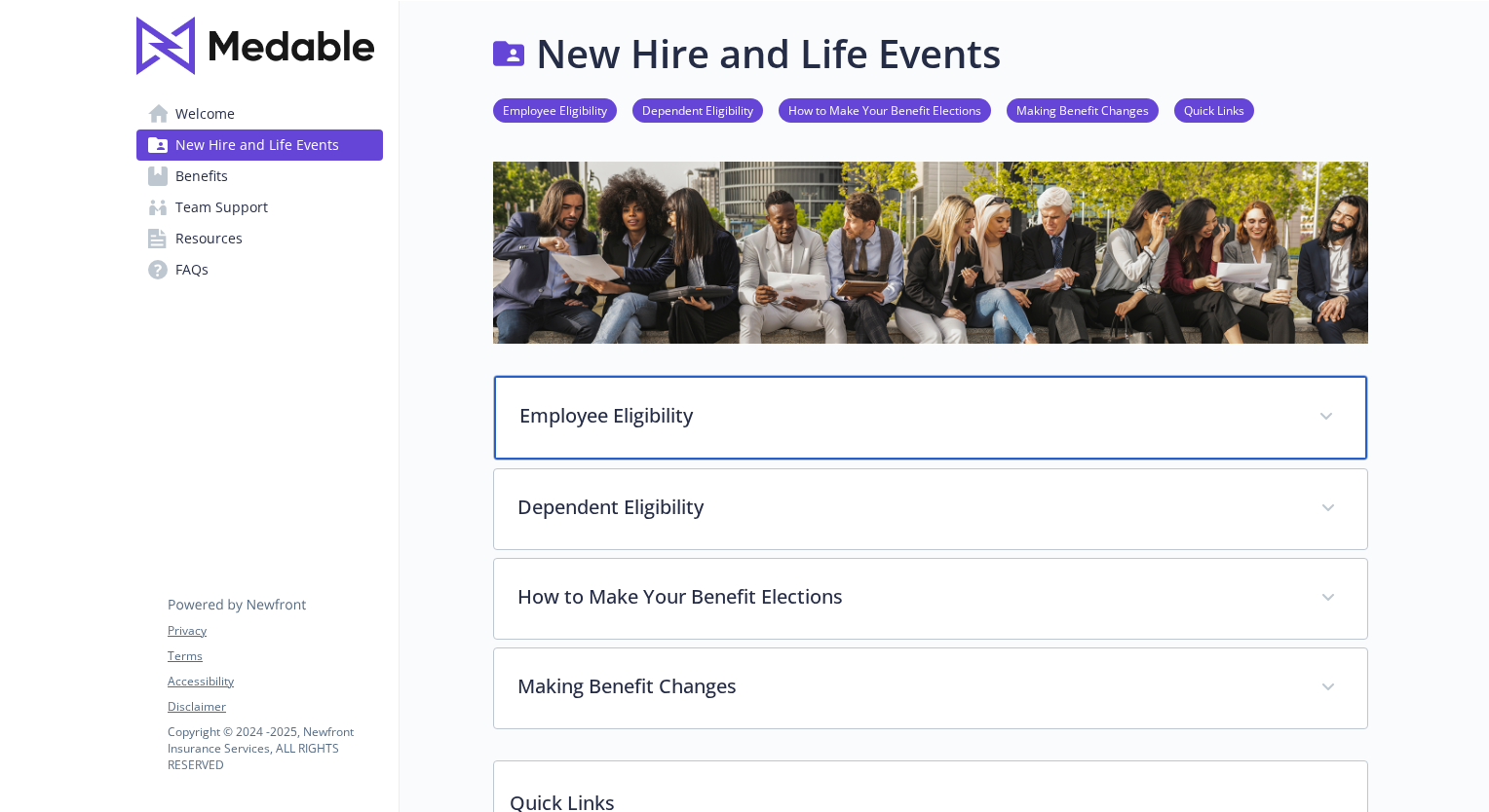
click at [1327, 413] on icon at bounding box center [1326, 416] width 12 height 8
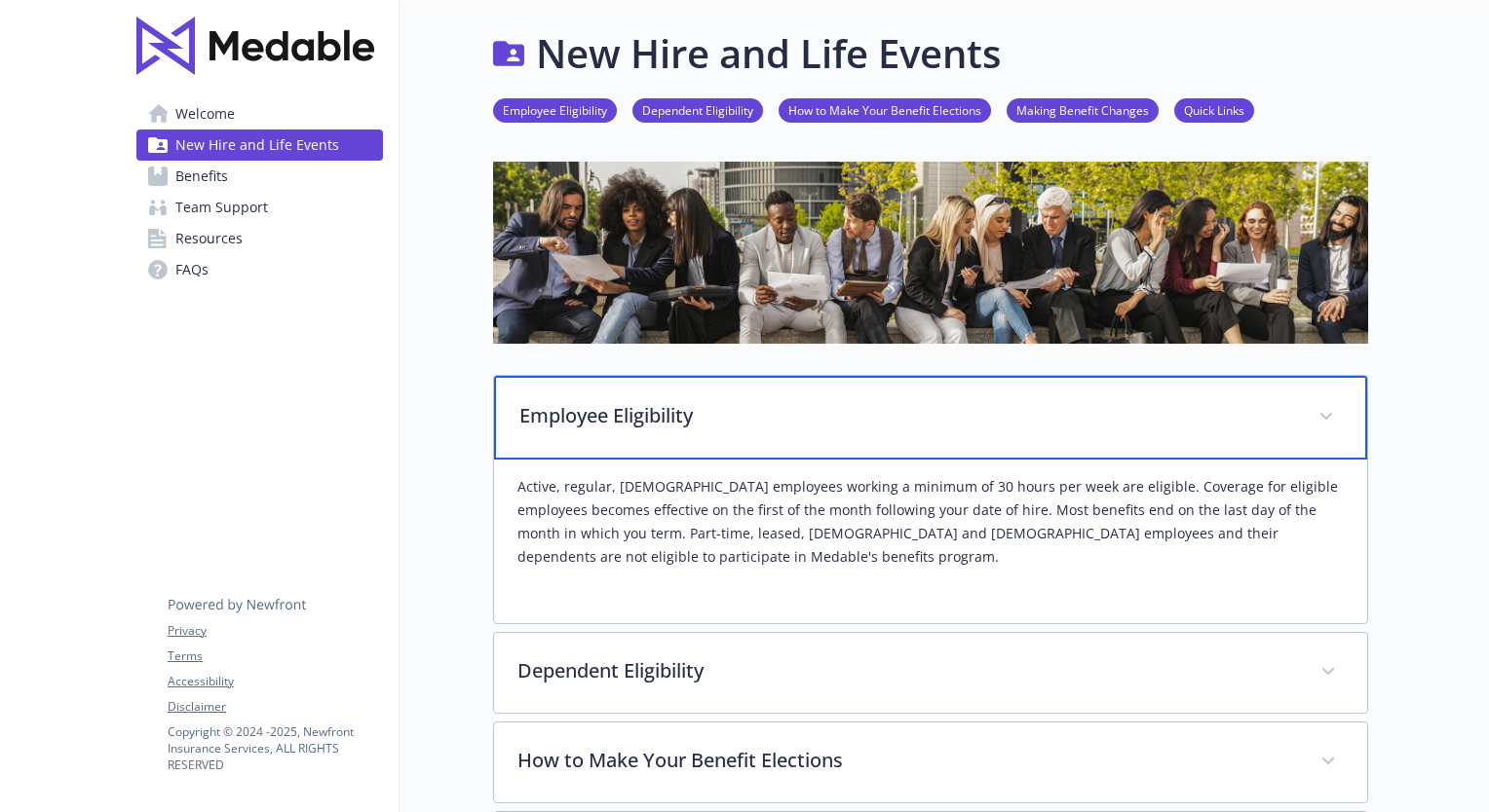
click at [1327, 413] on icon at bounding box center [1326, 416] width 12 height 8
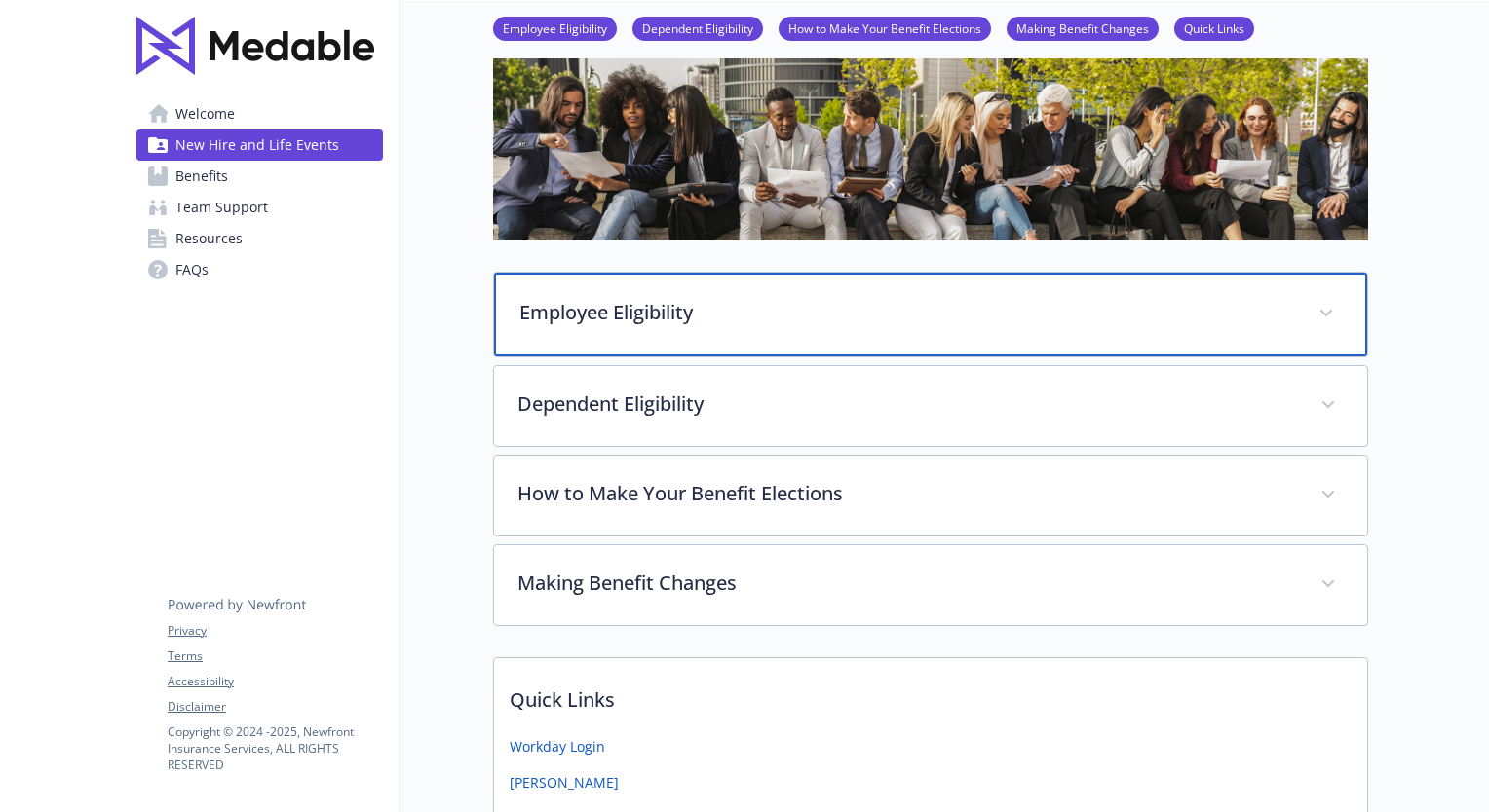
scroll to position [282, 0]
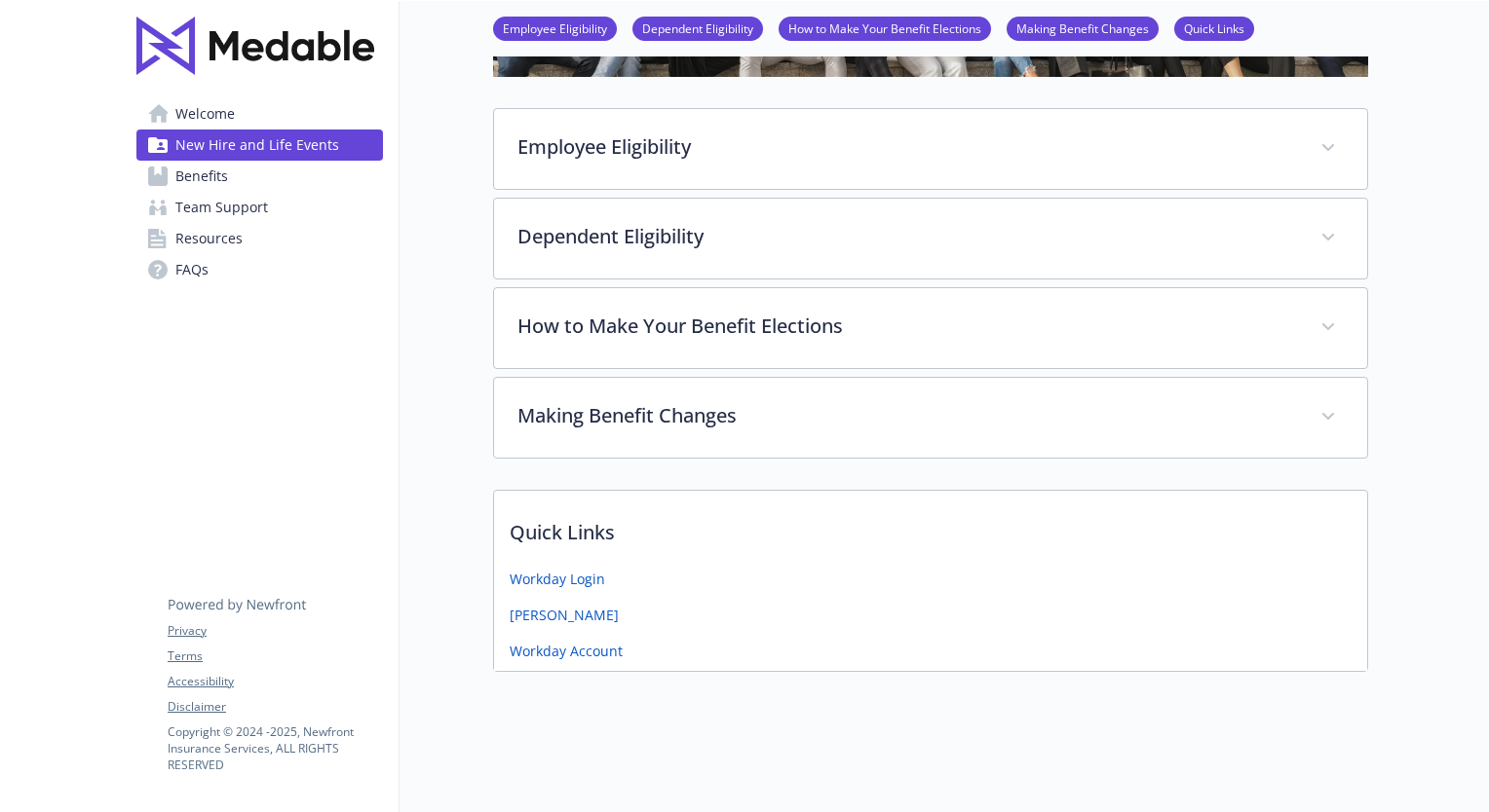
click at [205, 112] on span "Welcome" at bounding box center [205, 114] width 59 height 31
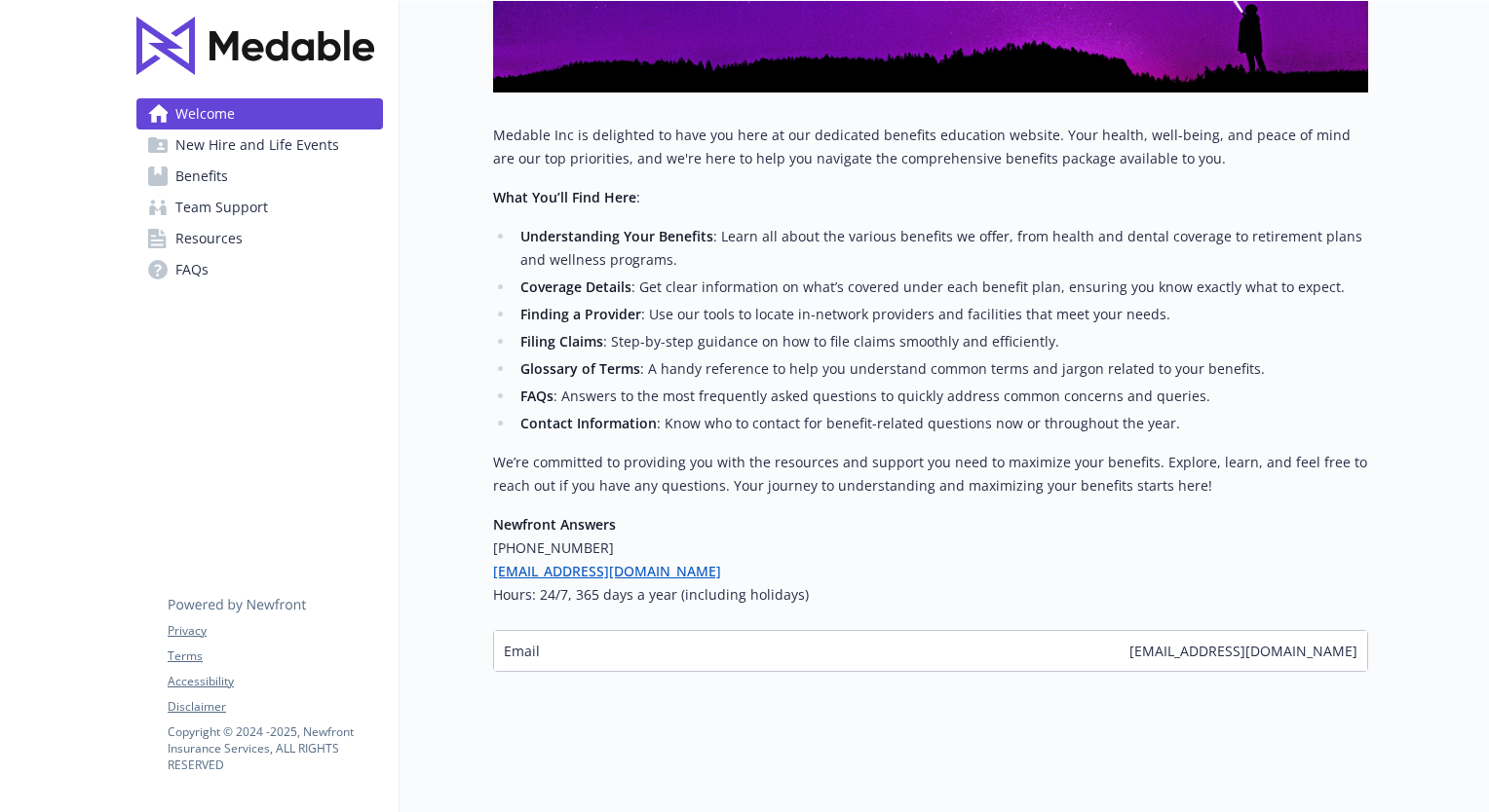
scroll to position [385, 0]
click at [191, 236] on span "Resources" at bounding box center [209, 239] width 67 height 31
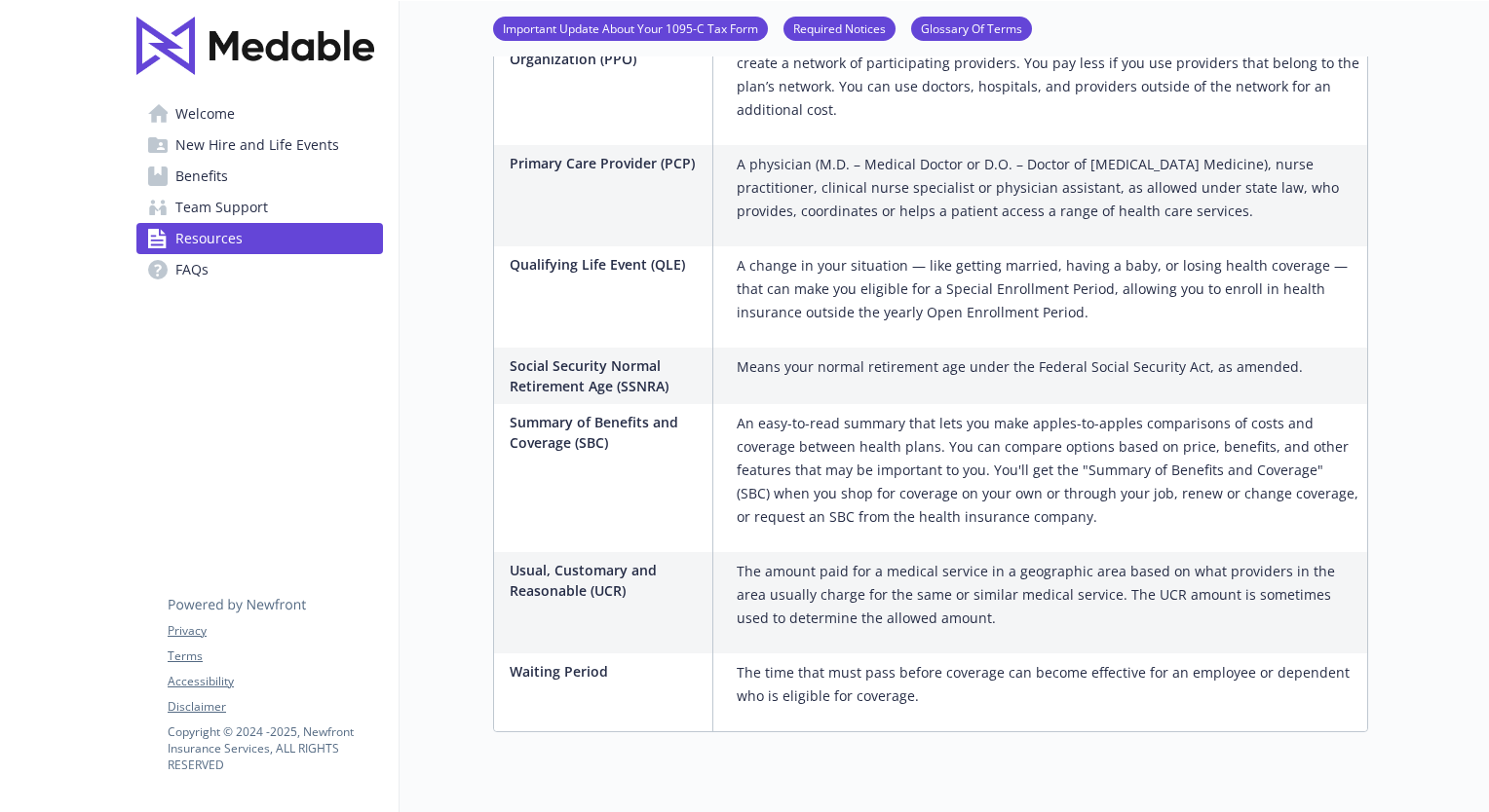
scroll to position [3352, 0]
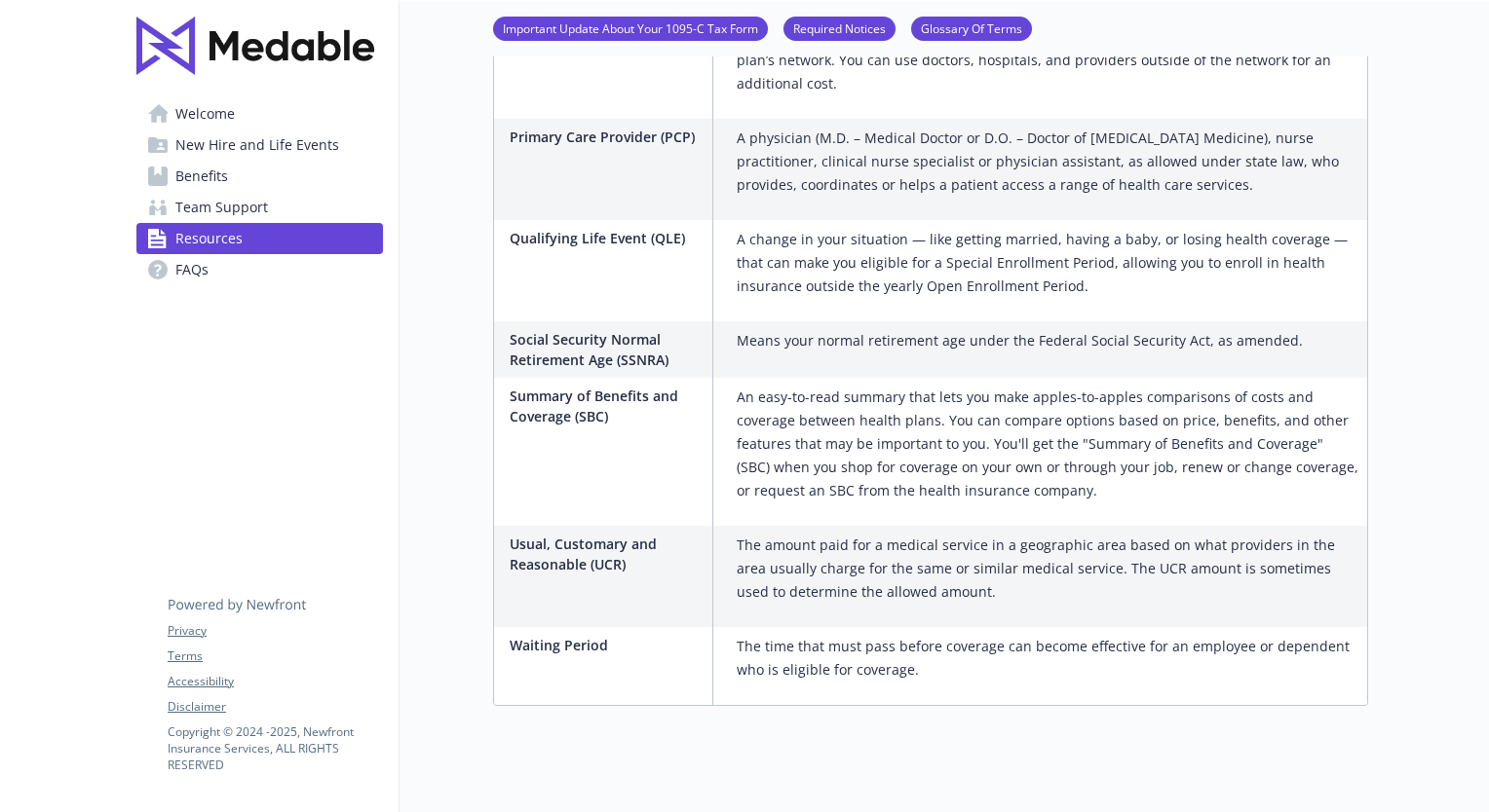
click at [191, 267] on span "FAQs" at bounding box center [192, 270] width 33 height 31
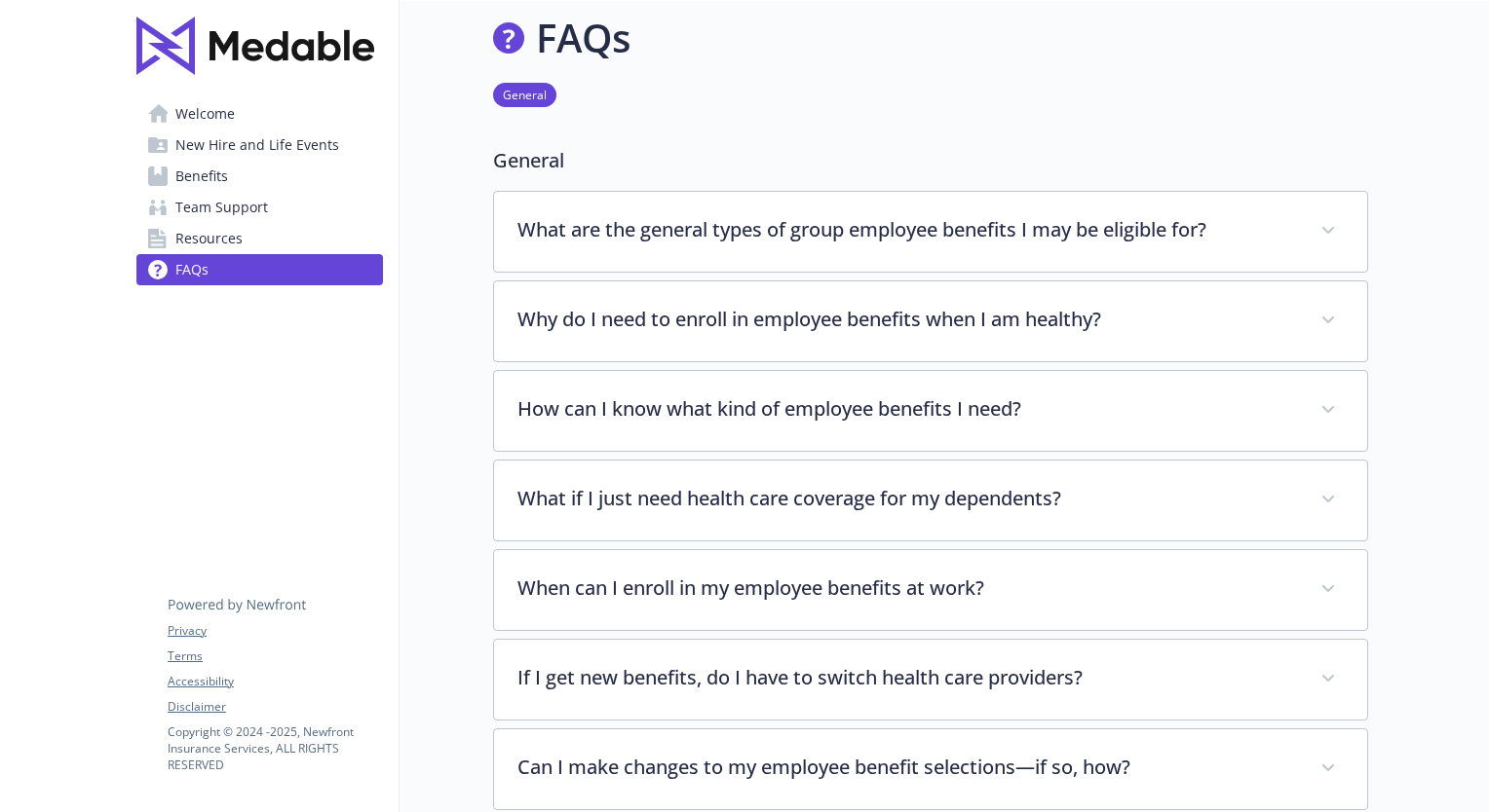
scroll to position [579, 0]
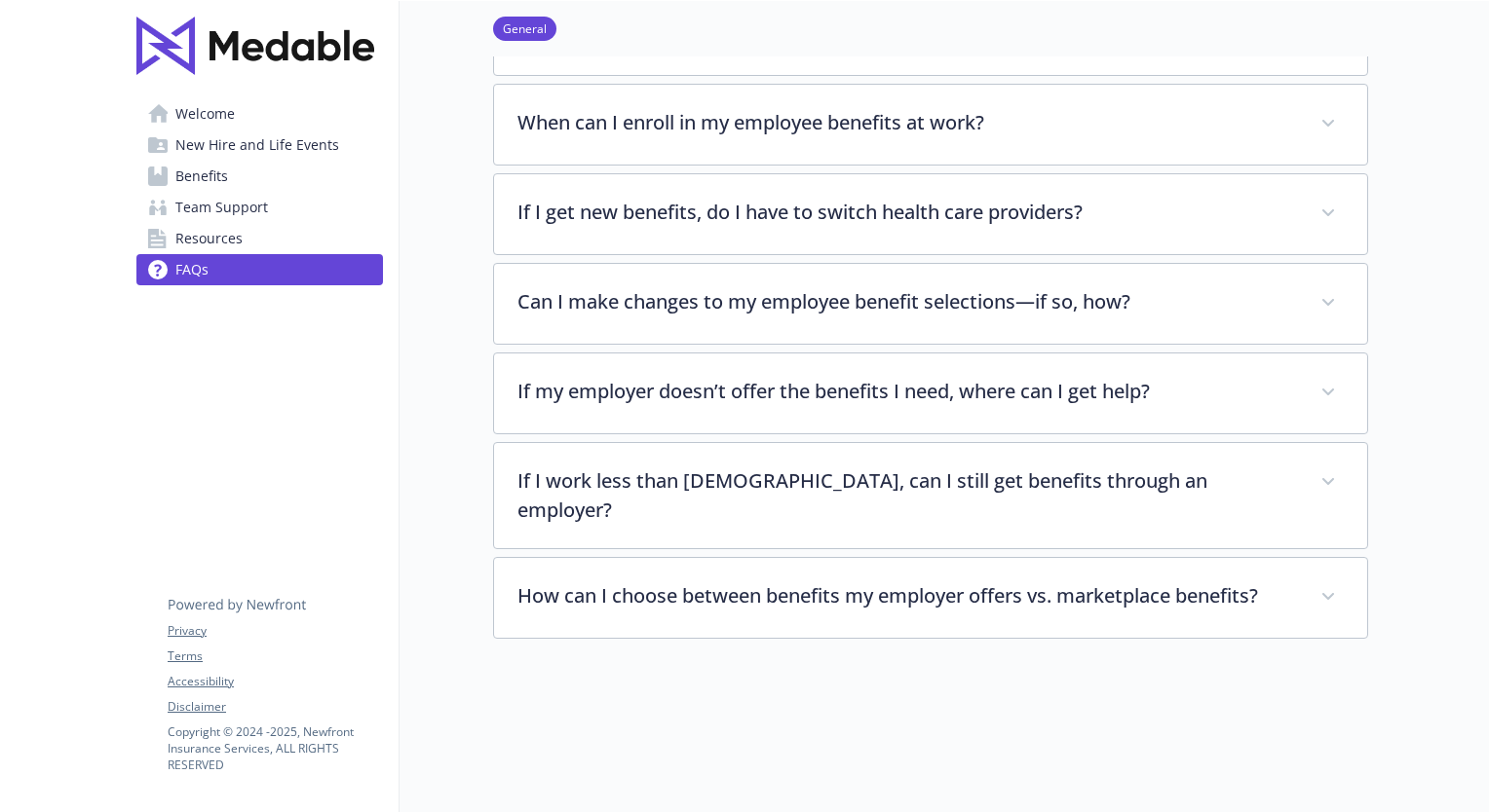
click at [168, 107] on link "Welcome" at bounding box center [259, 114] width 246 height 31
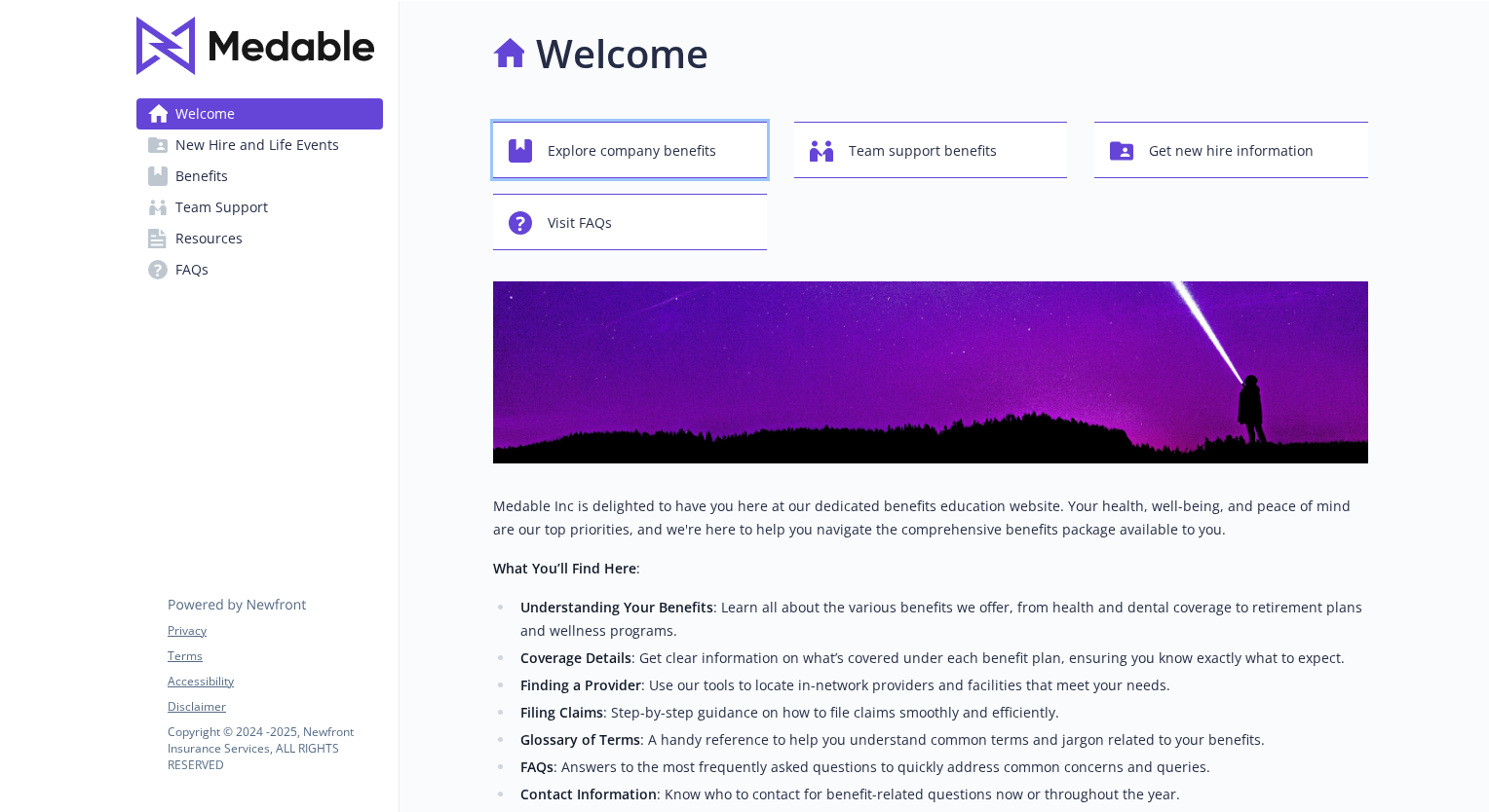
click at [632, 146] on span "Explore company benefits" at bounding box center [631, 152] width 168 height 37
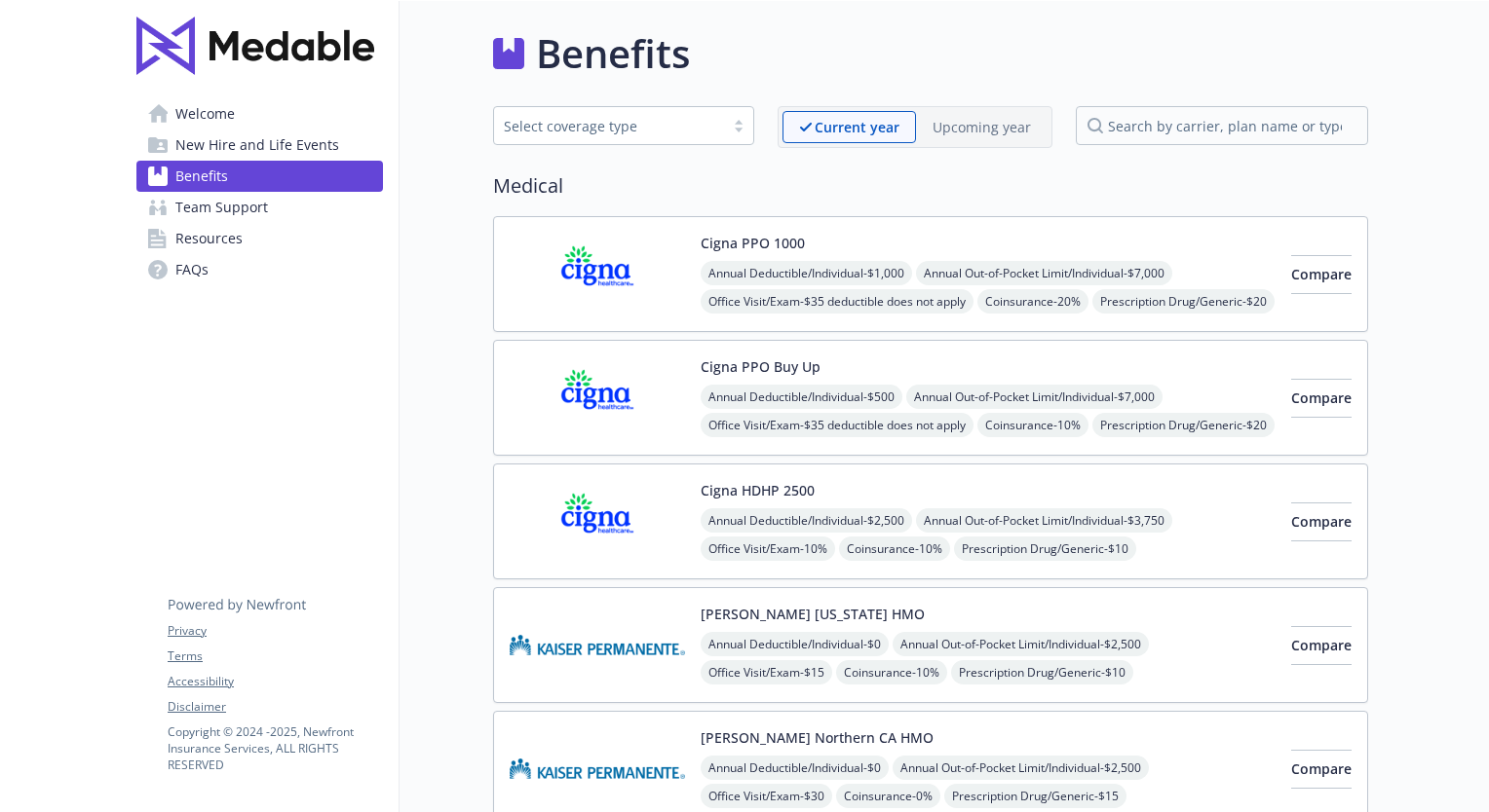
click at [219, 164] on span "Benefits" at bounding box center [201, 176] width 52 height 31
click at [213, 173] on span "Benefits" at bounding box center [201, 176] width 52 height 31
click at [207, 107] on span "Welcome" at bounding box center [205, 114] width 59 height 31
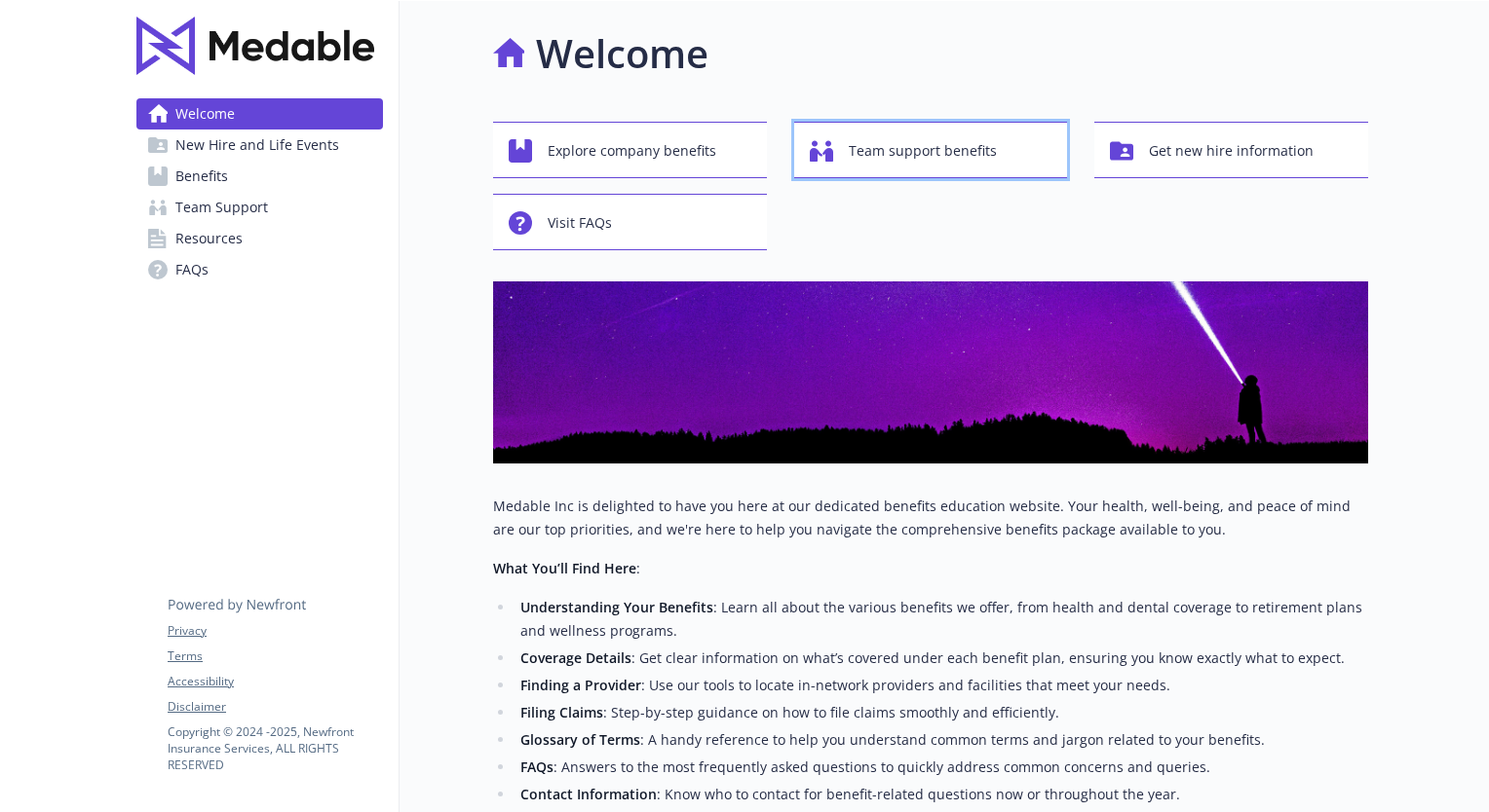
click at [948, 155] on span "Team support benefits" at bounding box center [923, 152] width 148 height 37
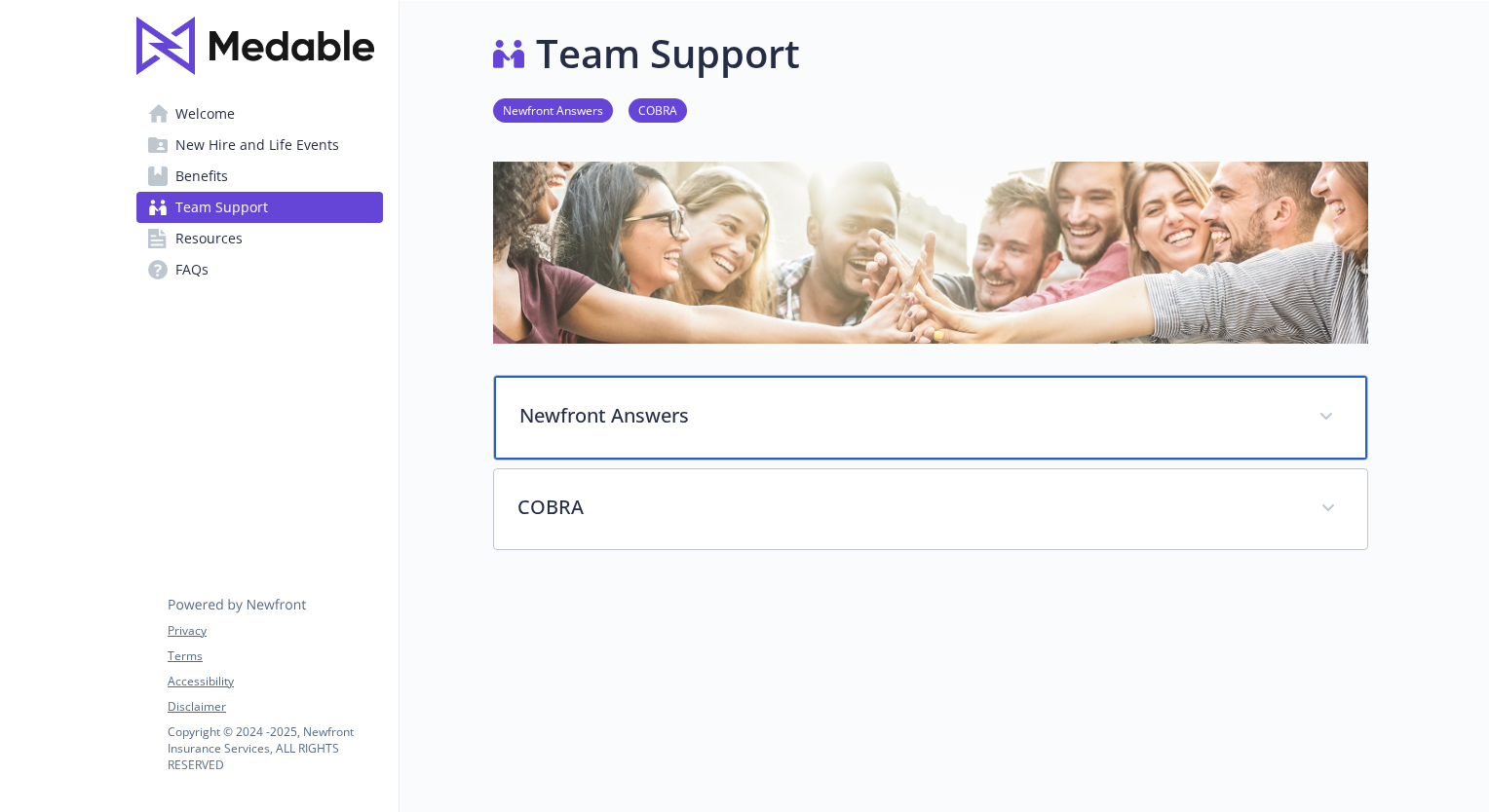
click at [627, 417] on p "Newfront Answers" at bounding box center [906, 416] width 775 height 30
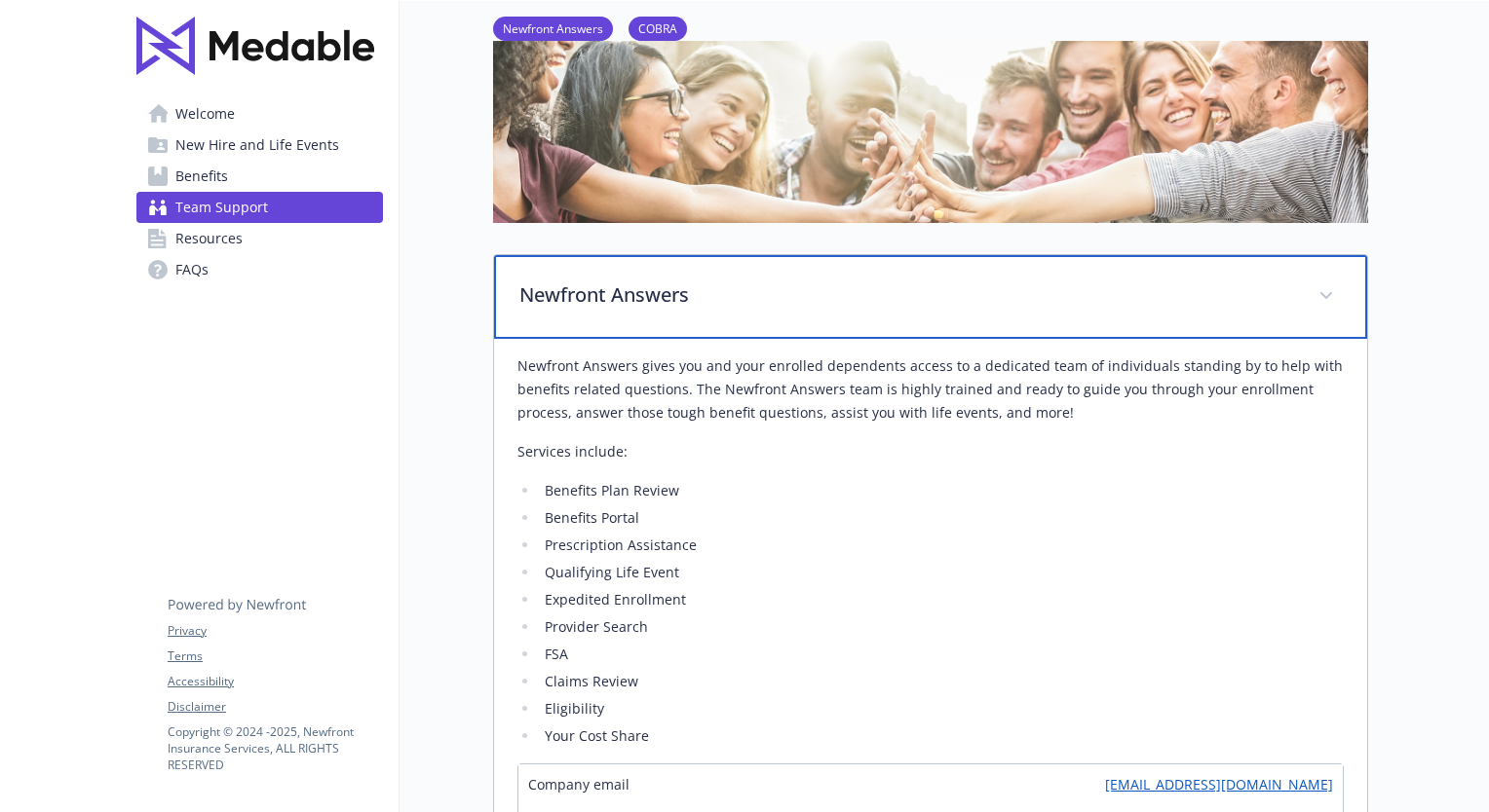
scroll to position [292, 0]
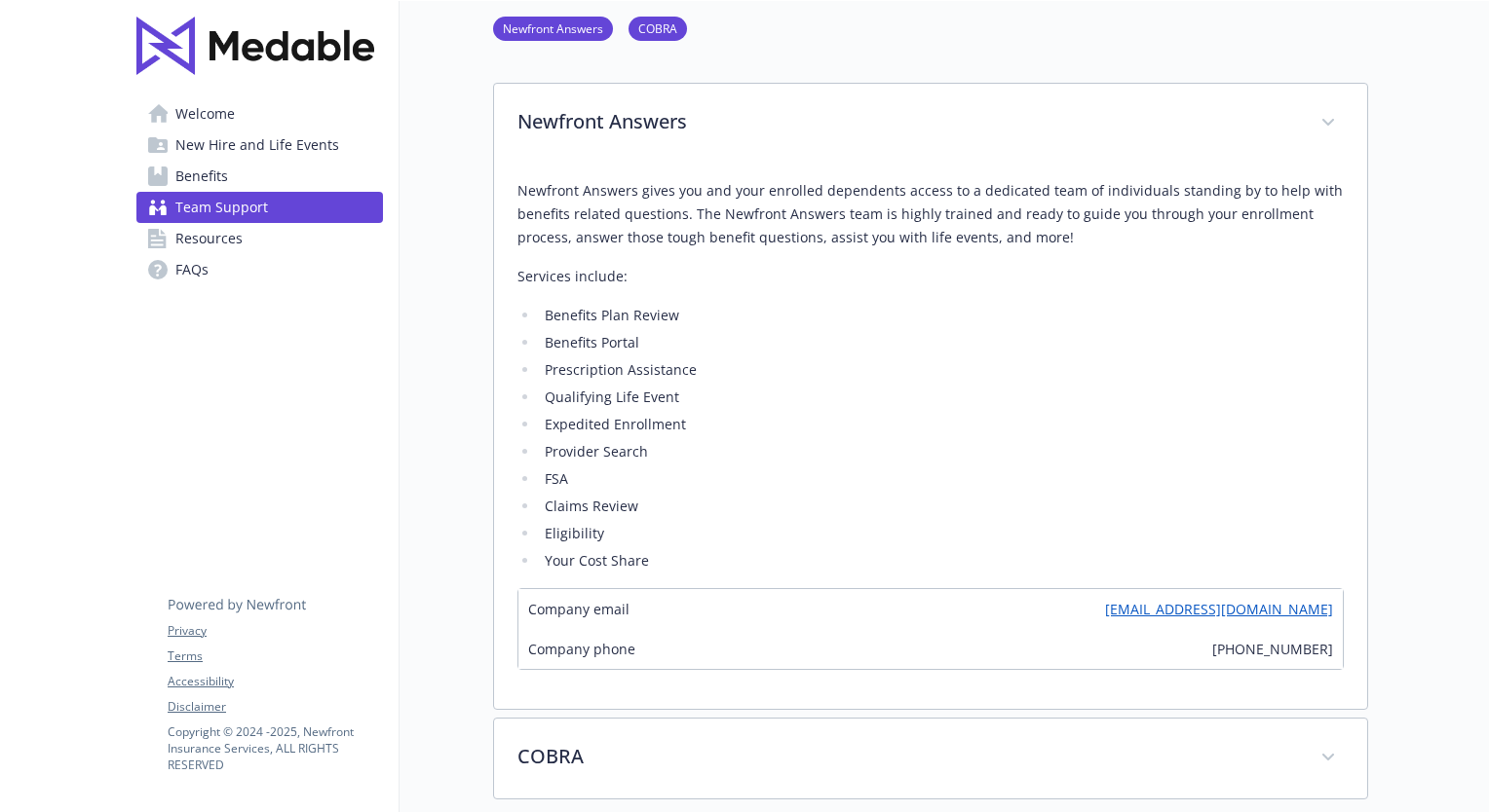
click at [214, 103] on span "Welcome" at bounding box center [205, 114] width 59 height 31
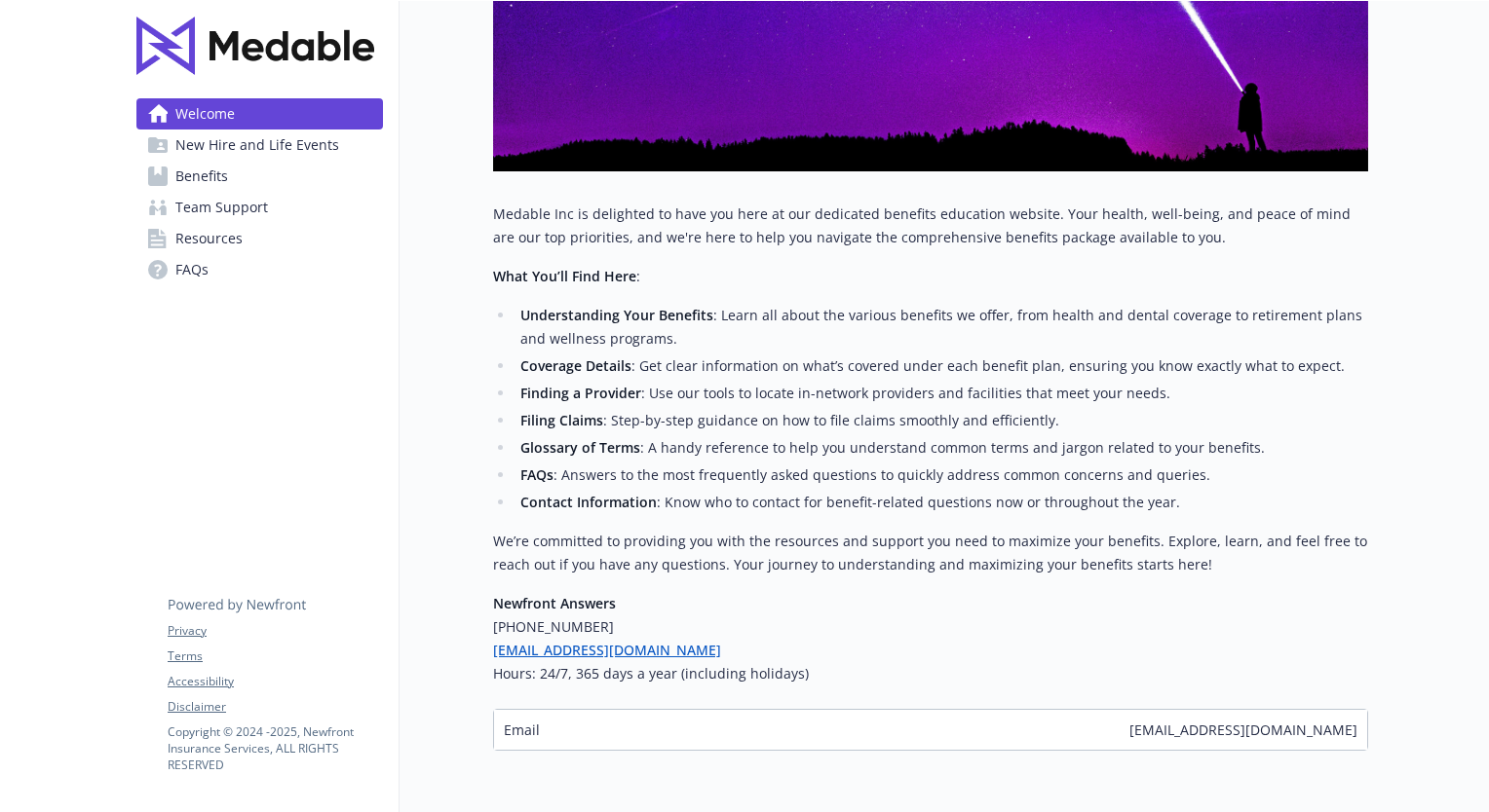
click at [190, 52] on img at bounding box center [254, 45] width 237 height 58
